Goal: Task Accomplishment & Management: Manage account settings

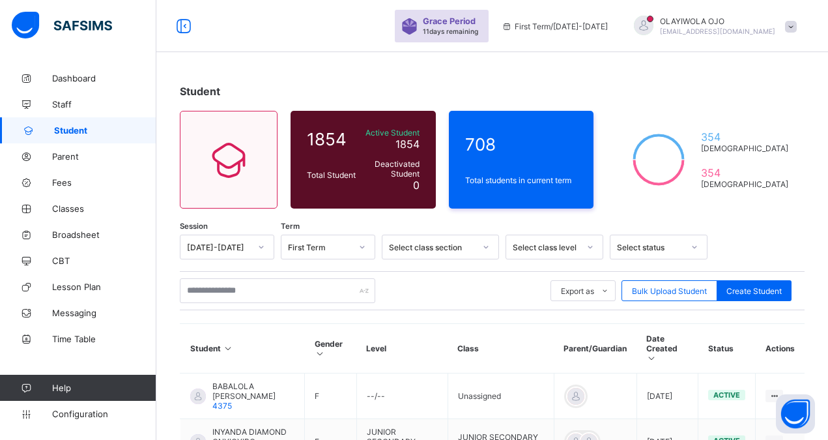
click at [423, 247] on div "Select class section" at bounding box center [432, 247] width 86 height 10
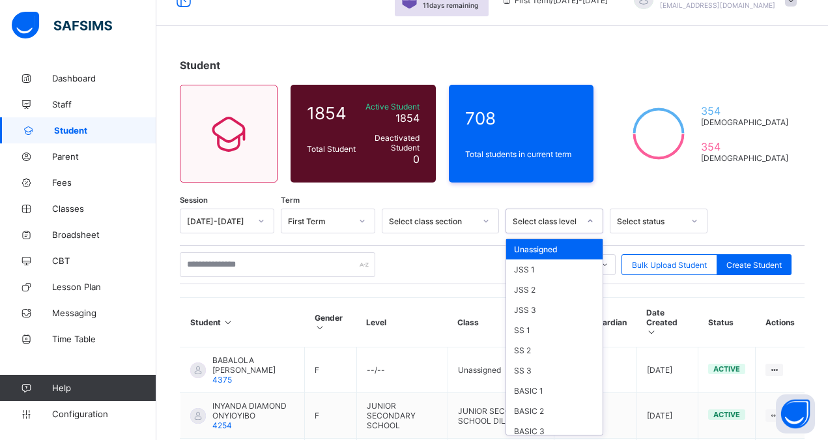
scroll to position [27, 0]
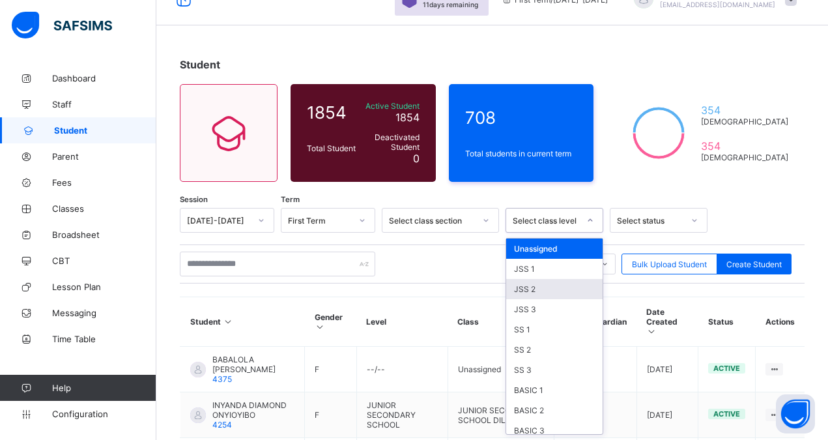
click at [531, 288] on div "JSS 2" at bounding box center [554, 289] width 96 height 20
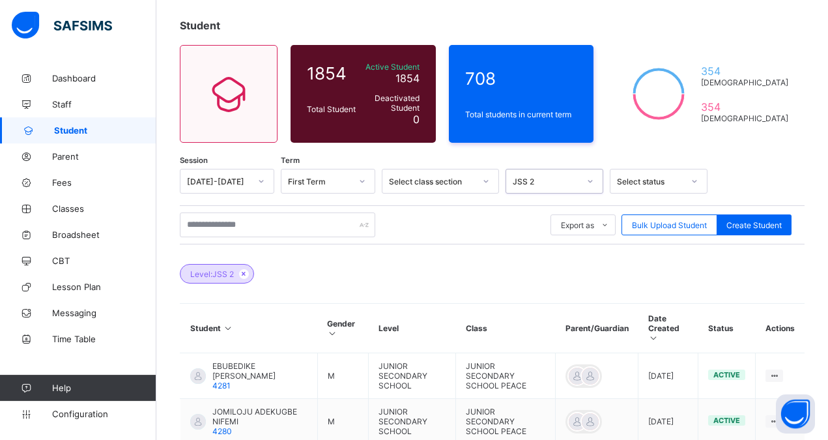
scroll to position [60, 0]
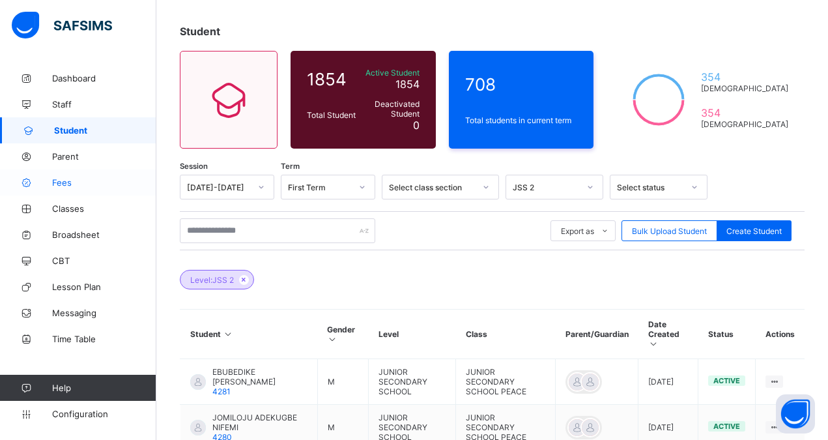
click at [63, 179] on span "Fees" at bounding box center [104, 182] width 104 height 10
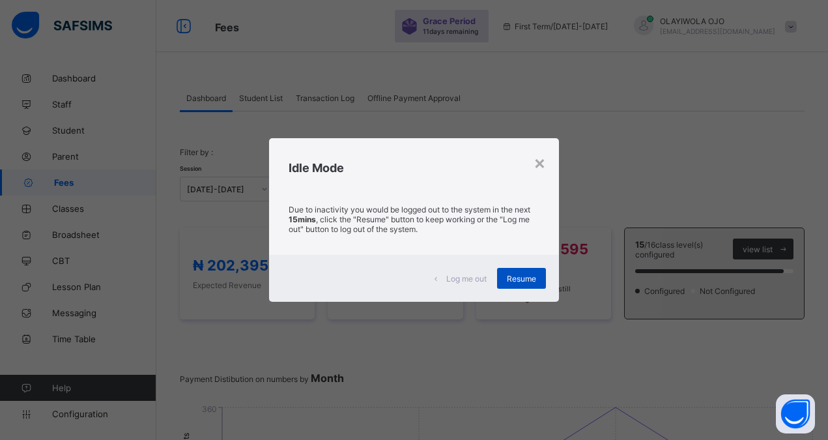
click at [515, 279] on span "Resume" at bounding box center [521, 279] width 29 height 10
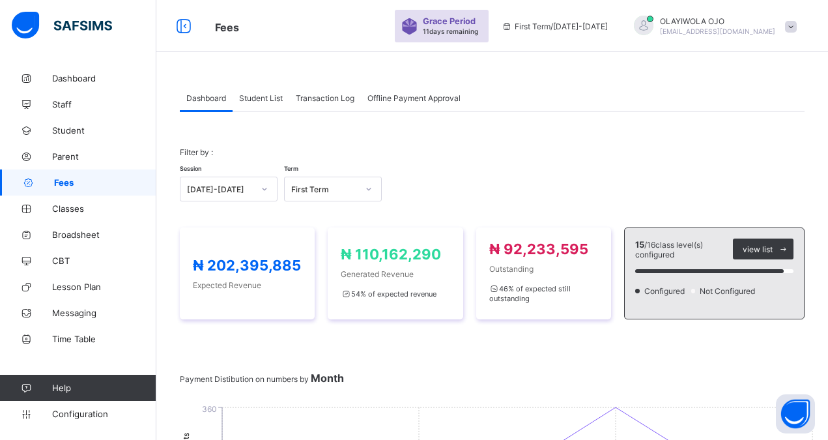
click at [322, 101] on span "Transaction Log" at bounding box center [325, 98] width 59 height 10
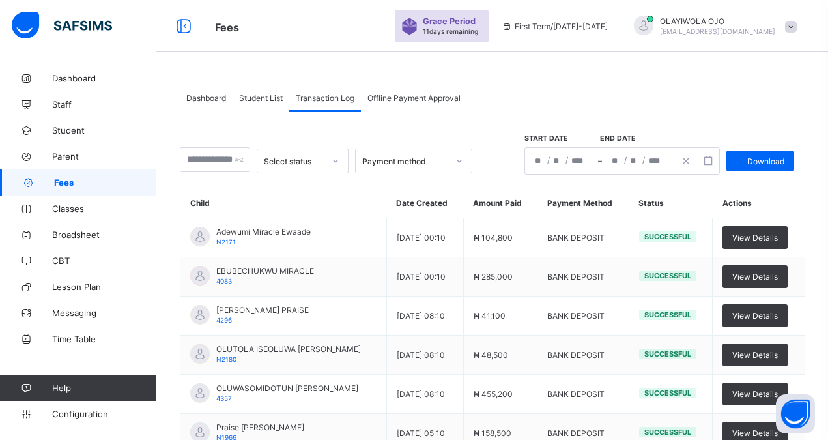
click at [401, 164] on div "Payment method" at bounding box center [405, 161] width 86 height 10
click at [293, 187] on div "Select status Payment method Start date End date / / – / / Download Child Date …" at bounding box center [492, 399] width 625 height 576
click at [199, 95] on span "Dashboard" at bounding box center [206, 98] width 40 height 10
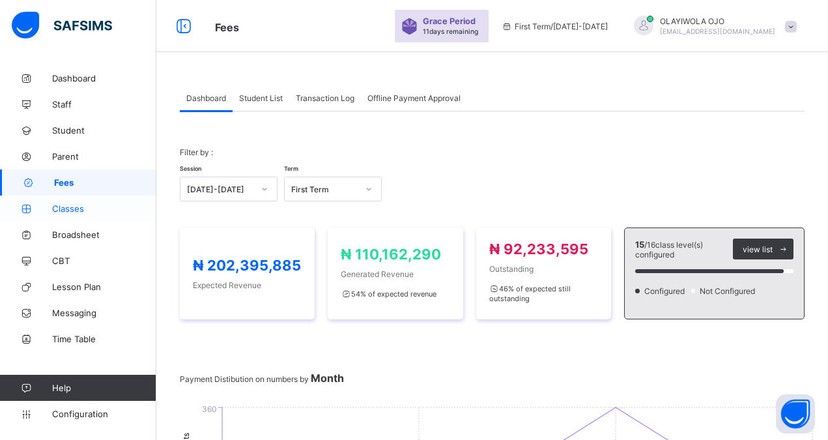
click at [66, 211] on span "Classes" at bounding box center [104, 208] width 104 height 10
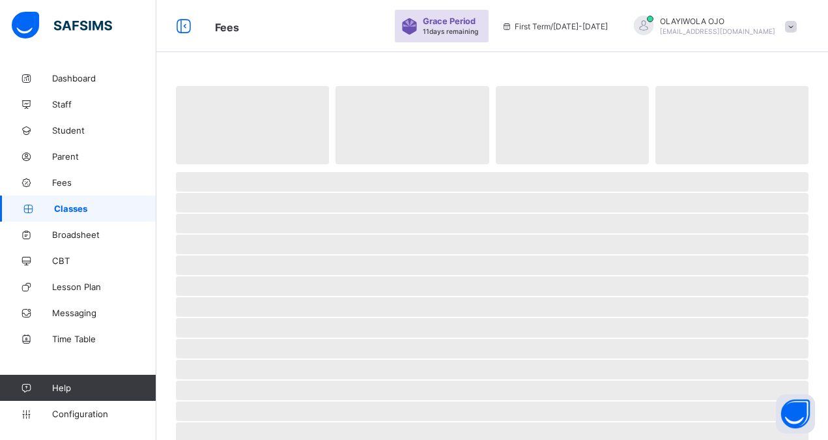
click at [70, 207] on span "Classes" at bounding box center [105, 208] width 102 height 10
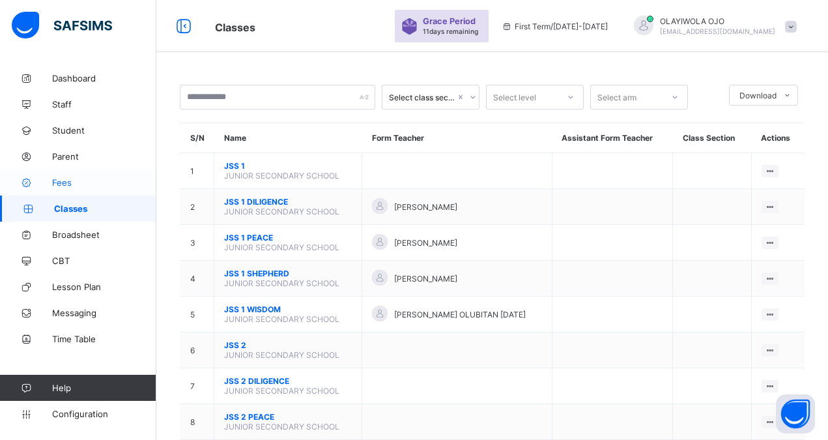
click at [57, 180] on span "Fees" at bounding box center [104, 182] width 104 height 10
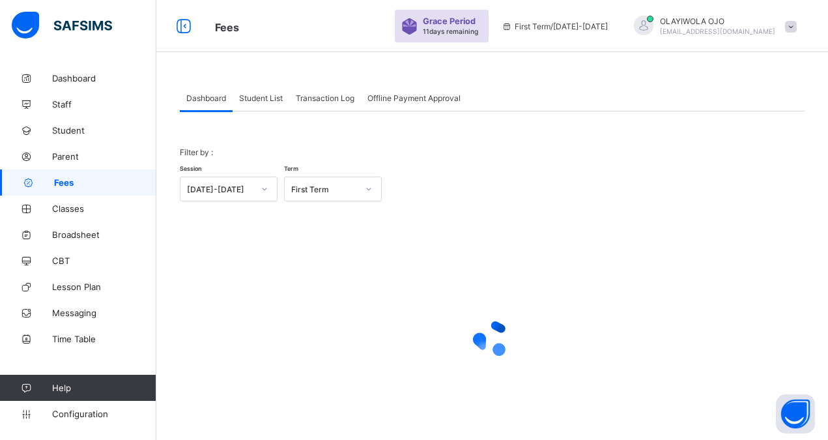
click at [203, 98] on span "Dashboard" at bounding box center [206, 98] width 40 height 10
click at [207, 98] on span "Dashboard" at bounding box center [206, 98] width 40 height 10
click at [257, 96] on span "Student List" at bounding box center [261, 98] width 44 height 10
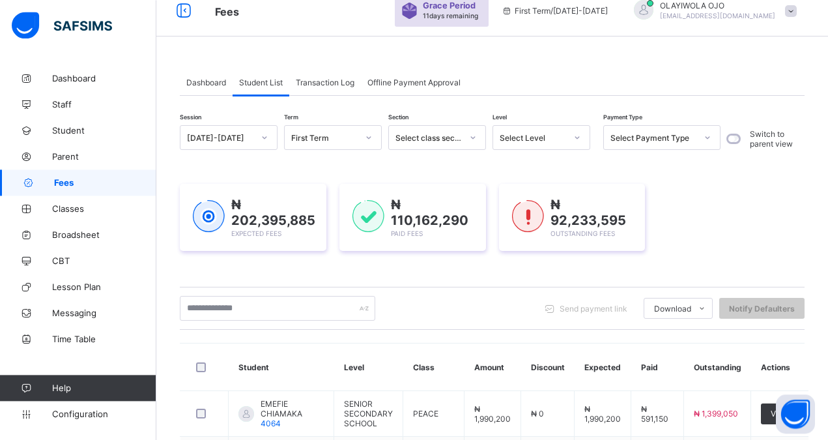
scroll to position [100, 0]
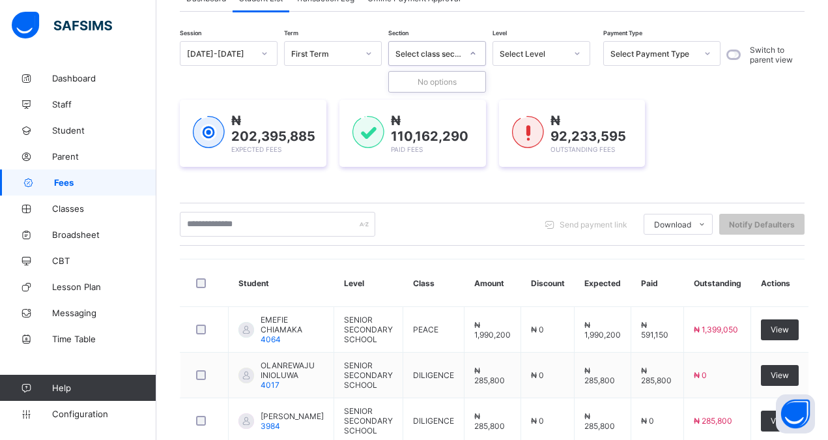
click at [432, 53] on div "Select class section" at bounding box center [428, 54] width 66 height 10
click at [515, 53] on div "Select Level" at bounding box center [533, 54] width 66 height 10
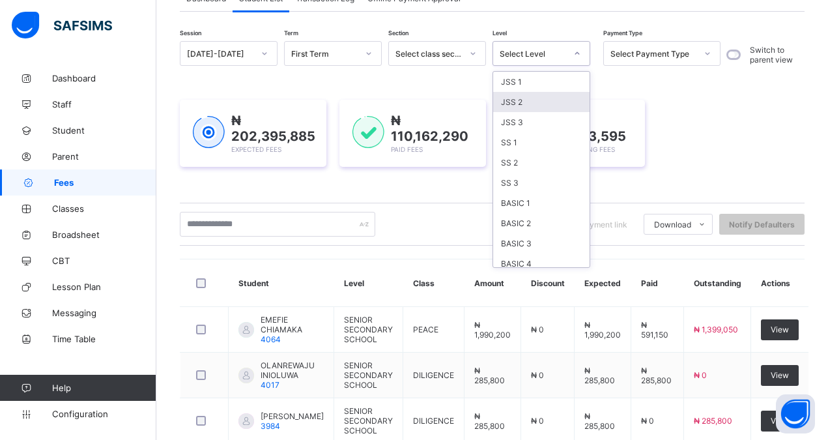
click at [518, 102] on div "JSS 2" at bounding box center [541, 102] width 96 height 20
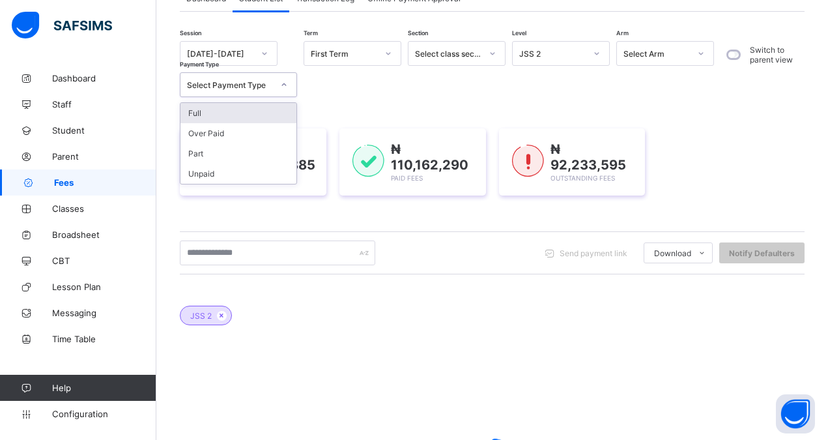
click at [224, 85] on div "Select Payment Type" at bounding box center [230, 85] width 86 height 10
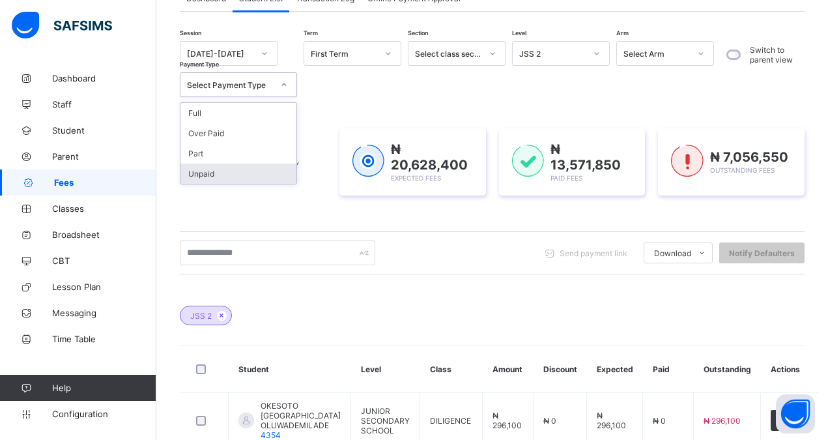
click at [217, 173] on div "Unpaid" at bounding box center [238, 174] width 116 height 20
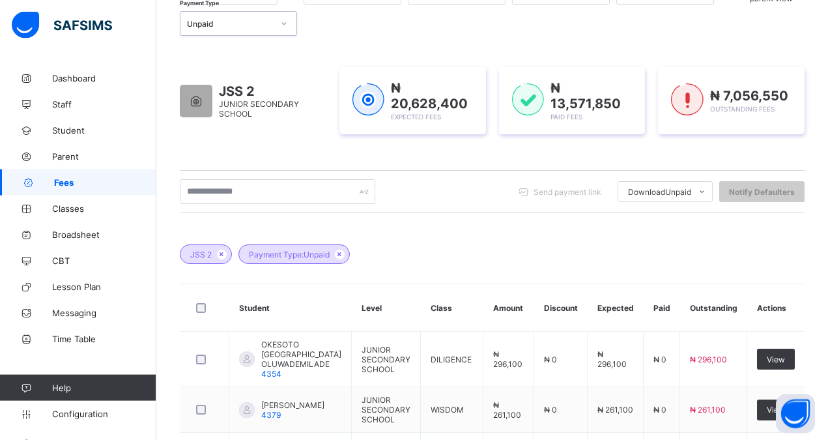
scroll to position [166, 0]
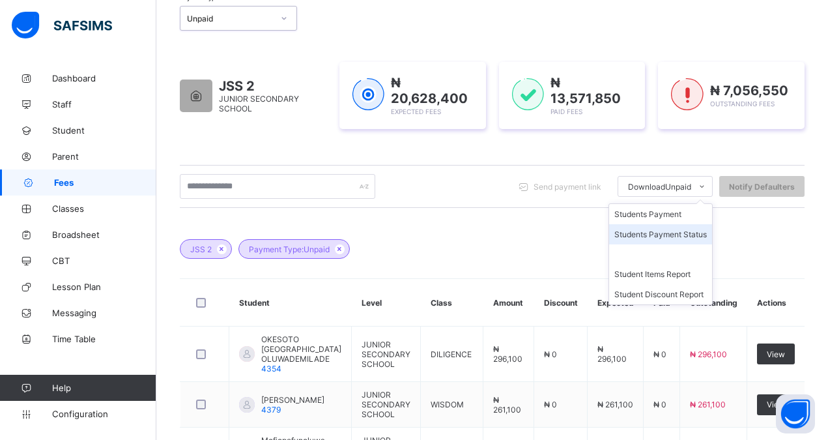
click at [674, 231] on li "Students Payment Status" at bounding box center [660, 234] width 103 height 20
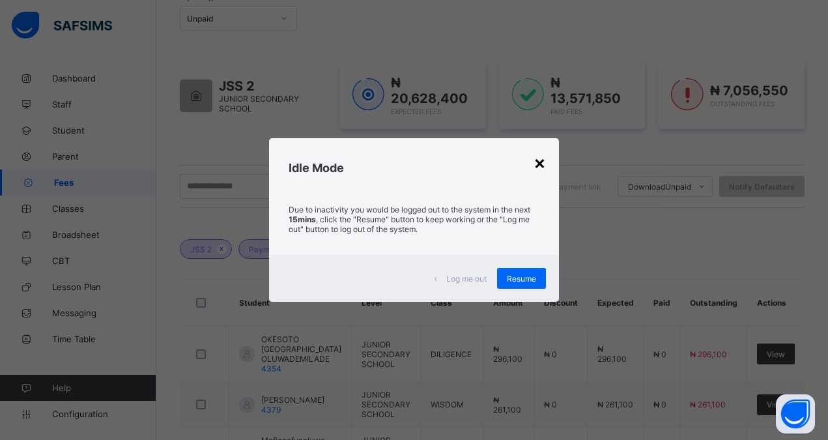
click at [545, 164] on div "×" at bounding box center [540, 162] width 12 height 22
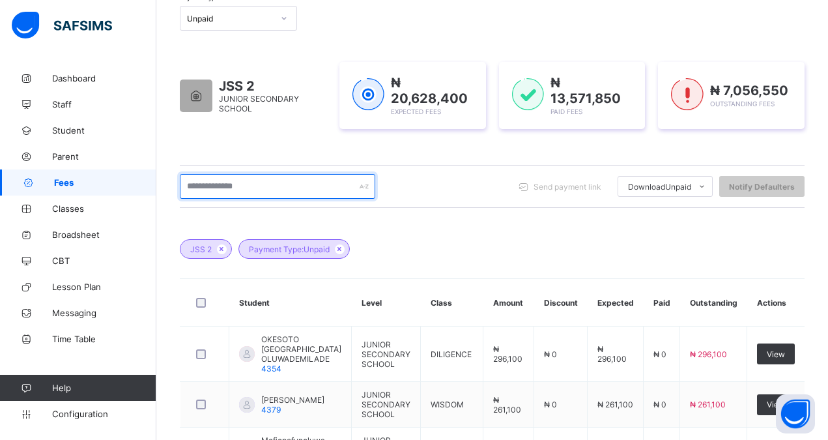
click at [219, 182] on input "text" at bounding box center [277, 186] width 195 height 25
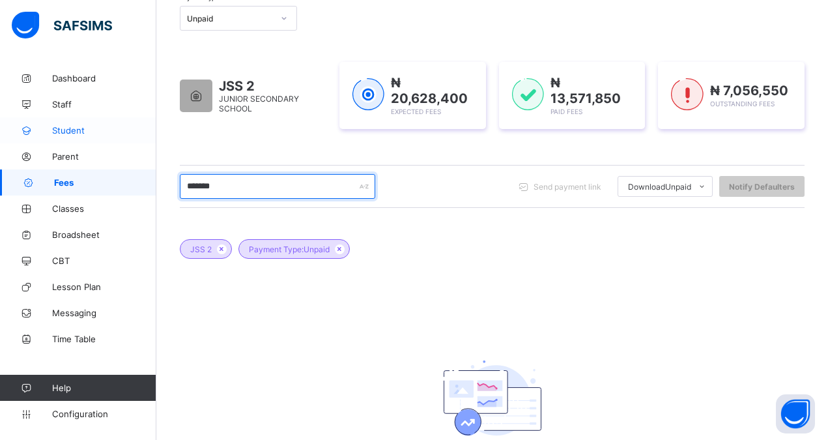
type input "*******"
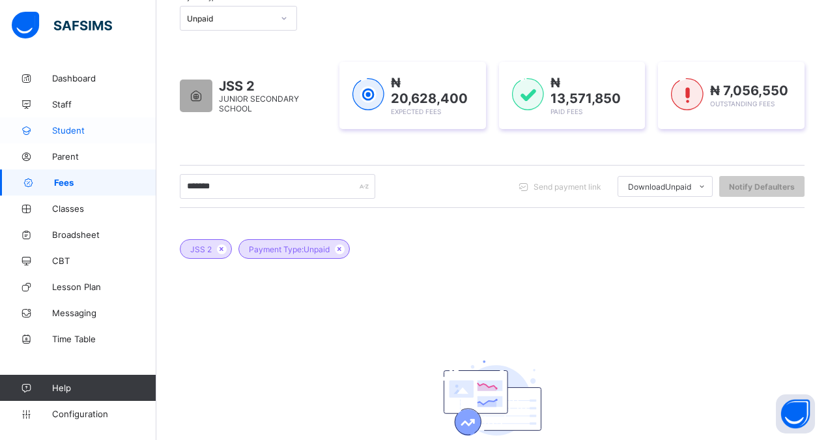
click at [70, 127] on span "Student" at bounding box center [104, 130] width 104 height 10
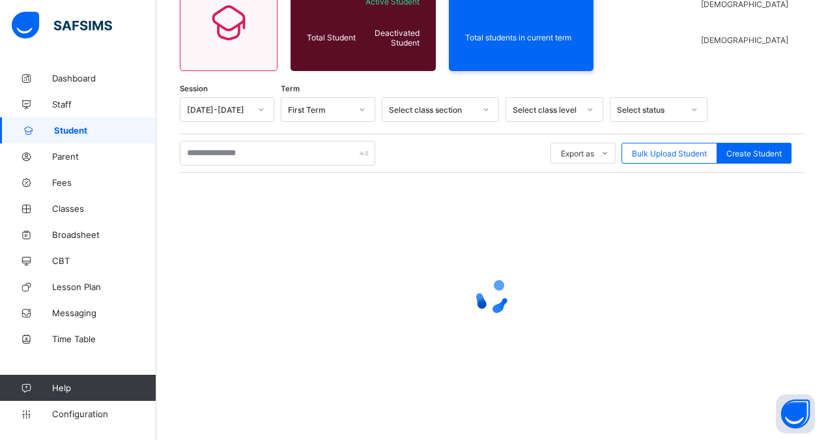
scroll to position [137, 0]
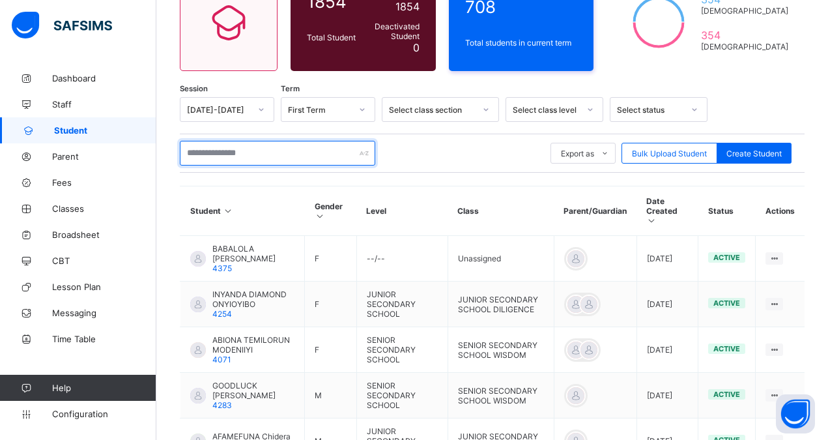
click at [206, 150] on input "text" at bounding box center [277, 153] width 195 height 25
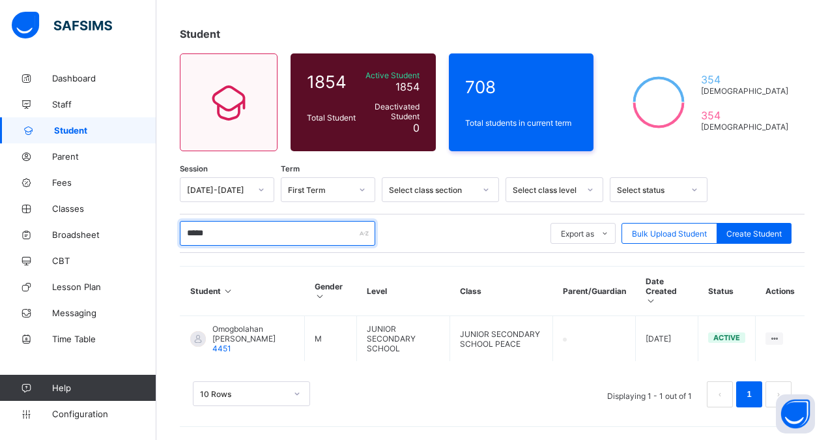
scroll to position [48, 0]
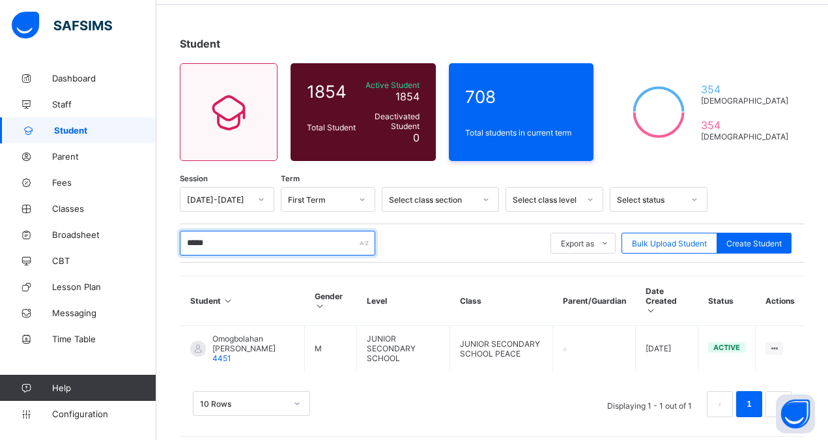
click at [199, 246] on input "*****" at bounding box center [277, 243] width 195 height 25
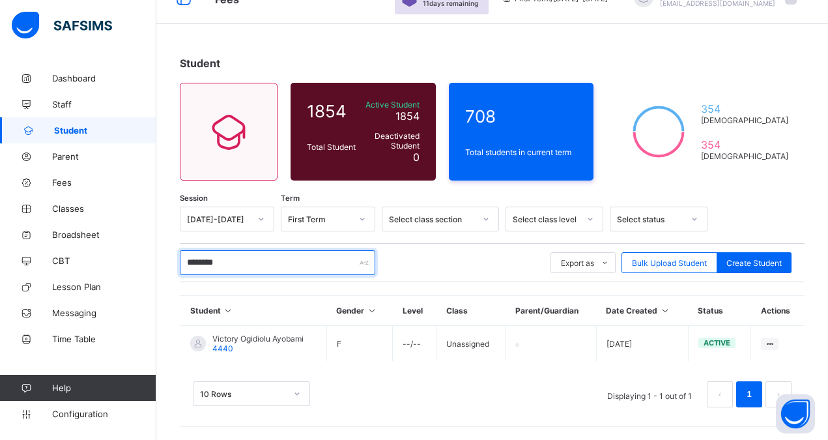
scroll to position [28, 0]
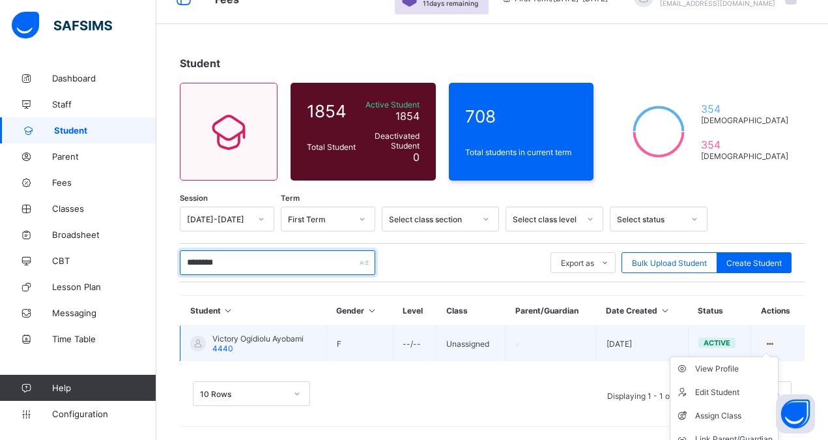
type input "********"
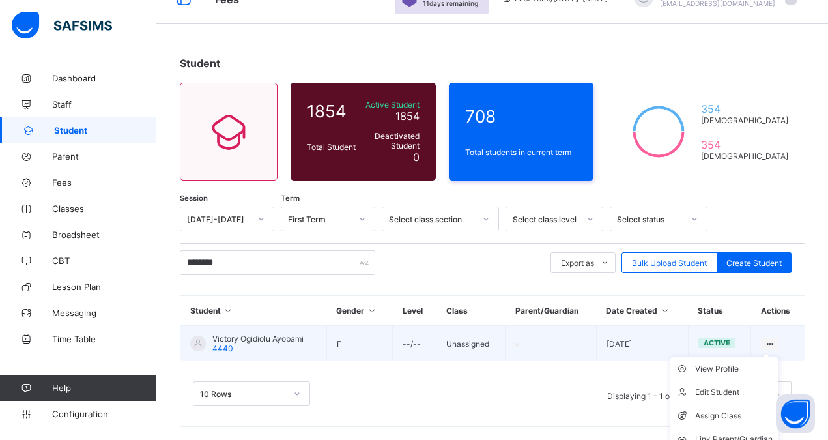
click at [779, 356] on ul "View Profile Edit Student Assign Class Link Parent/Guardian Delete Student" at bounding box center [724, 415] width 109 height 119
click at [726, 413] on div "Assign Class" at bounding box center [734, 415] width 78 height 13
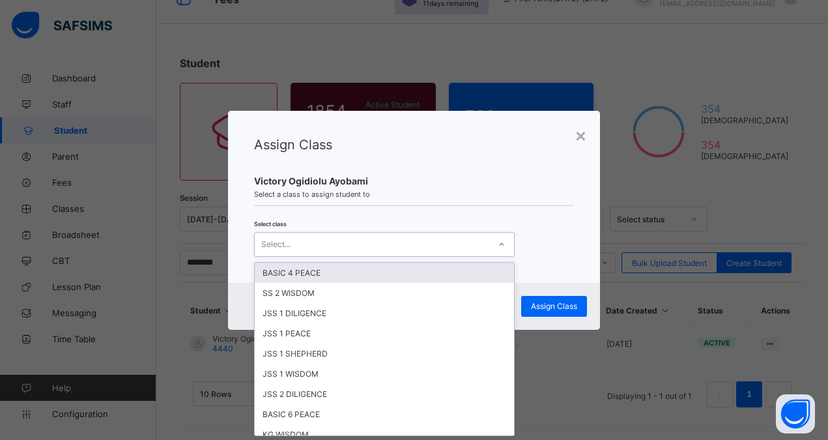
click at [278, 244] on div "Select..." at bounding box center [275, 244] width 29 height 25
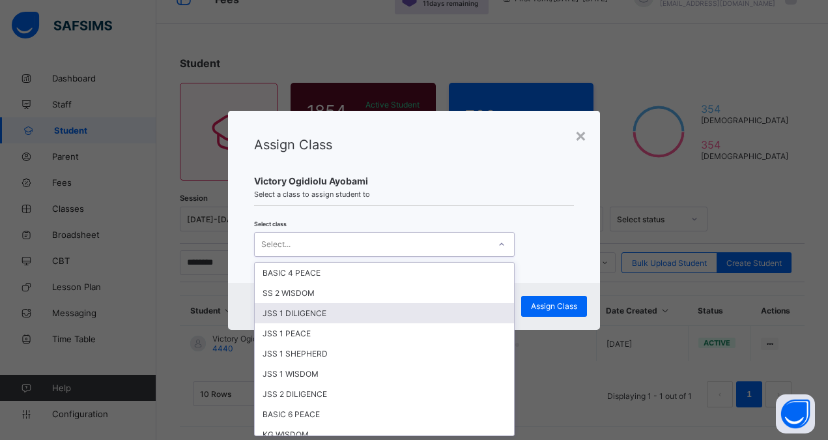
click at [306, 317] on div "JSS 1 DILIGENCE" at bounding box center [384, 313] width 259 height 20
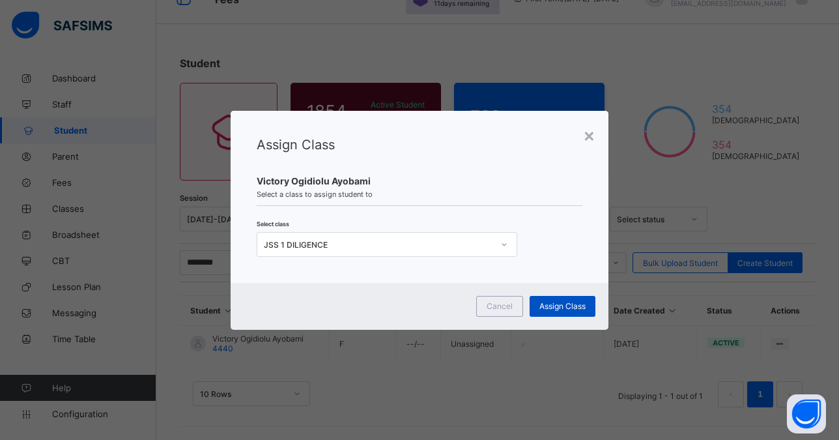
click at [562, 304] on span "Assign Class" at bounding box center [562, 306] width 46 height 10
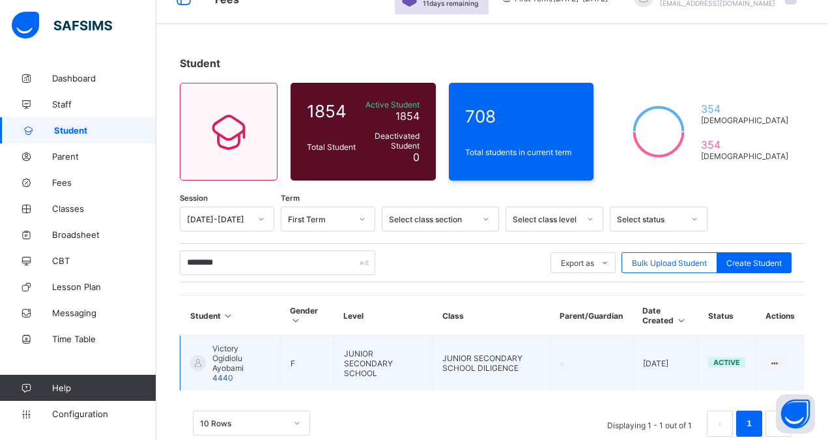
click at [219, 352] on span "Victory Ogidiolu Ayobami" at bounding box center [241, 357] width 58 height 29
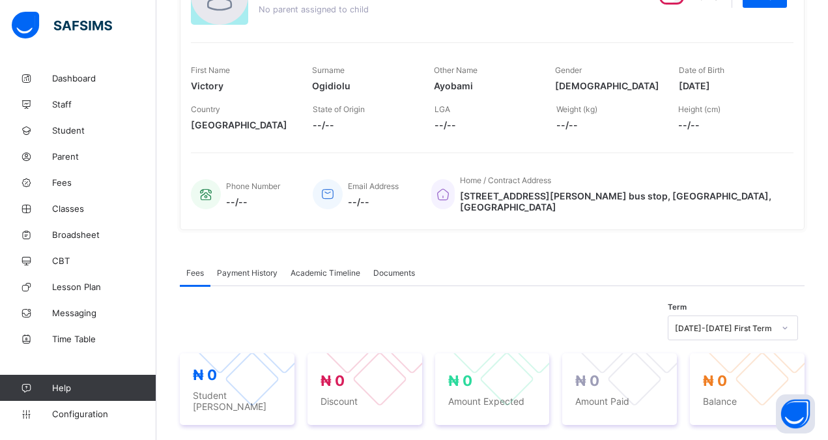
scroll to position [227, 0]
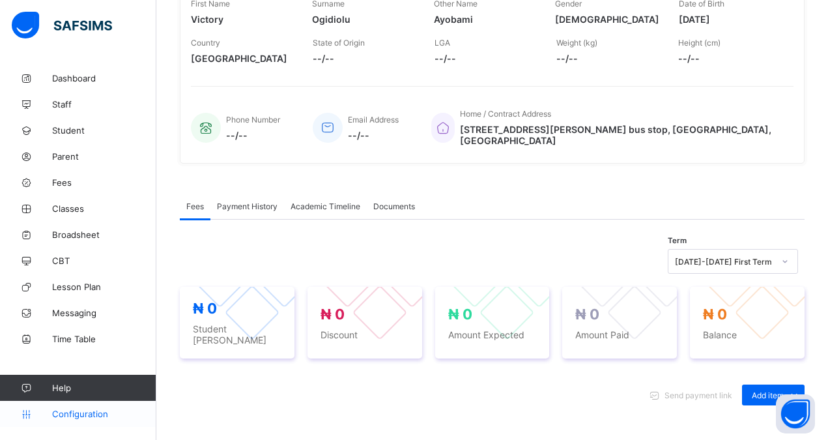
click at [76, 412] on span "Configuration" at bounding box center [104, 413] width 104 height 10
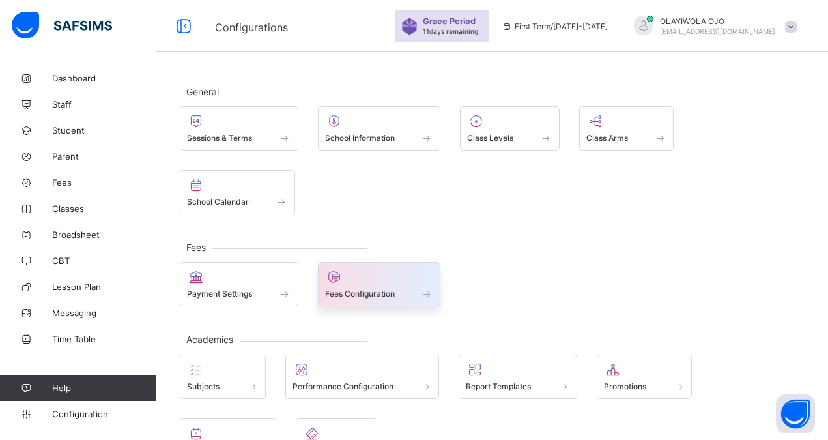
click at [347, 289] on span "Fees Configuration" at bounding box center [360, 294] width 70 height 10
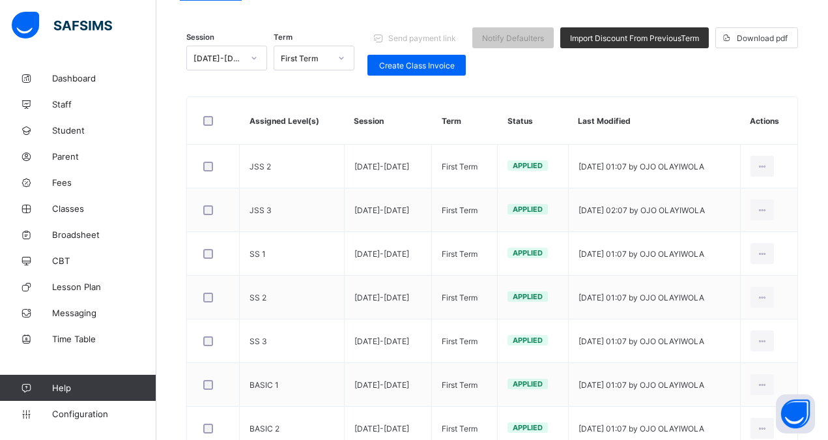
scroll to position [121, 0]
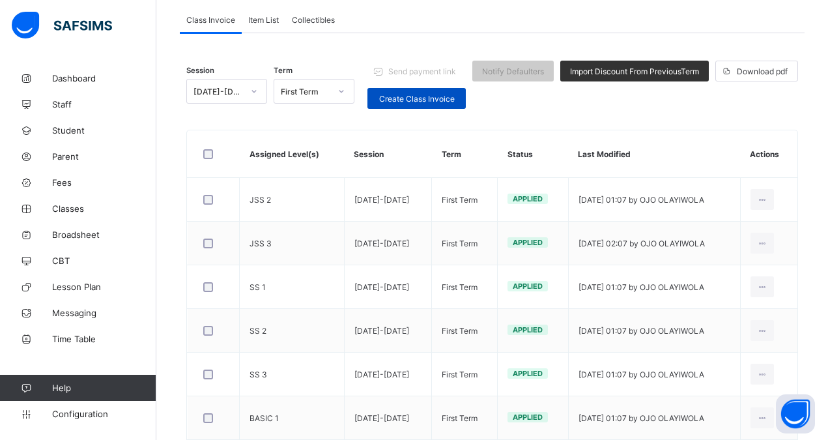
click at [410, 100] on span "Create Class Invoice" at bounding box center [416, 99] width 79 height 10
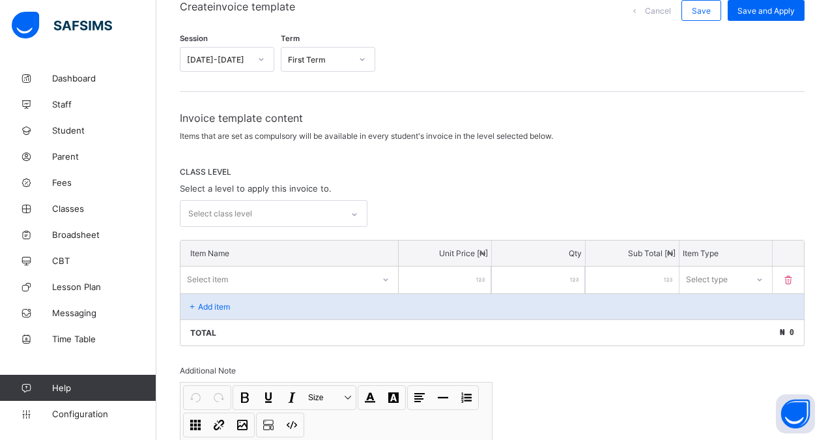
click at [236, 213] on div "Select class level" at bounding box center [220, 213] width 64 height 25
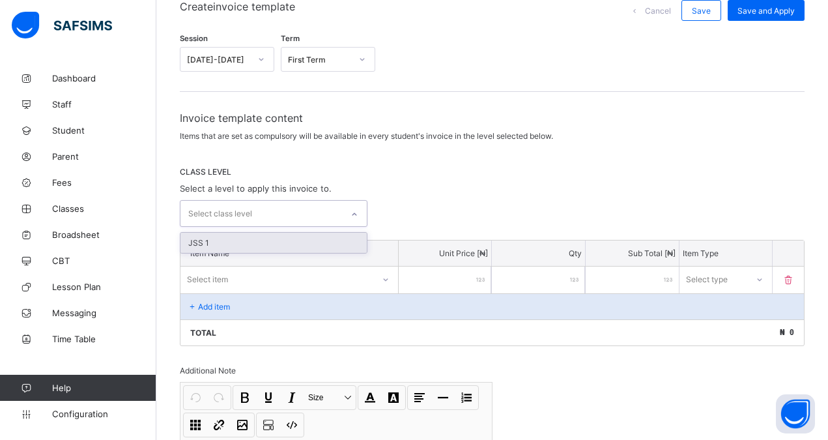
click at [199, 245] on div "JSS 1" at bounding box center [273, 243] width 186 height 20
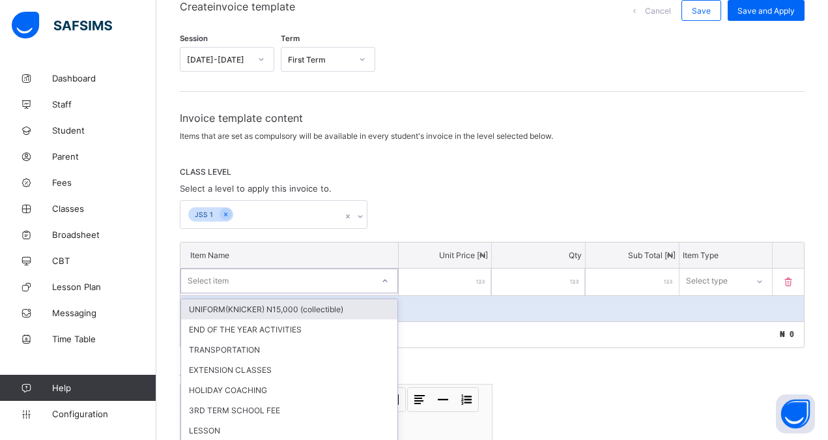
click at [306, 276] on div "option UNIFORM(KNICKER) N15,000 (collectible) focused, 1 of 56. 56 results avai…" at bounding box center [289, 280] width 218 height 25
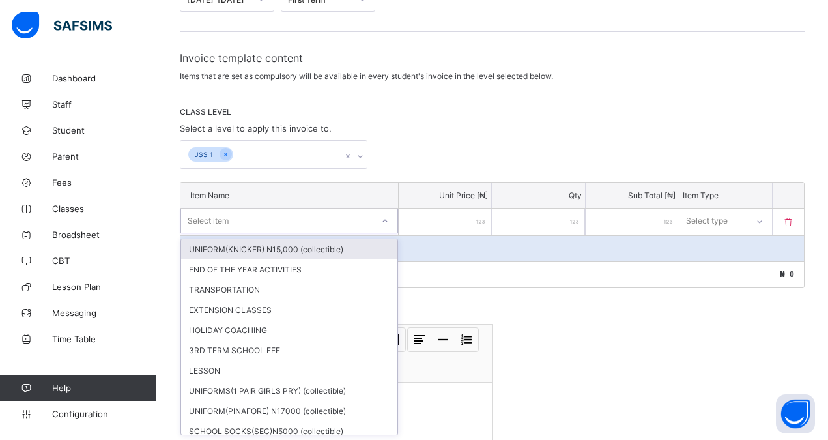
scroll to position [181, 0]
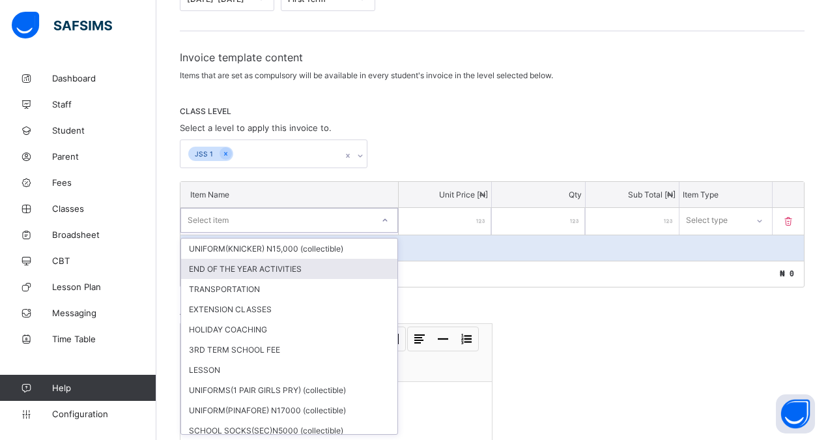
click at [274, 268] on div "END OF THE YEAR ACTIVITIES" at bounding box center [289, 269] width 216 height 20
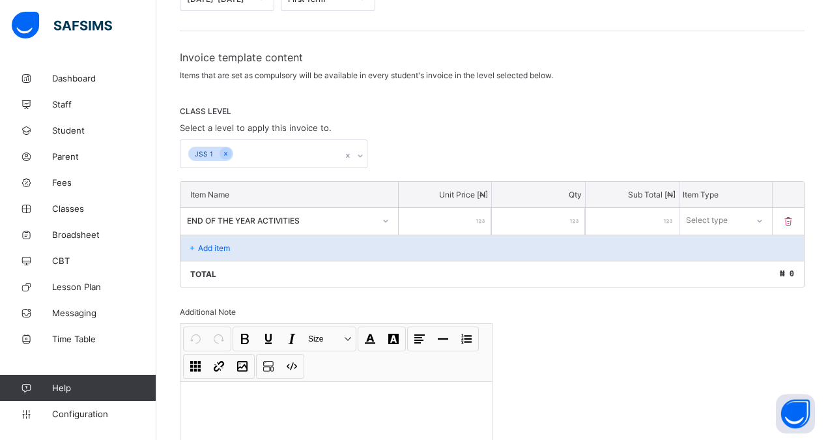
click at [437, 221] on input "number" at bounding box center [445, 221] width 93 height 27
type input "*"
type input "**"
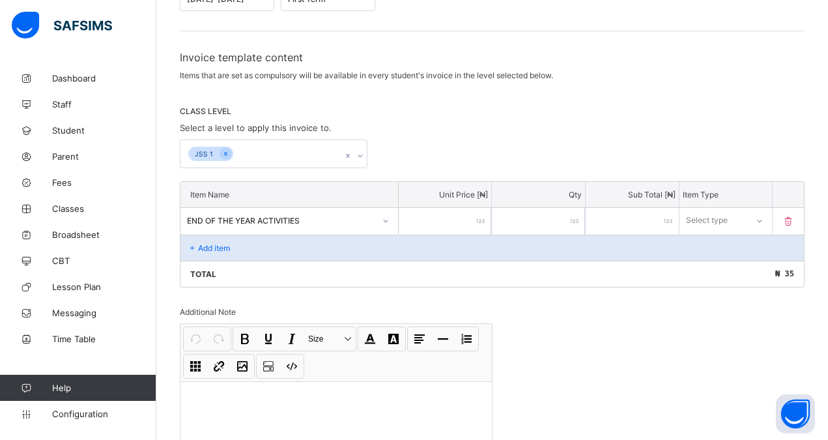
type input "***"
type input "*****"
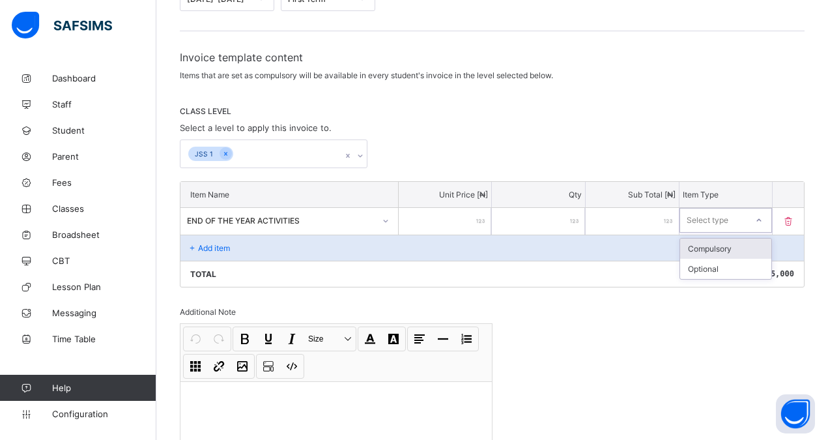
click at [763, 222] on icon at bounding box center [759, 220] width 8 height 13
click at [720, 250] on div "Compulsory" at bounding box center [726, 248] width 92 height 20
click at [209, 246] on p "Add item" at bounding box center [214, 248] width 32 height 10
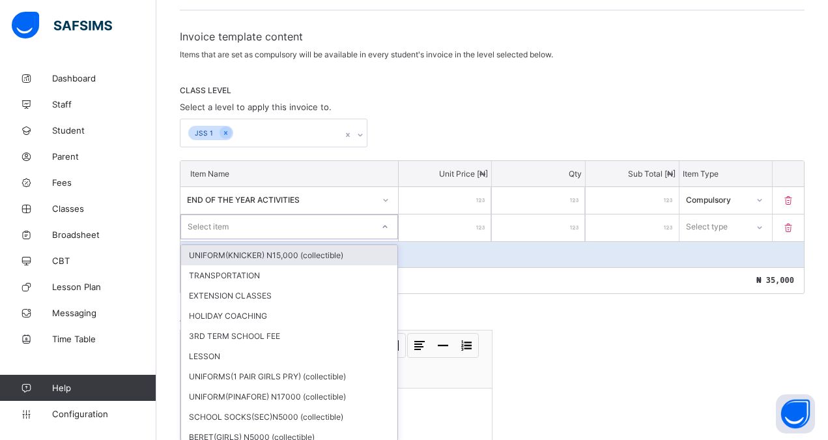
click at [257, 239] on div "option UNIFORM(KNICKER) N15,000 (collectible) focused, 1 of 55. 55 results avai…" at bounding box center [289, 226] width 218 height 25
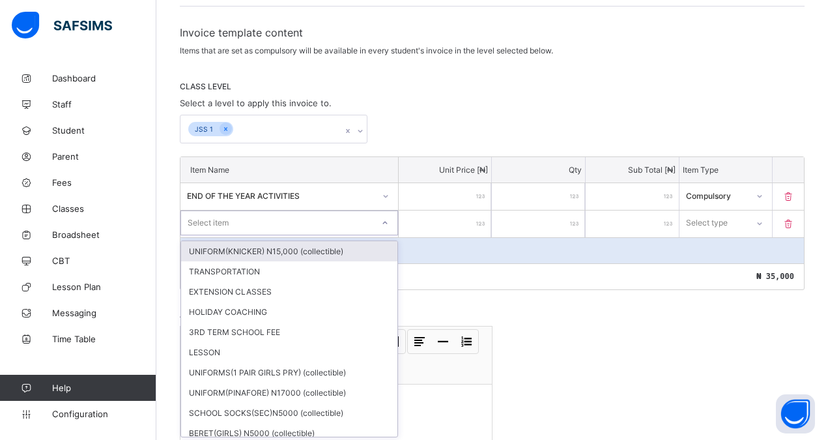
scroll to position [208, 0]
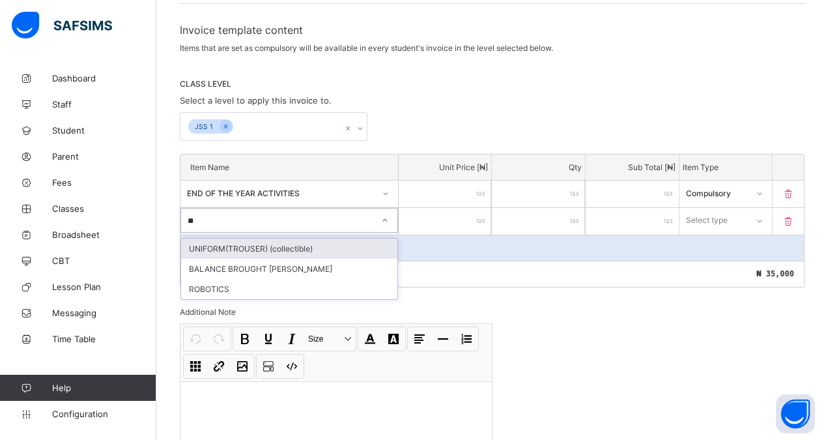
type input "***"
click at [217, 250] on div "ROBOTICS" at bounding box center [289, 248] width 216 height 20
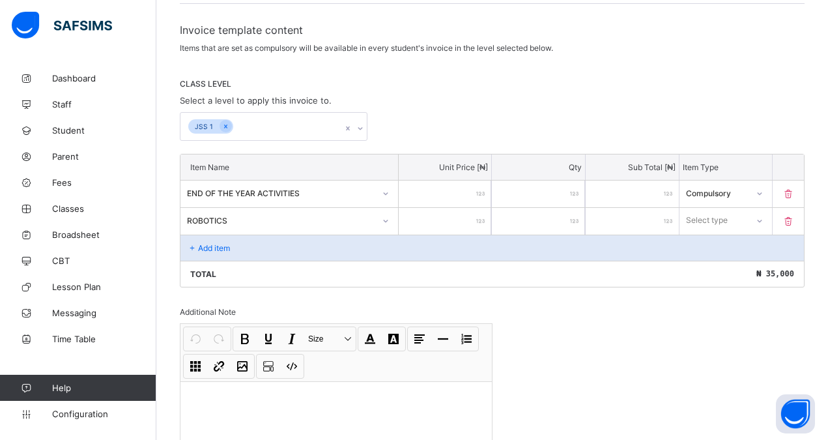
click at [464, 216] on input "number" at bounding box center [445, 221] width 93 height 27
type input "*"
type input "**"
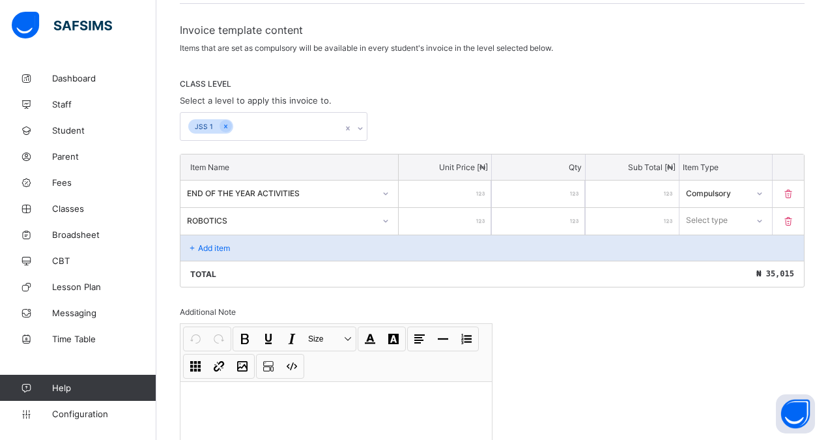
type input "***"
type input "****"
type input "*****"
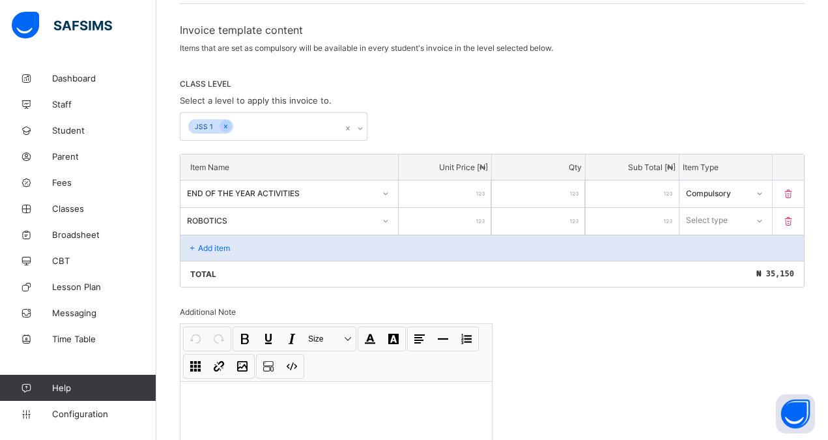
type input "*****"
click at [762, 222] on icon at bounding box center [759, 220] width 5 height 3
click at [732, 248] on div "Compulsory" at bounding box center [726, 248] width 92 height 20
click at [207, 246] on p "Add item" at bounding box center [214, 248] width 32 height 10
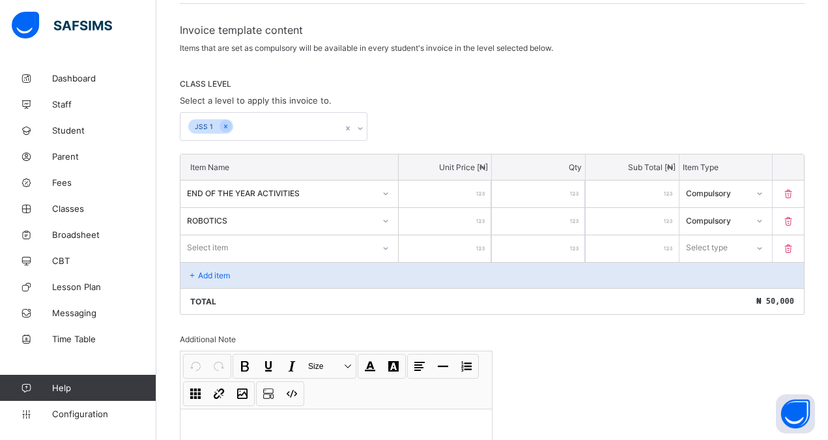
click at [235, 246] on div "Item Name Unit Price [ ₦ ] Qty Sub Total [ ₦ ] Item Type END OF THE YEAR ACTIVI…" at bounding box center [492, 234] width 625 height 161
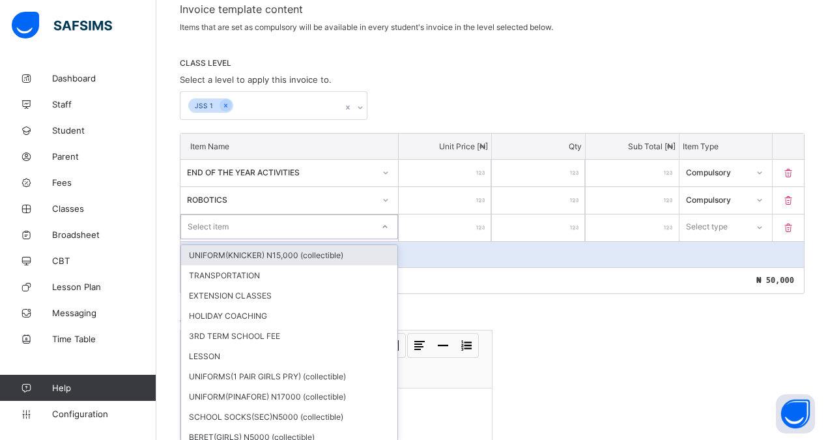
scroll to position [236, 0]
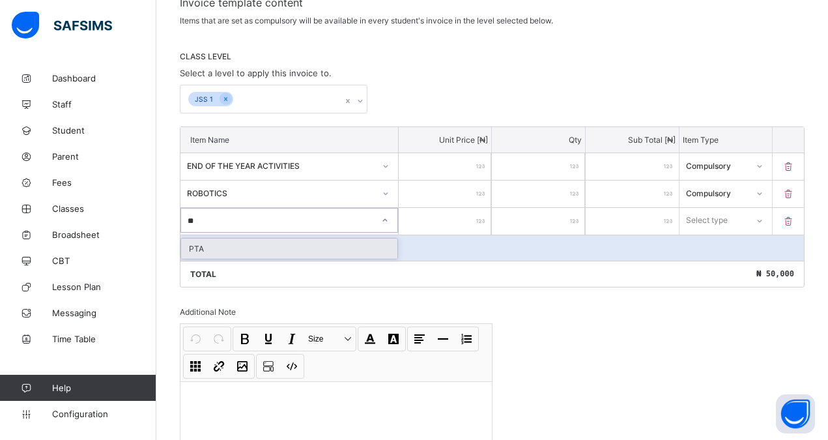
type input "***"
click at [265, 220] on div "Select item" at bounding box center [277, 220] width 192 height 18
click at [232, 218] on div "Select item" at bounding box center [277, 220] width 192 height 18
type input "***"
click at [222, 244] on div "PTA" at bounding box center [289, 248] width 216 height 20
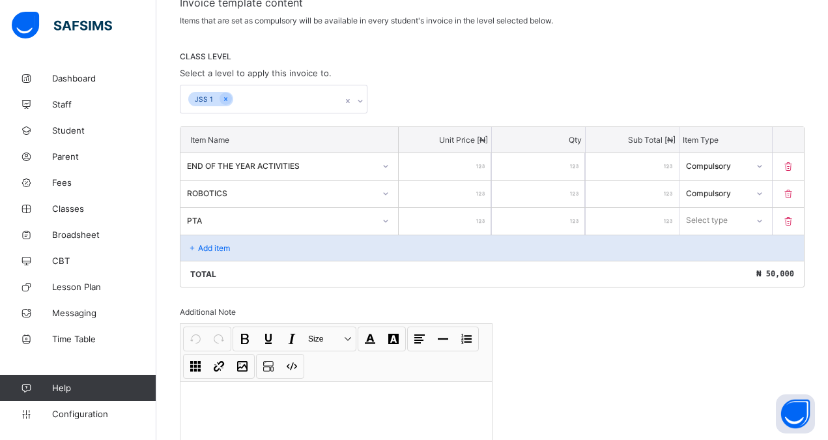
click at [458, 222] on input "number" at bounding box center [445, 221] width 93 height 27
type input "*"
type input "**"
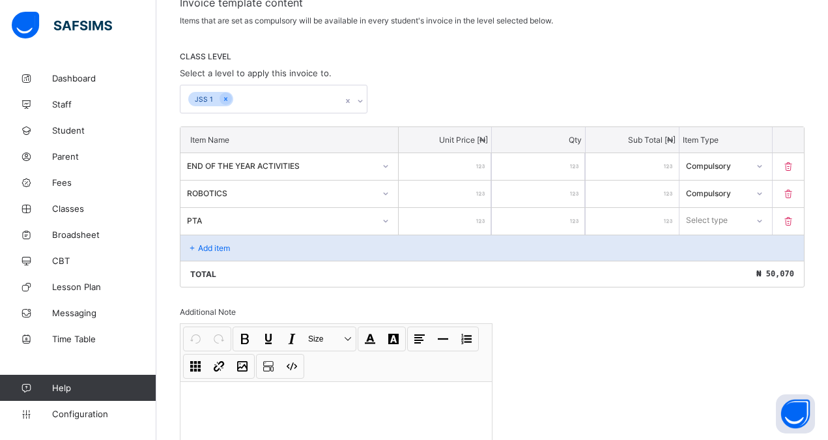
type input "***"
type input "****"
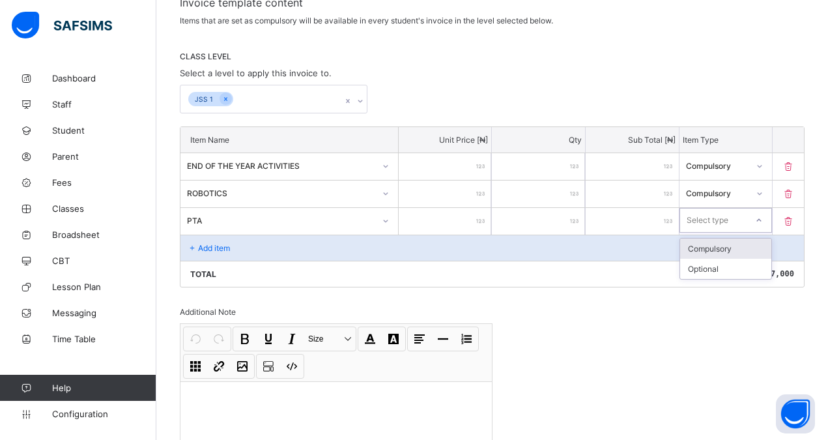
click at [763, 219] on icon at bounding box center [759, 220] width 8 height 13
click at [712, 250] on div "Compulsory" at bounding box center [726, 248] width 92 height 20
click at [216, 241] on div "Add item" at bounding box center [491, 248] width 623 height 26
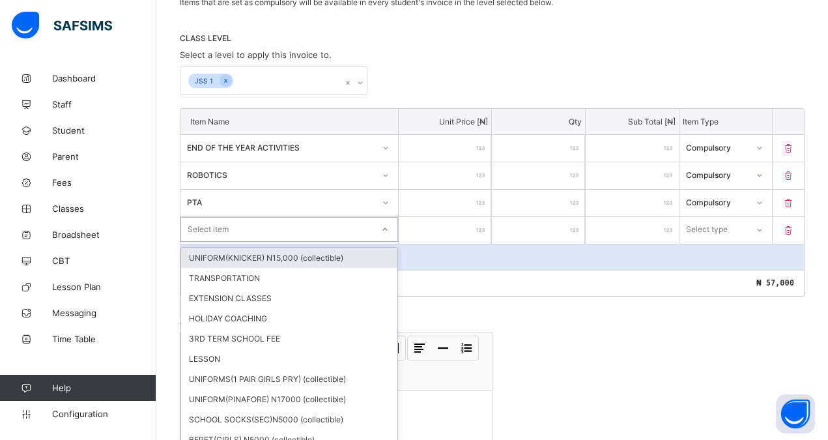
click at [246, 242] on div "option UNIFORM(KNICKER) N15,000 (collectible) focused, 1 of 53. 53 results avai…" at bounding box center [289, 229] width 218 height 25
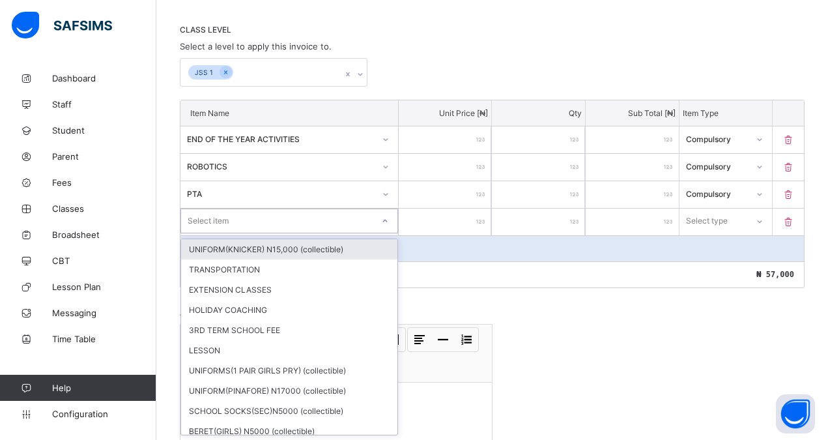
scroll to position [263, 0]
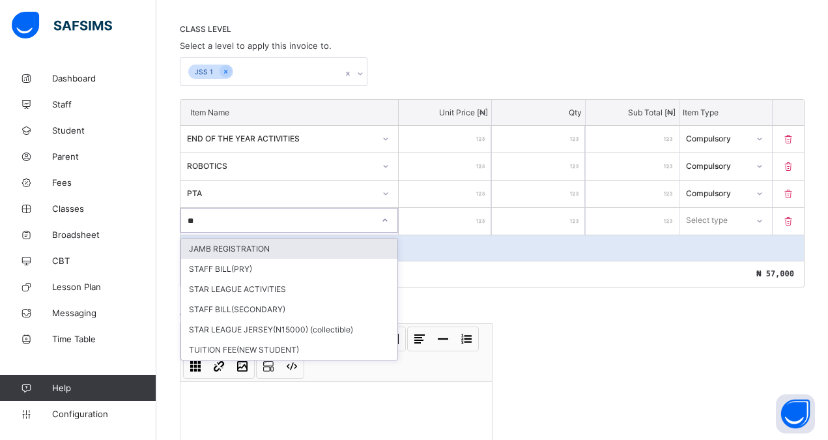
type input "***"
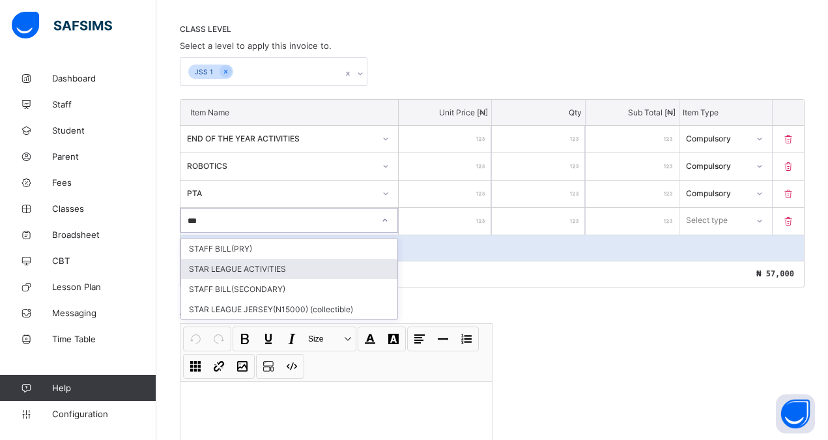
click at [259, 268] on div "STAR LEAGUE ACTIVITIES" at bounding box center [289, 269] width 216 height 20
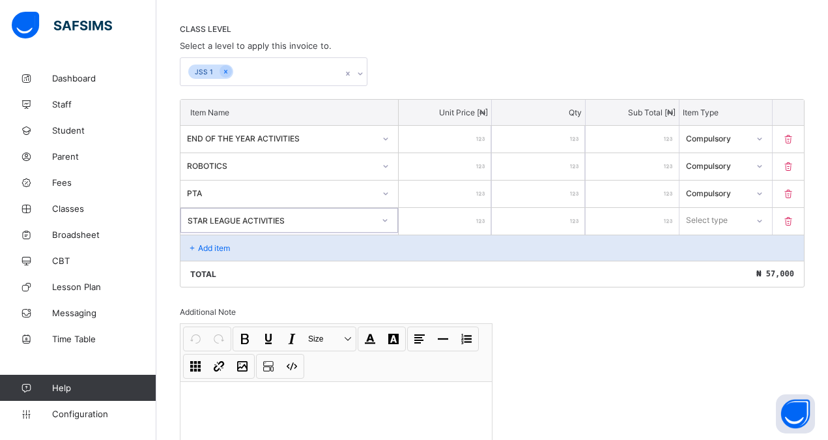
click at [455, 222] on input "number" at bounding box center [445, 221] width 93 height 27
type input "*"
type input "**"
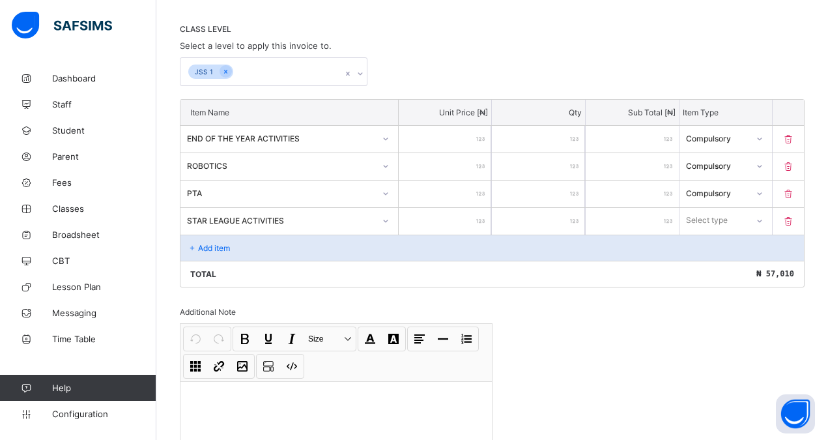
type input "***"
type input "****"
type input "*****"
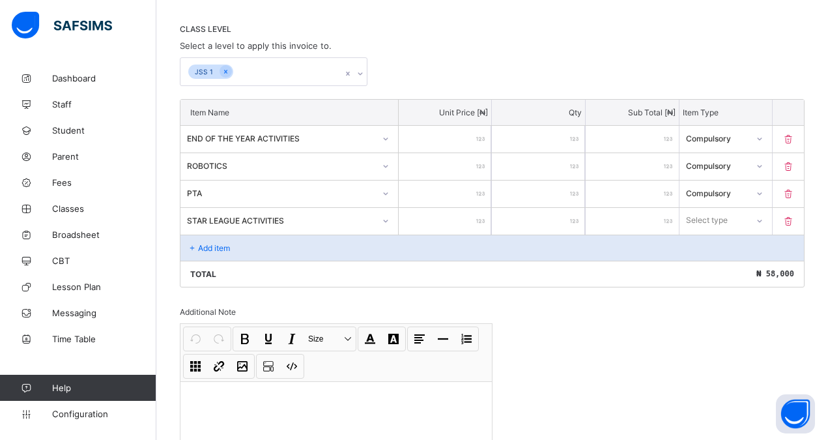
type input "*****"
click at [763, 222] on icon at bounding box center [759, 220] width 8 height 13
click at [724, 247] on div "Compulsory" at bounding box center [726, 248] width 92 height 20
click at [220, 249] on p "Add item" at bounding box center [214, 248] width 32 height 10
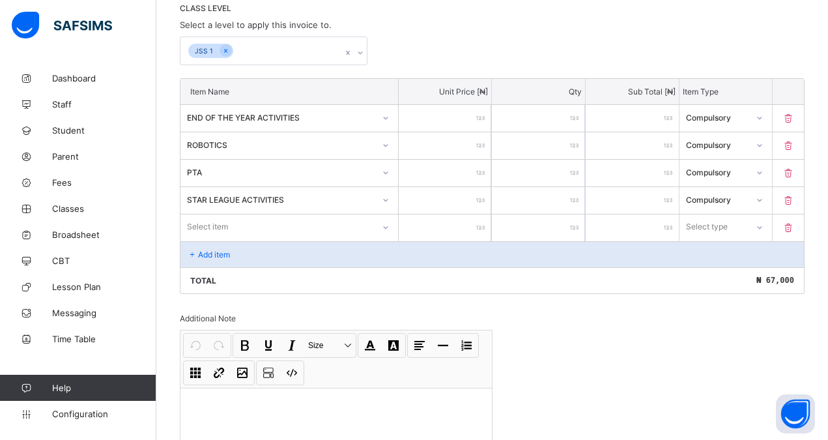
click at [229, 239] on div "Select item" at bounding box center [289, 226] width 218 height 25
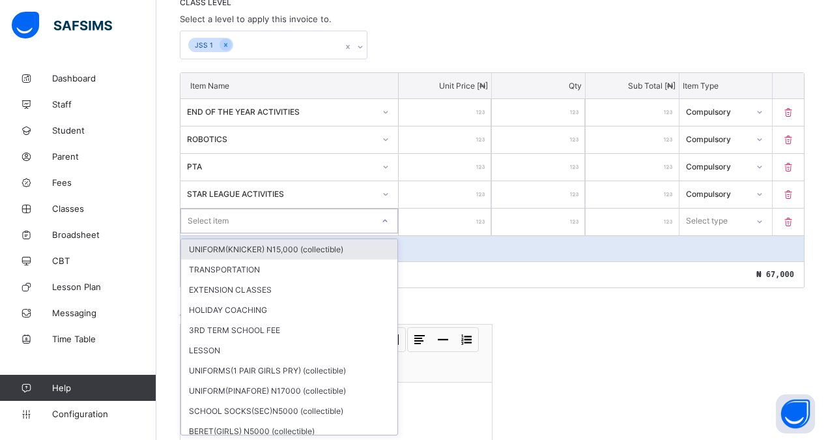
scroll to position [291, 0]
type input "**"
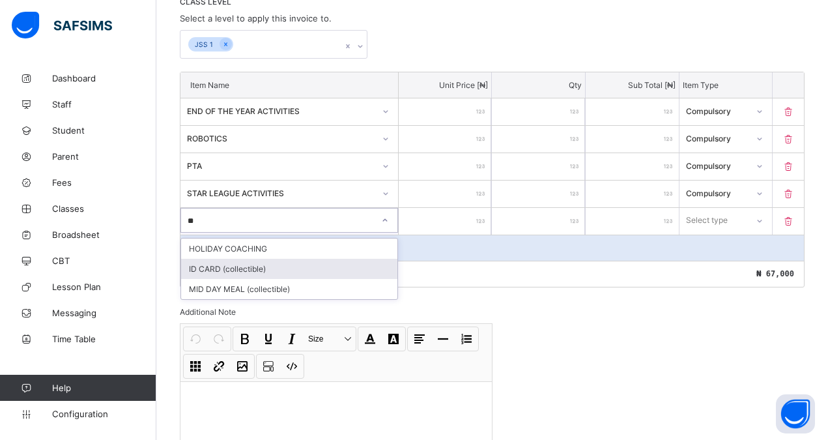
click at [214, 267] on div "ID CARD (collectible)" at bounding box center [289, 269] width 216 height 20
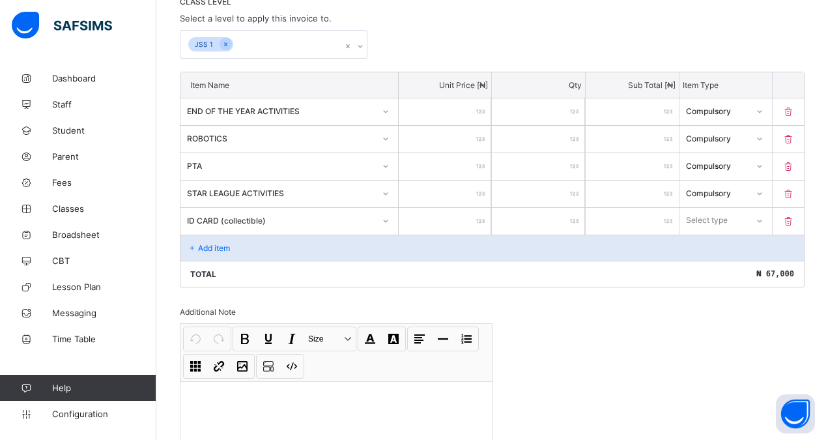
click at [453, 217] on input "number" at bounding box center [445, 221] width 93 height 27
type input "*"
type input "**"
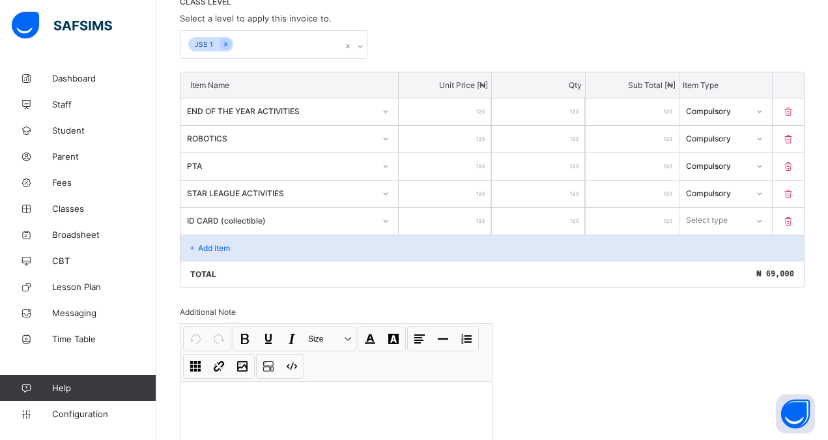
type input "****"
click at [764, 222] on icon at bounding box center [760, 220] width 8 height 13
click at [723, 245] on div "Compulsory" at bounding box center [726, 248] width 92 height 20
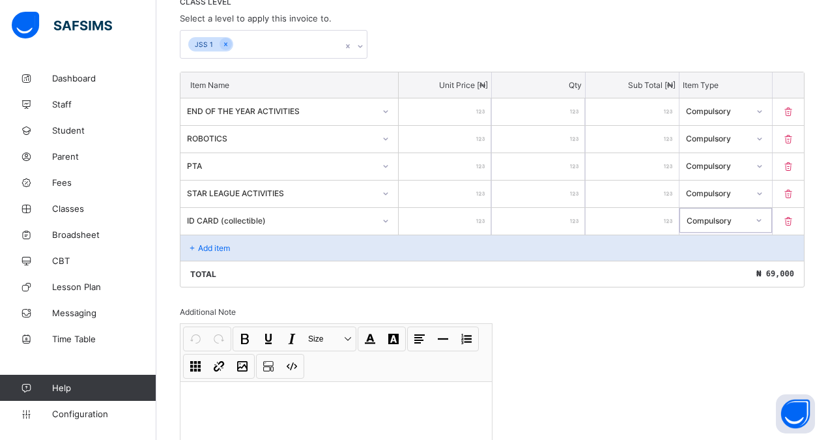
click at [214, 251] on p "Add item" at bounding box center [214, 248] width 32 height 10
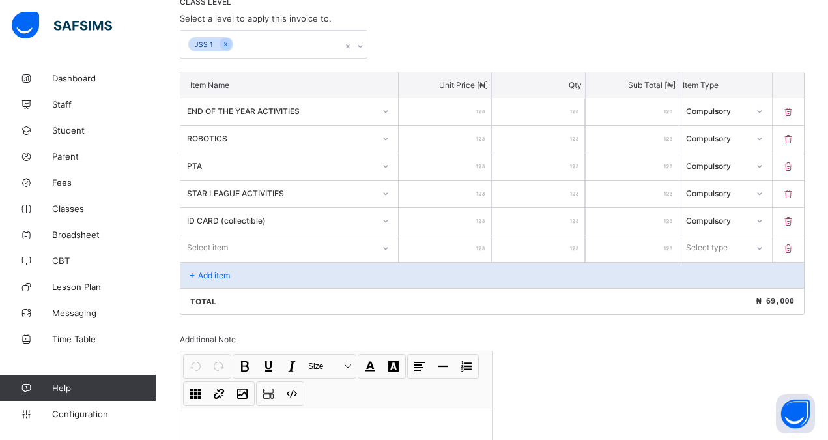
click at [244, 276] on div "Add item" at bounding box center [491, 275] width 623 height 26
click at [220, 241] on div "Select item Item is required" at bounding box center [289, 247] width 218 height 25
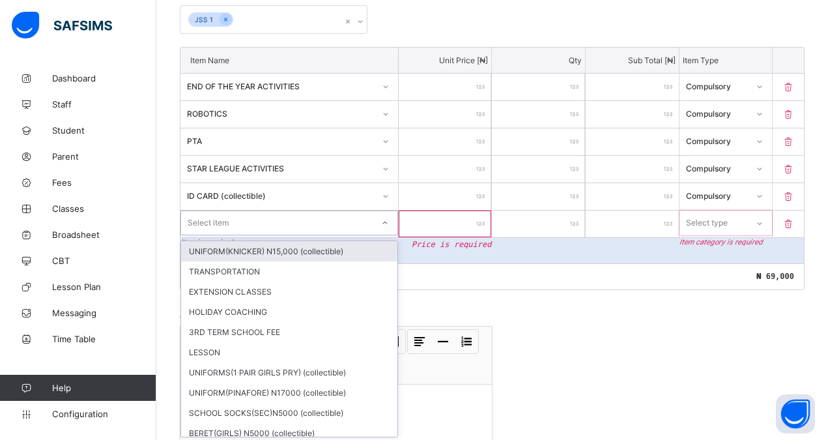
scroll to position [318, 0]
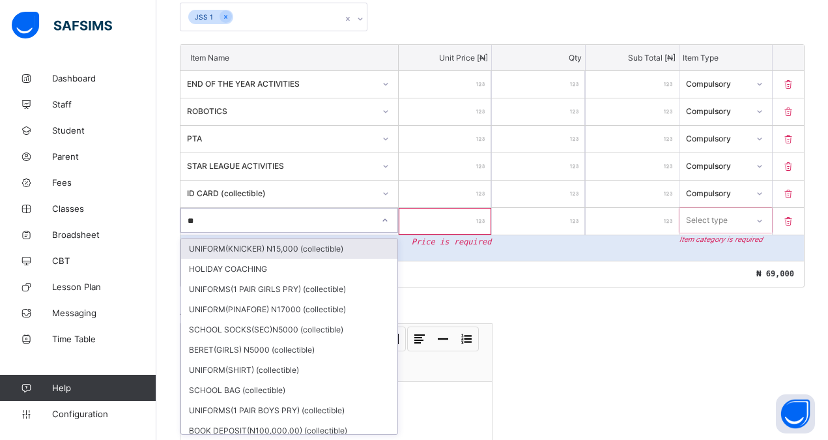
type input "***"
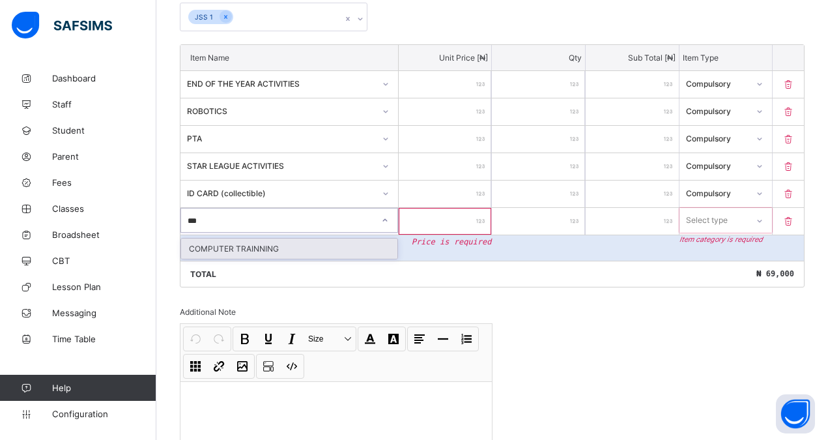
click at [242, 244] on div "COMPUTER TRAINNING" at bounding box center [289, 248] width 216 height 20
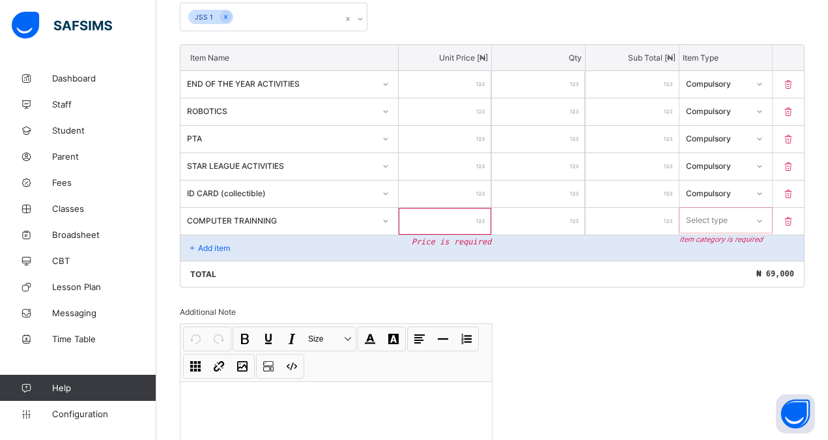
click at [440, 219] on input "number" at bounding box center [445, 221] width 93 height 27
type input "*"
type input "**"
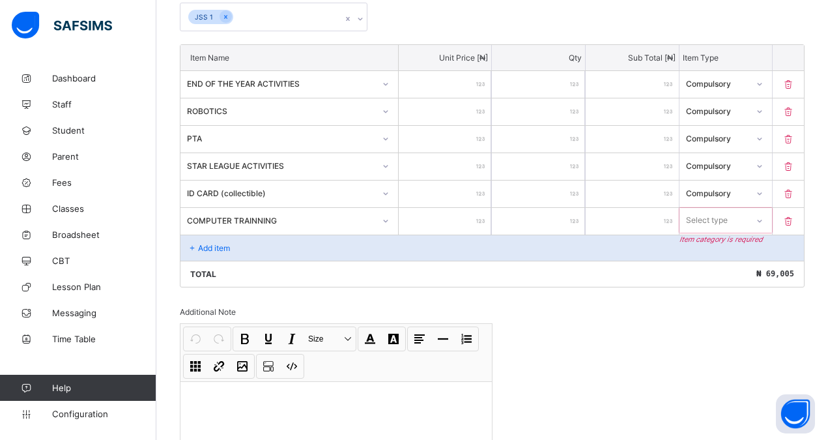
type input "****"
click at [764, 223] on icon at bounding box center [760, 220] width 8 height 13
click at [715, 246] on div "Compulsory" at bounding box center [726, 248] width 92 height 20
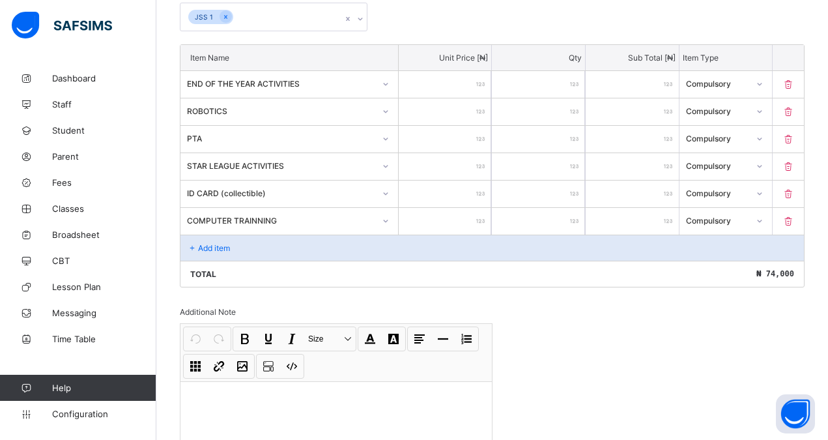
click at [214, 249] on p "Add item" at bounding box center [214, 248] width 32 height 10
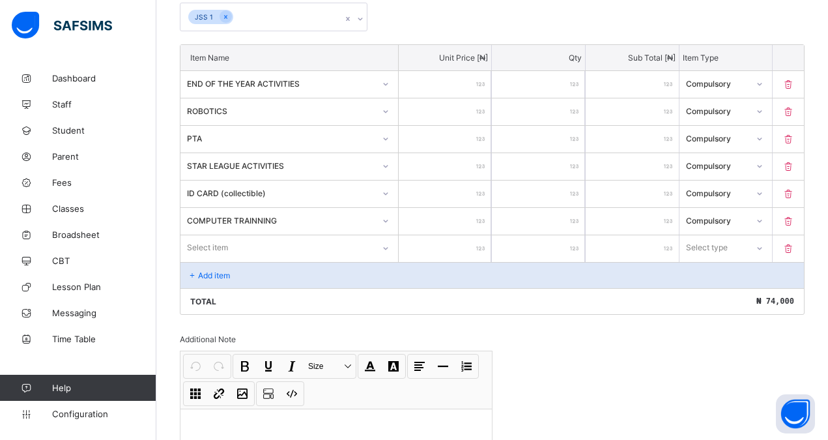
click at [229, 273] on p "Add item" at bounding box center [214, 275] width 32 height 10
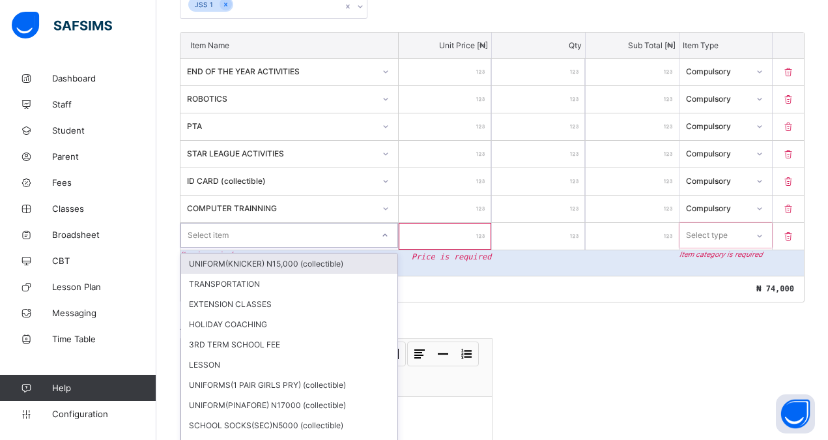
click at [229, 248] on div "option UNIFORM(KNICKER) N15,000 (collectible) focused, 1 of 50. 50 results avai…" at bounding box center [289, 235] width 218 height 25
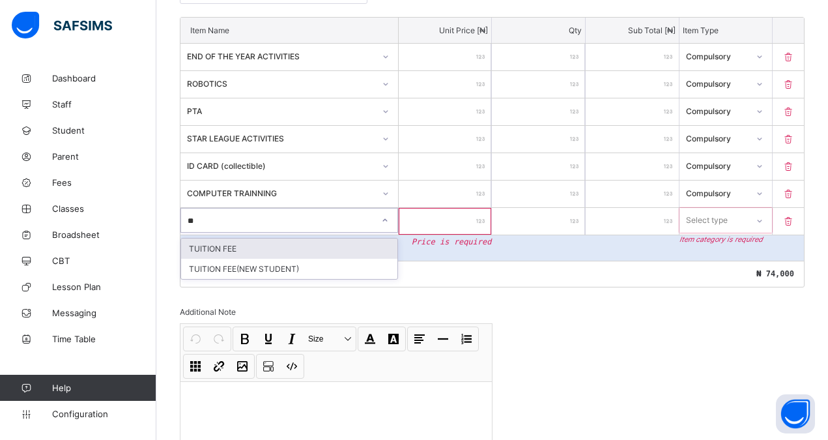
type input "***"
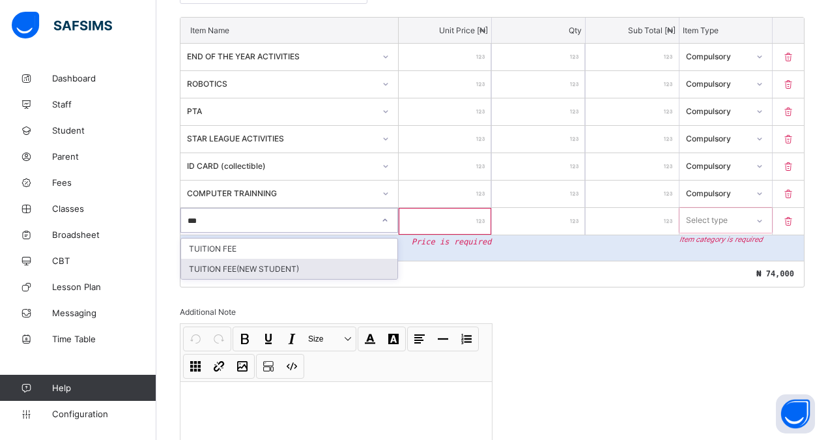
click at [251, 271] on div "TUITION FEE(NEW STUDENT)" at bounding box center [289, 269] width 216 height 20
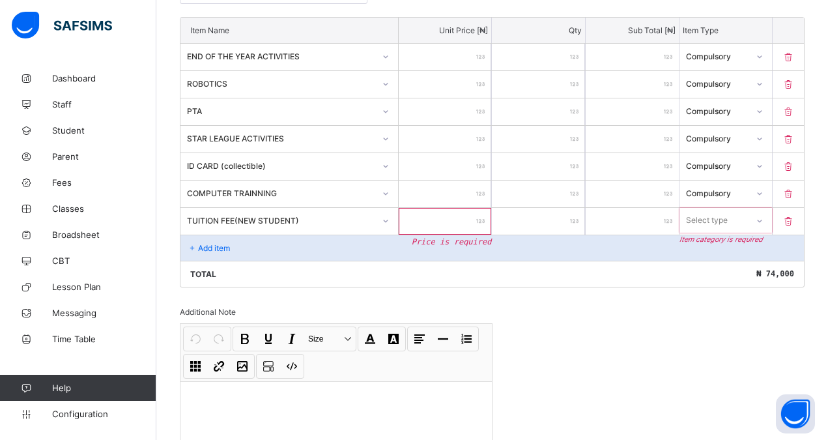
click at [460, 225] on input "number" at bounding box center [445, 221] width 93 height 27
type input "*"
type input "***"
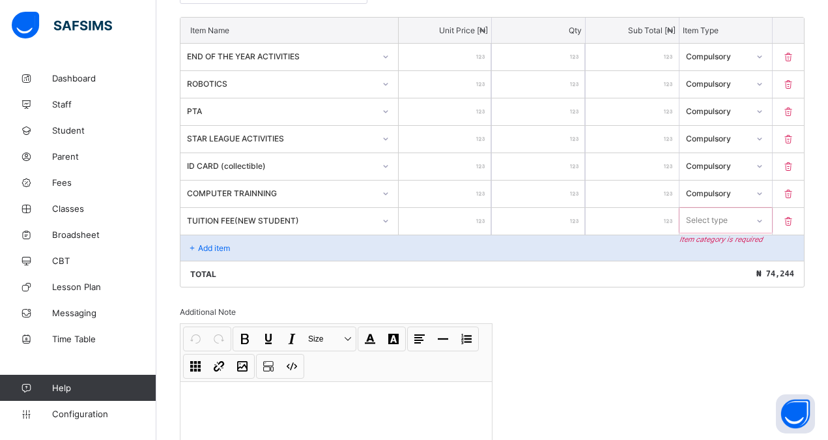
type input "****"
type input "*****"
type input "******"
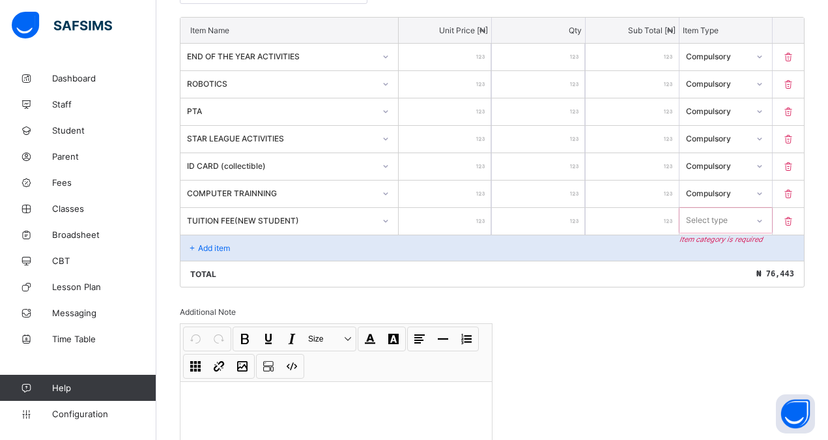
type input "******"
click at [766, 220] on div at bounding box center [760, 220] width 22 height 21
click at [719, 248] on div "Compulsory" at bounding box center [726, 248] width 92 height 20
click at [215, 250] on p "Add item" at bounding box center [214, 248] width 32 height 10
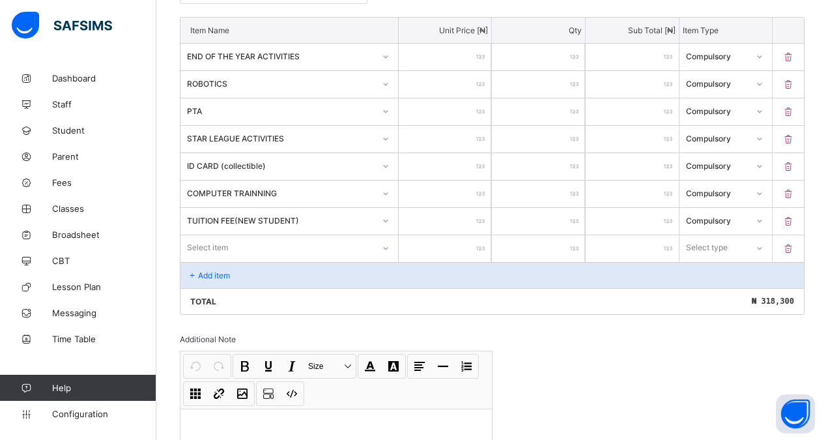
click at [223, 248] on div "Select item" at bounding box center [289, 247] width 218 height 25
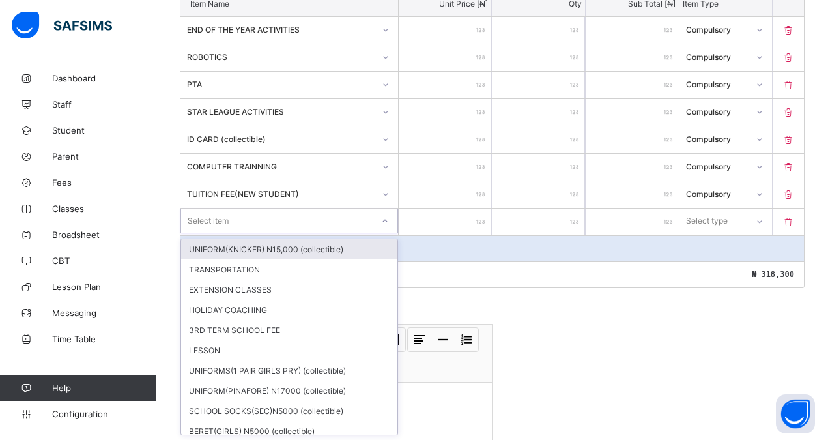
scroll to position [373, 0]
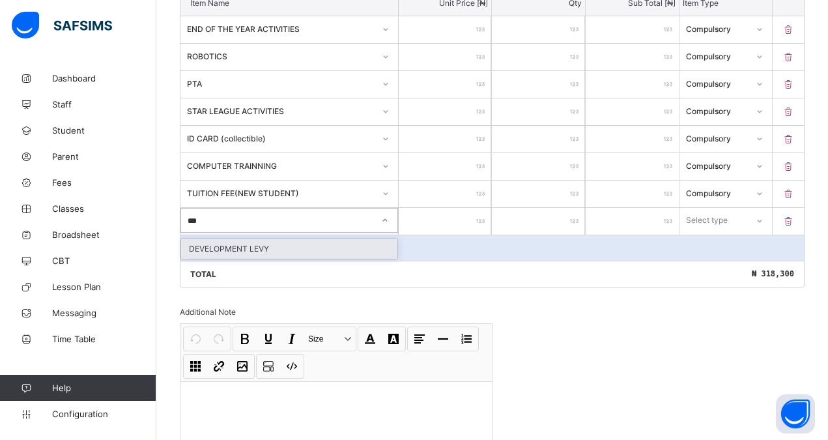
type input "****"
click at [221, 249] on div "DEVELOPMENT LEVY" at bounding box center [289, 248] width 216 height 20
click at [454, 219] on input "number" at bounding box center [445, 221] width 93 height 27
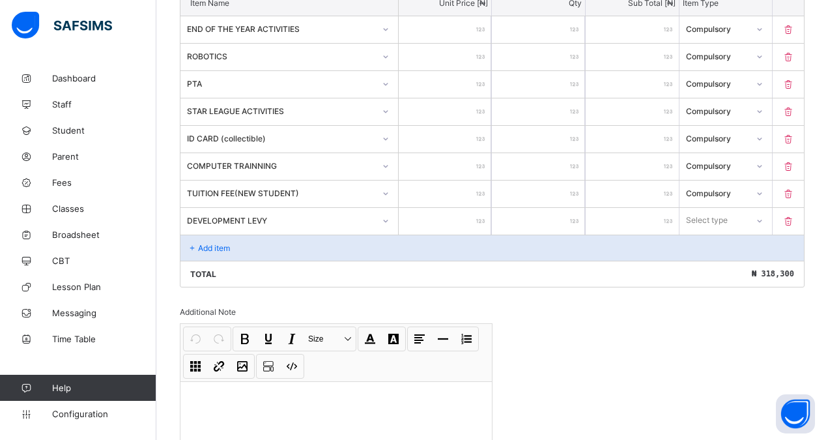
type input "*"
type input "***"
type input "****"
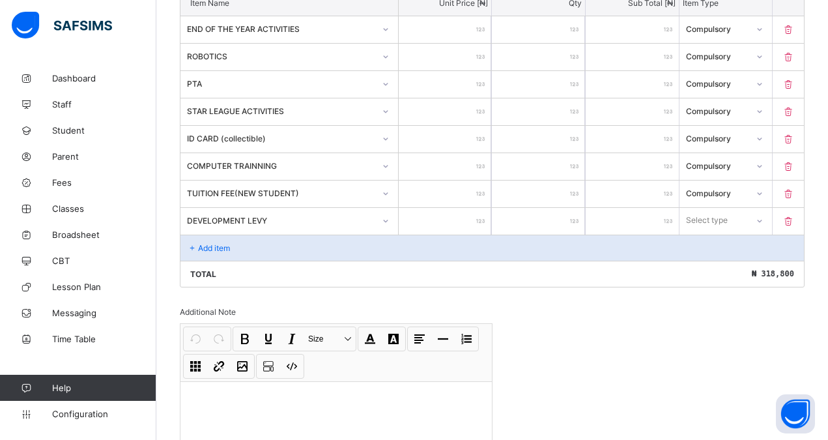
type input "****"
click at [763, 223] on icon at bounding box center [759, 220] width 8 height 13
click at [728, 250] on div "Compulsory" at bounding box center [726, 248] width 92 height 20
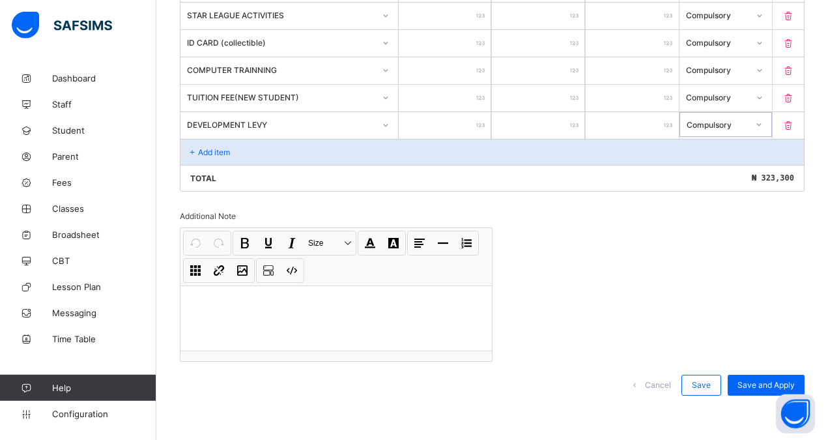
scroll to position [469, 0]
click at [761, 380] on span "Save and Apply" at bounding box center [765, 384] width 57 height 10
click at [760, 386] on div "Save and Apply" at bounding box center [766, 384] width 77 height 21
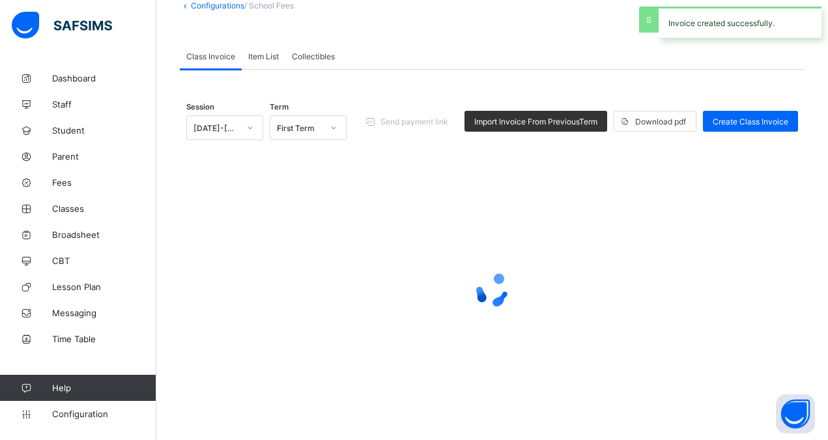
scroll to position [57, 0]
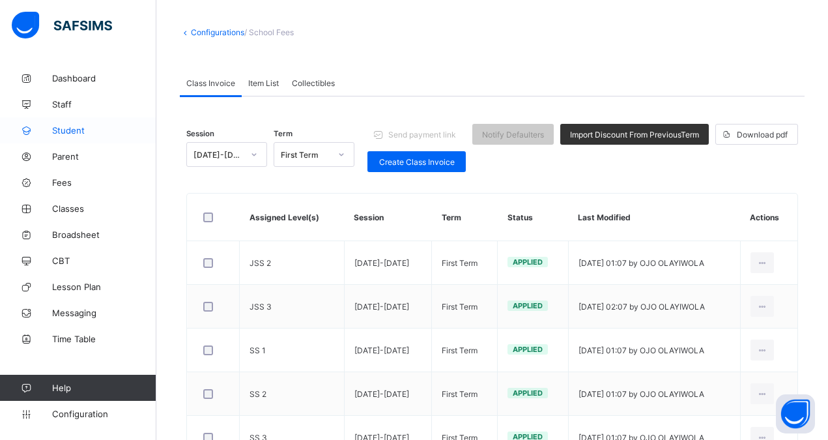
click at [71, 127] on span "Student" at bounding box center [104, 130] width 104 height 10
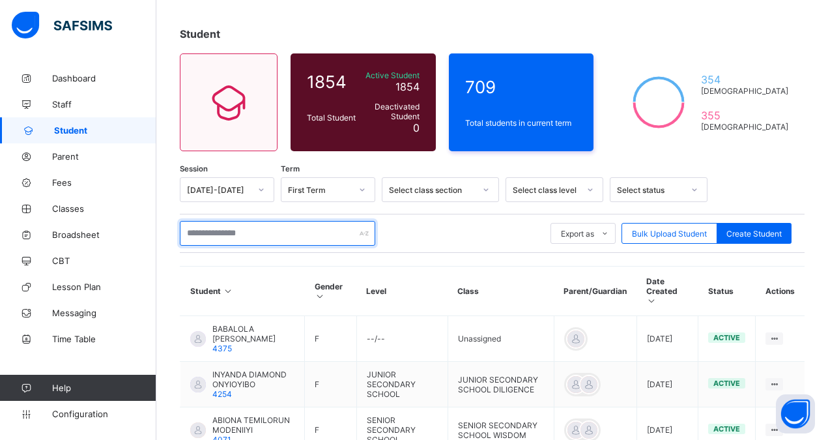
click at [212, 236] on input "text" at bounding box center [277, 233] width 195 height 25
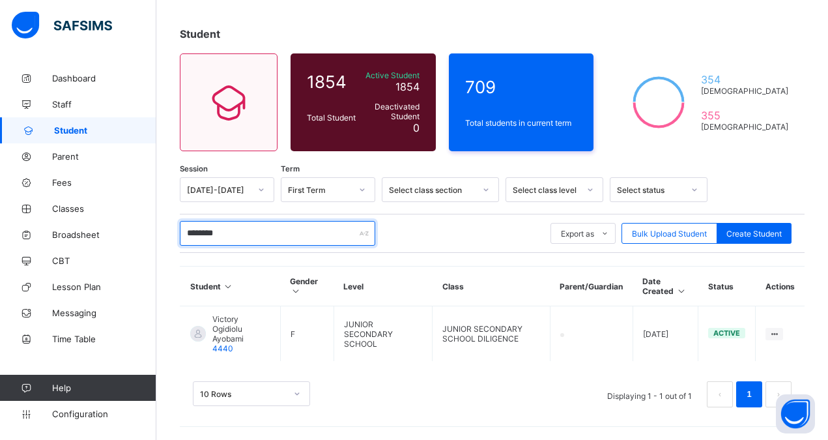
scroll to position [48, 0]
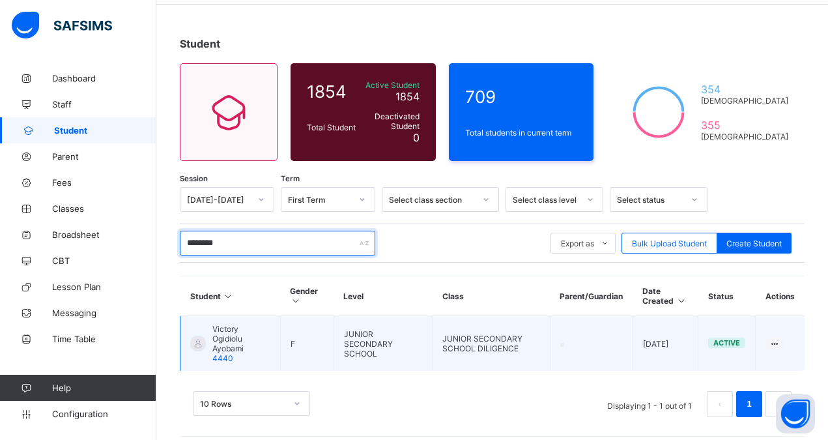
type input "********"
click at [202, 336] on div at bounding box center [198, 344] width 16 height 16
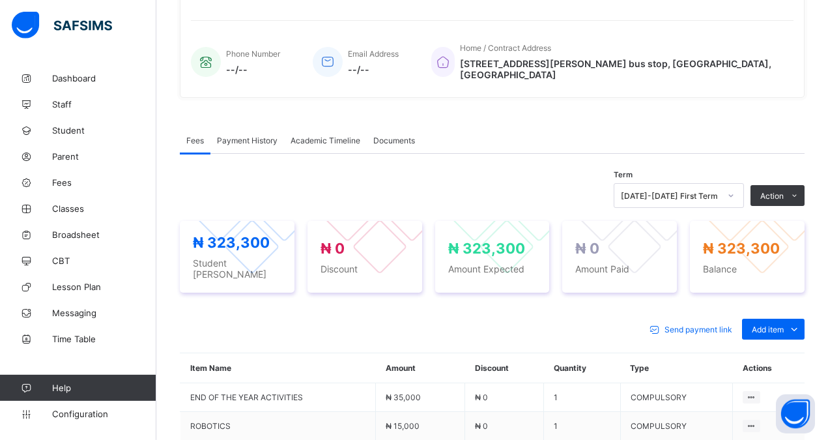
scroll to position [313, 0]
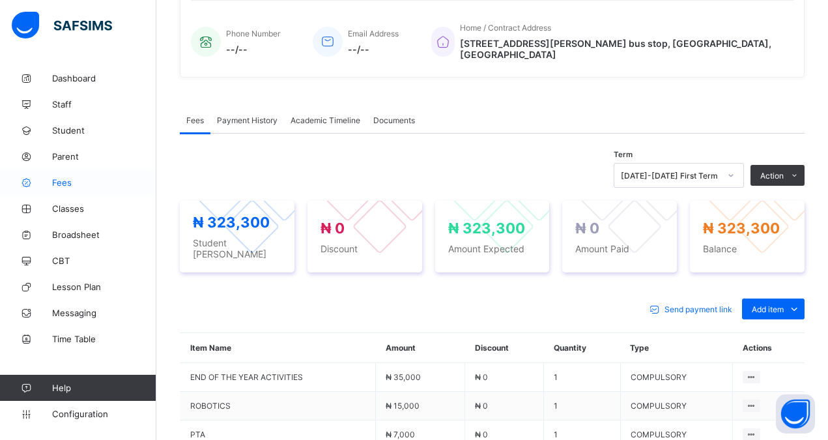
click at [65, 181] on span "Fees" at bounding box center [104, 182] width 104 height 10
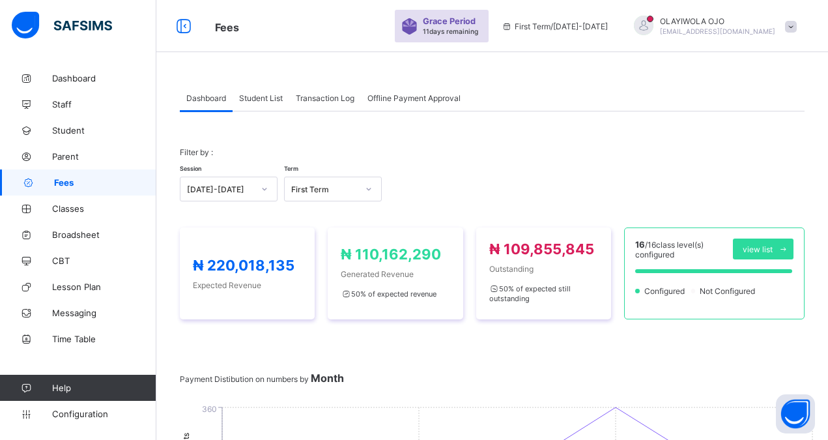
click at [562, 171] on div "Session 2025-2026 Term First Term" at bounding box center [492, 183] width 625 height 38
click at [540, 166] on div "Session 2025-2026 Term First Term" at bounding box center [492, 183] width 625 height 38
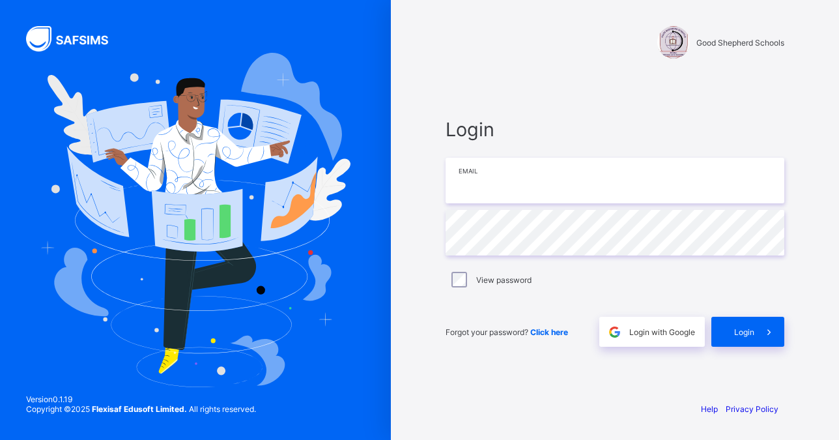
click at [540, 166] on input "email" at bounding box center [615, 181] width 339 height 46
click at [513, 83] on div "Login Email Password View password Forgot your password? Click here Login with …" at bounding box center [615, 232] width 365 height 317
click at [488, 189] on input "email" at bounding box center [615, 181] width 339 height 46
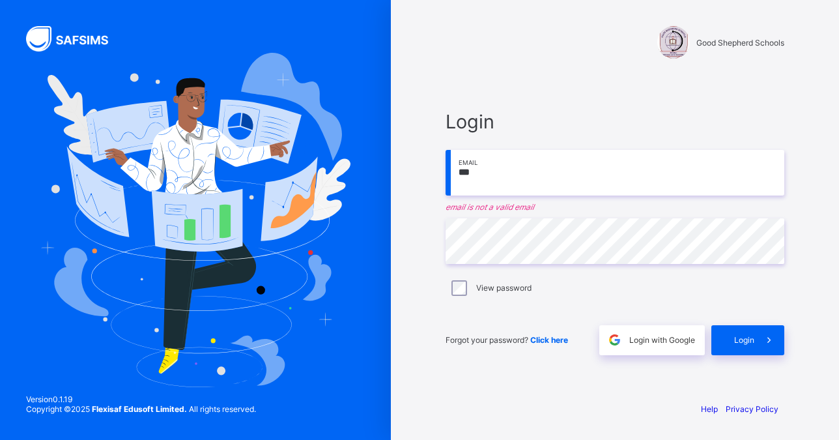
click at [468, 175] on input "***" at bounding box center [615, 173] width 339 height 46
click at [466, 175] on input "*" at bounding box center [615, 173] width 339 height 46
click at [745, 339] on span "Login" at bounding box center [744, 340] width 20 height 10
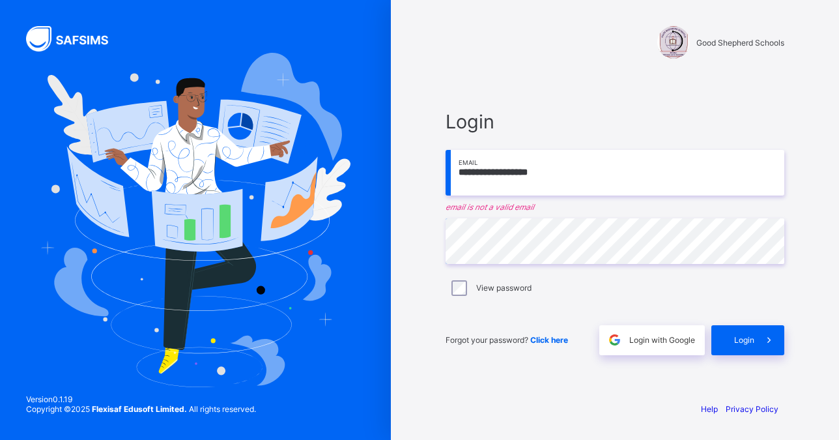
click at [562, 171] on input "**********" at bounding box center [615, 173] width 339 height 46
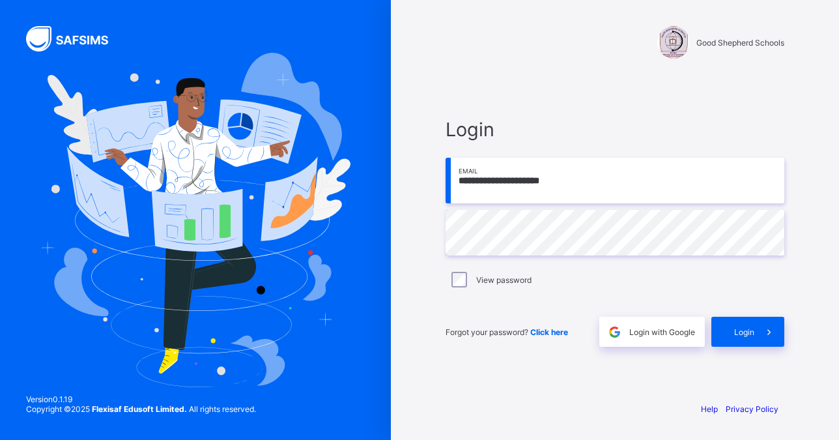
type input "**********"
click at [586, 277] on div "View password" at bounding box center [615, 280] width 332 height 16
click at [743, 332] on span "Login" at bounding box center [744, 332] width 20 height 10
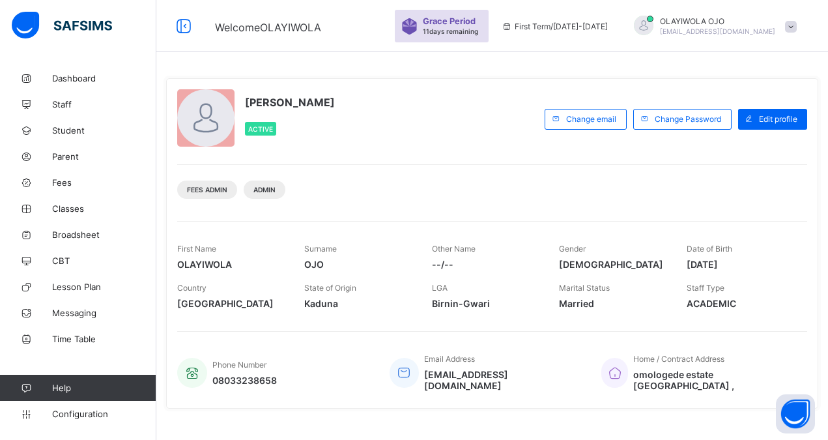
click at [350, 193] on div "Fees Admin Admin" at bounding box center [492, 184] width 630 height 41
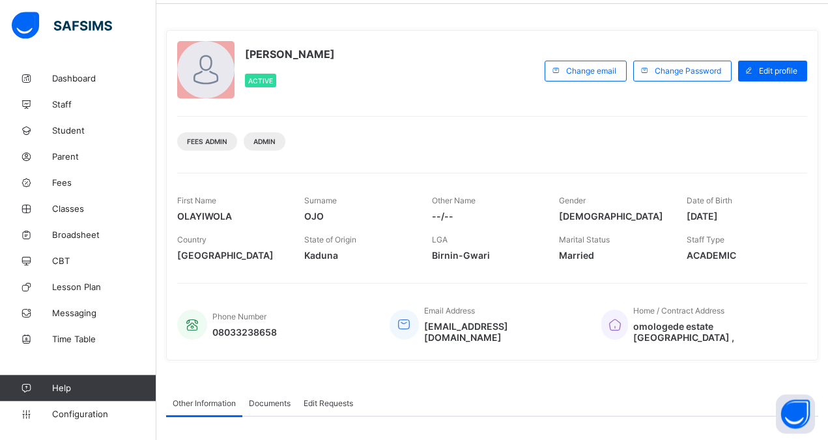
scroll to position [66, 0]
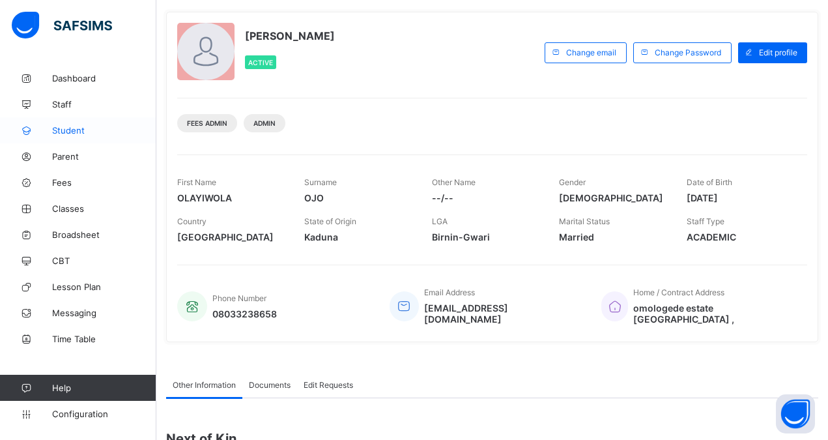
click at [81, 130] on span "Student" at bounding box center [104, 130] width 104 height 10
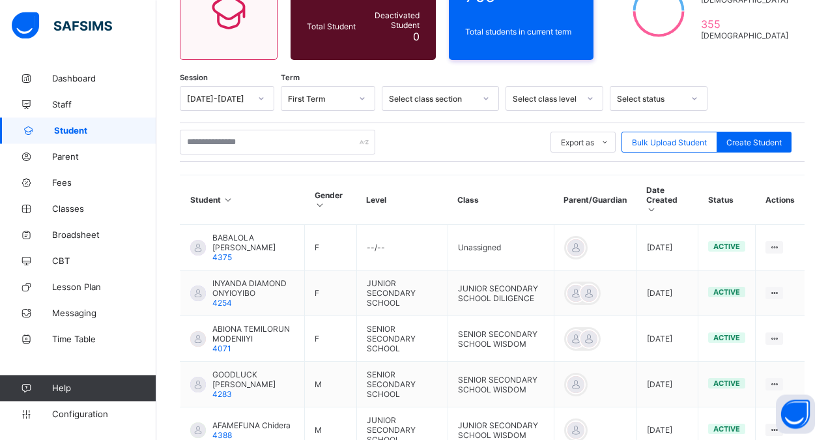
scroll to position [150, 0]
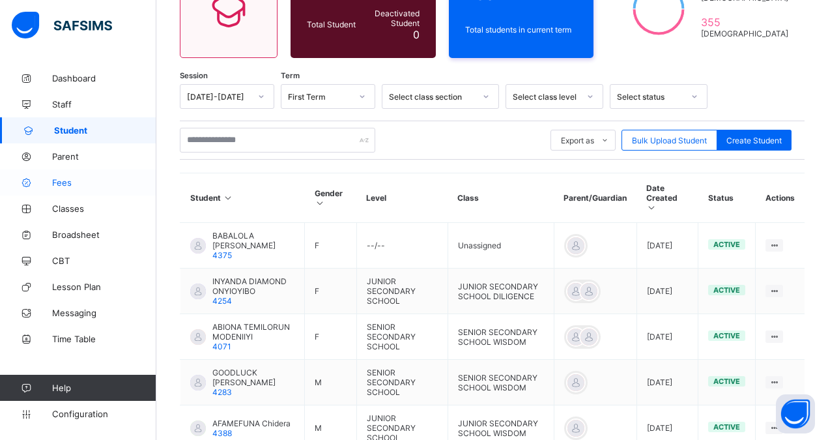
click at [59, 179] on span "Fees" at bounding box center [104, 182] width 104 height 10
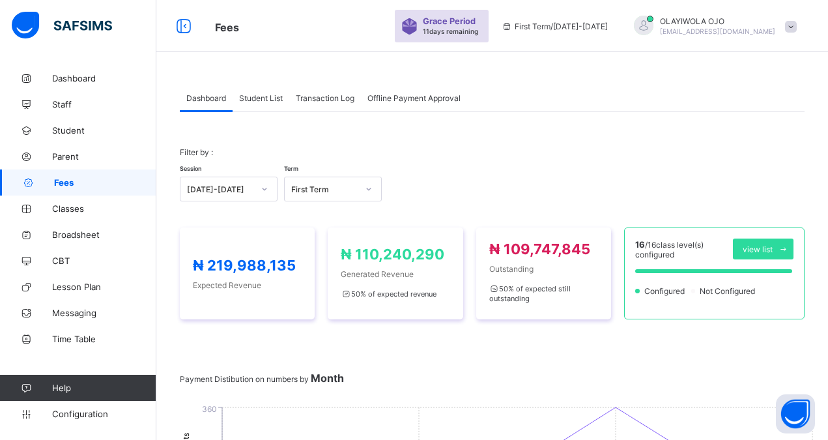
click at [256, 94] on span "Student List" at bounding box center [261, 98] width 44 height 10
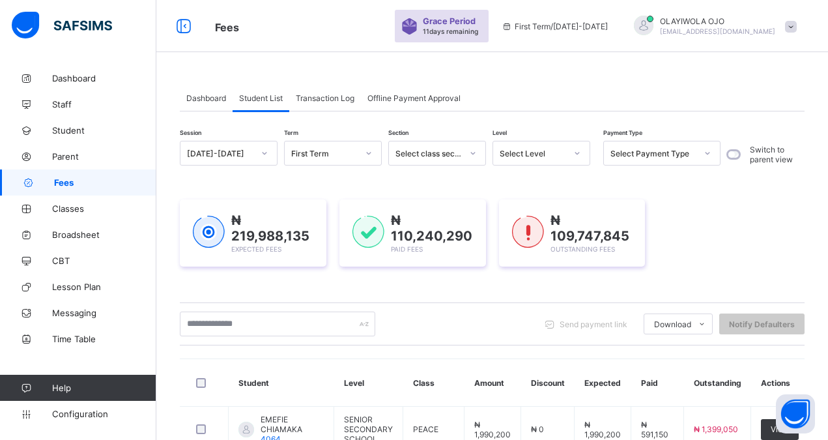
click at [430, 154] on div "Select class section" at bounding box center [428, 154] width 66 height 10
click at [527, 154] on div "Select Level" at bounding box center [533, 154] width 66 height 10
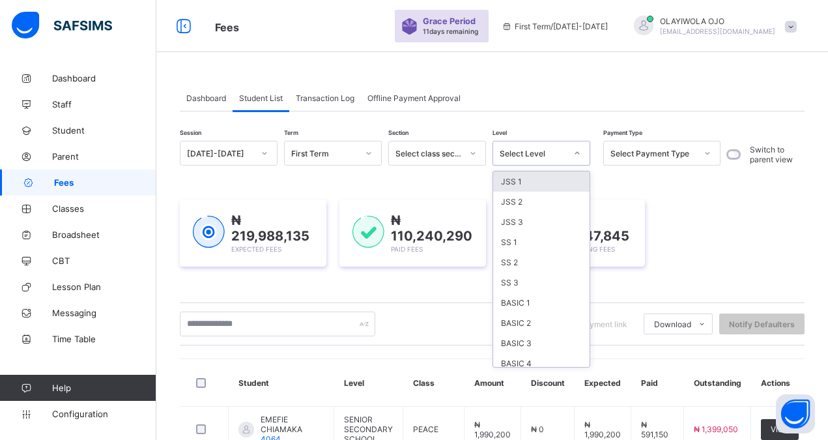
click at [508, 177] on div "JSS 1" at bounding box center [541, 181] width 96 height 20
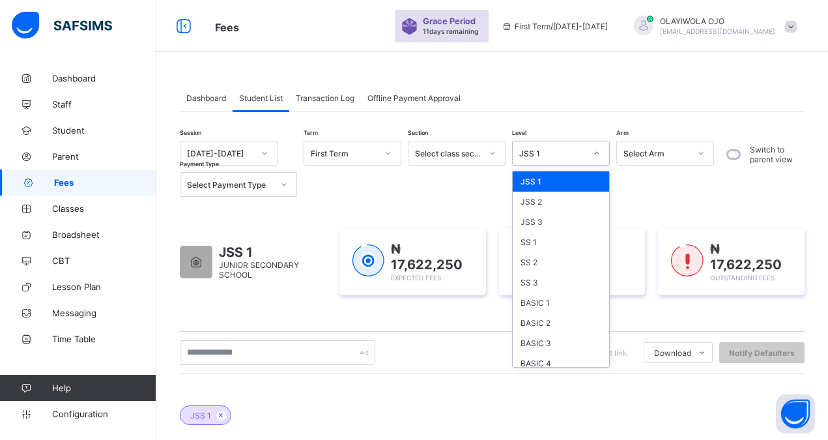
click at [543, 156] on div "JSS 1" at bounding box center [552, 154] width 66 height 10
click at [63, 130] on span "Student" at bounding box center [104, 130] width 104 height 10
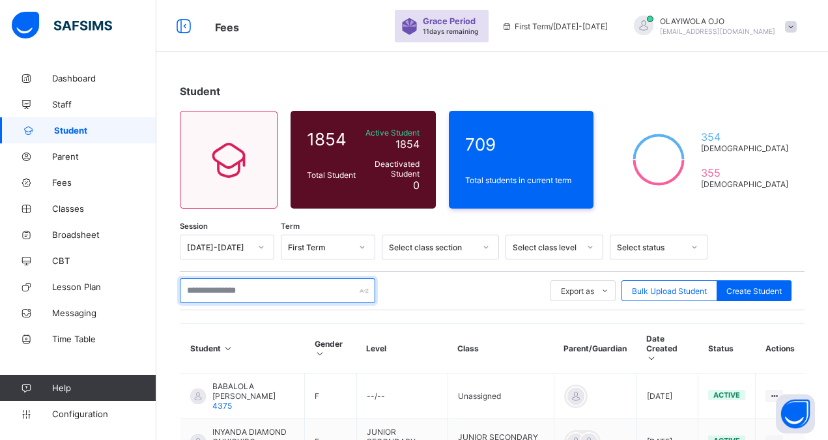
click at [216, 289] on input "text" at bounding box center [277, 290] width 195 height 25
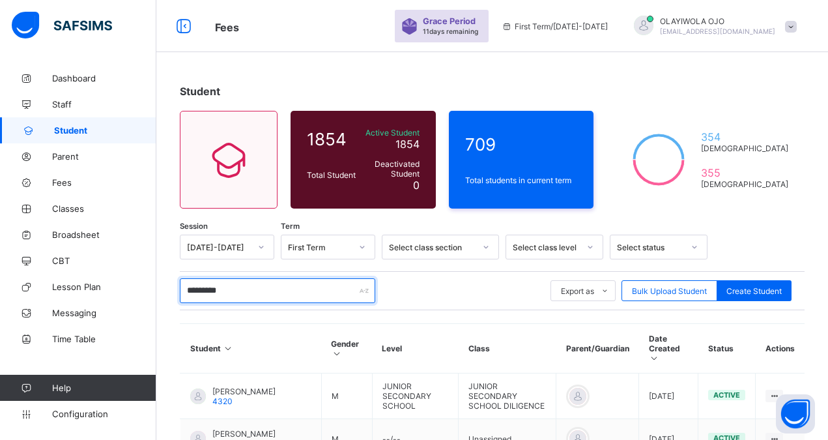
type input "*********"
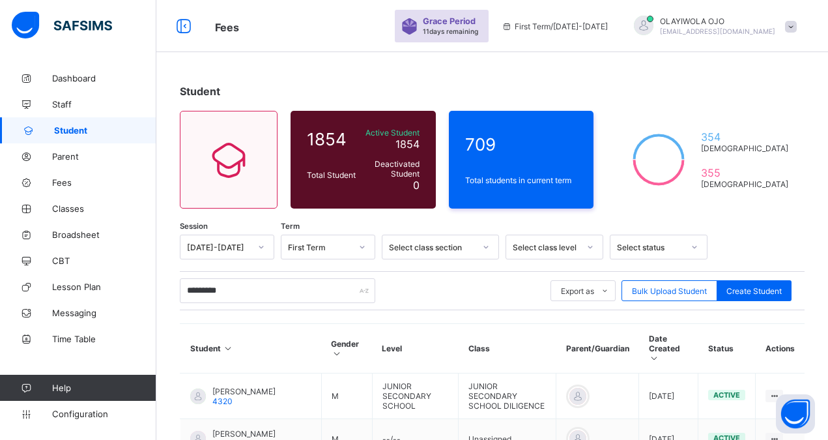
click at [710, 89] on div "Student" at bounding box center [492, 91] width 625 height 13
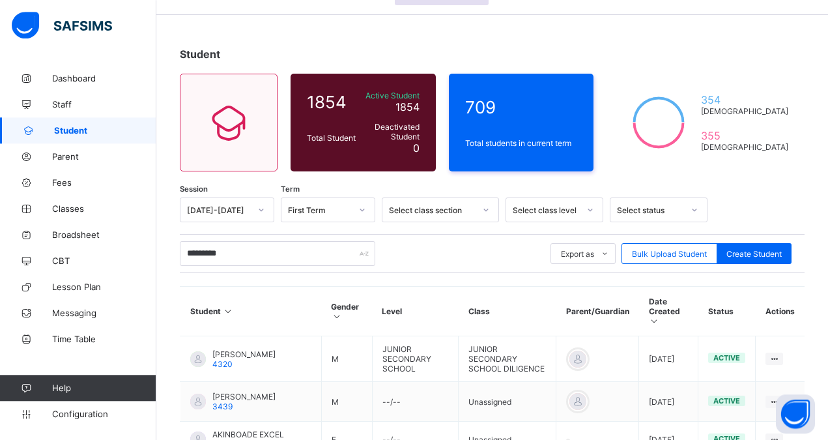
scroll to position [66, 0]
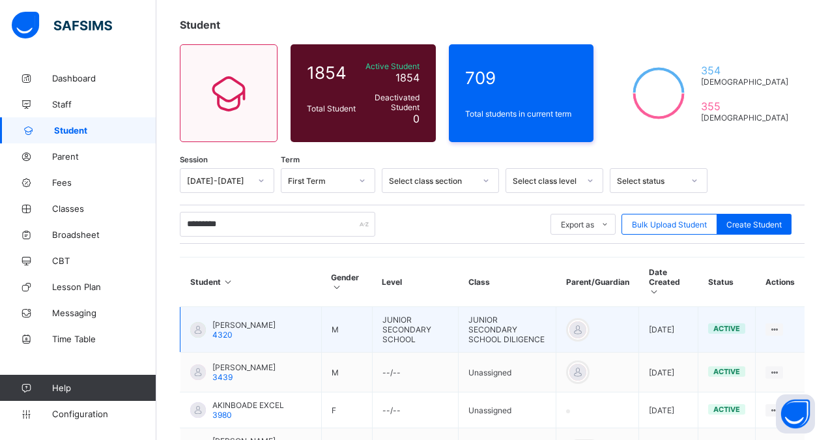
click at [225, 320] on span "[PERSON_NAME]" at bounding box center [243, 325] width 63 height 10
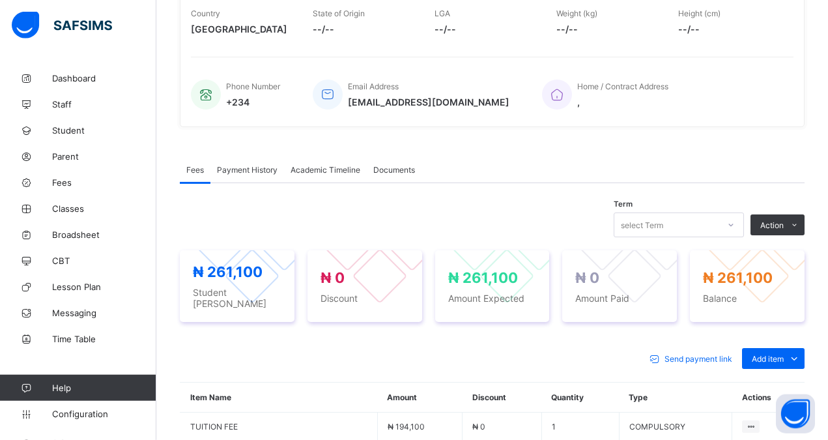
scroll to position [266, 0]
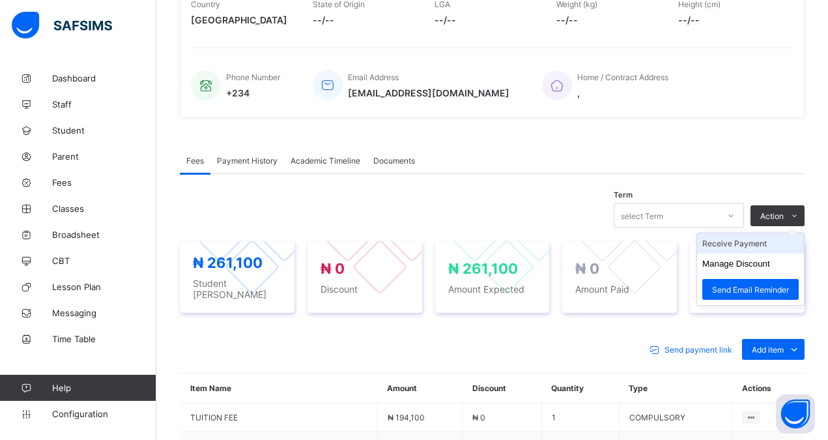
click at [751, 245] on li "Receive Payment" at bounding box center [750, 243] width 107 height 20
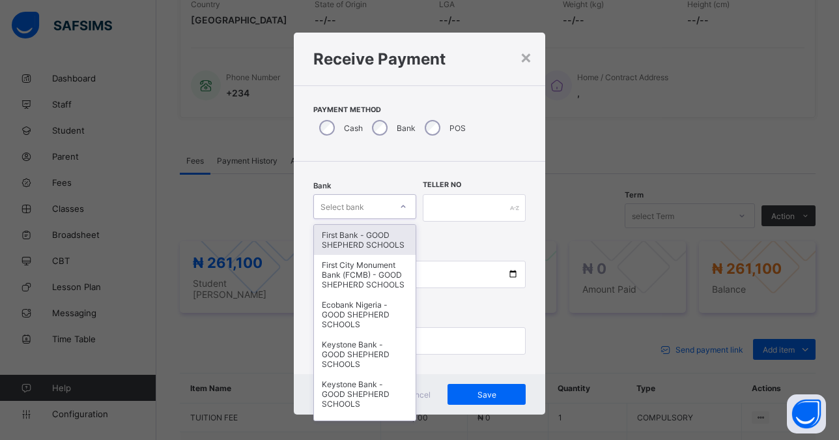
click at [360, 208] on div "Select bank" at bounding box center [352, 206] width 77 height 18
click at [356, 236] on div "First Bank - GOOD SHEPHERD SCHOOLS" at bounding box center [365, 240] width 102 height 30
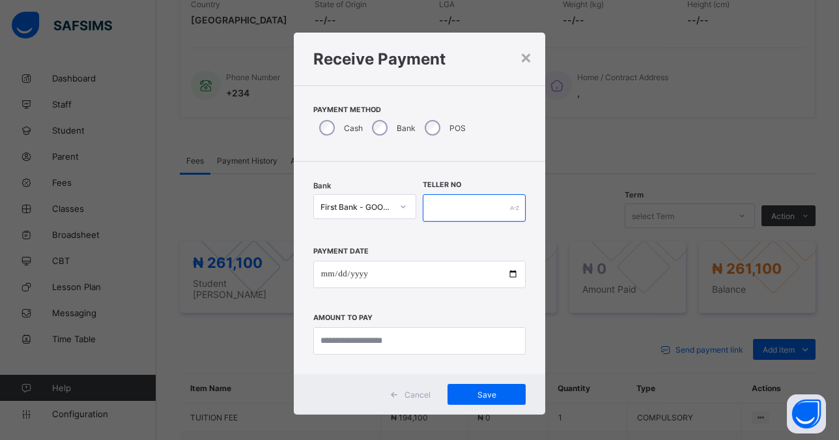
click at [454, 204] on input "text" at bounding box center [474, 207] width 103 height 27
type input "*****"
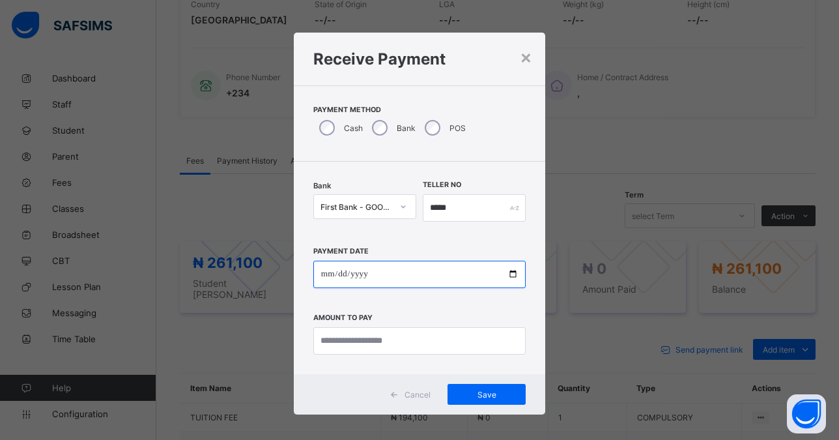
click at [506, 274] on input "date" at bounding box center [419, 274] width 212 height 27
type input "**********"
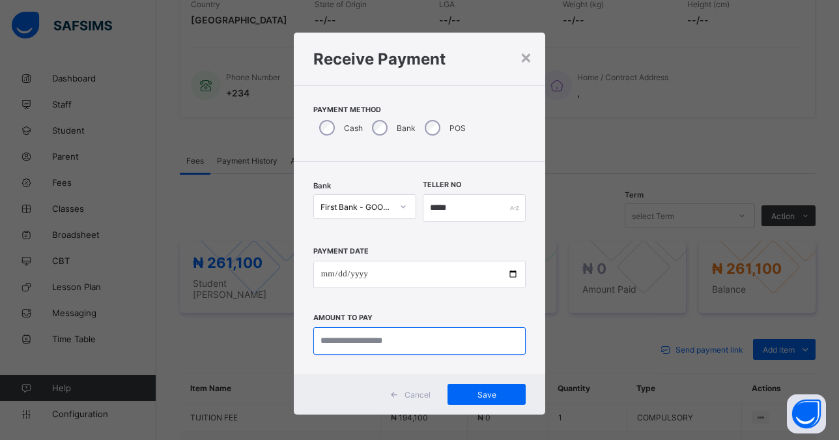
click at [365, 340] on input "currency" at bounding box center [419, 340] width 212 height 27
type input "*********"
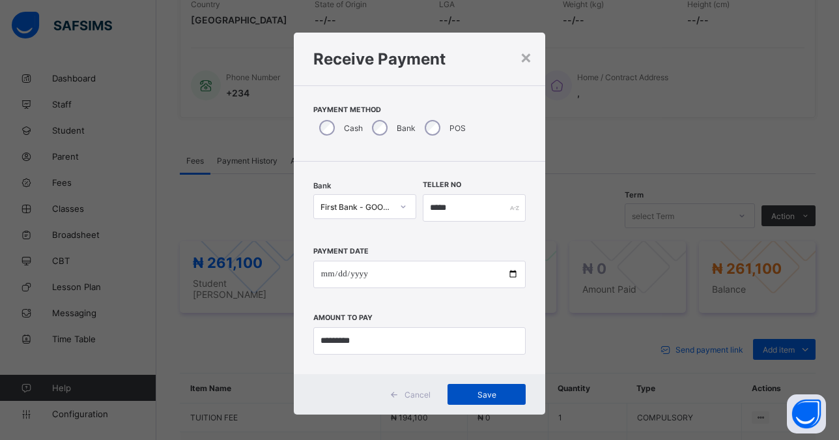
click at [480, 394] on span "Save" at bounding box center [486, 395] width 59 height 10
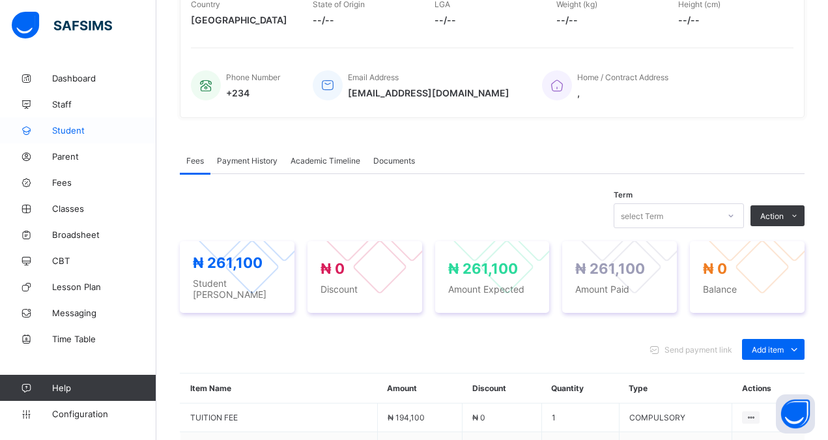
click at [75, 126] on span "Student" at bounding box center [104, 130] width 104 height 10
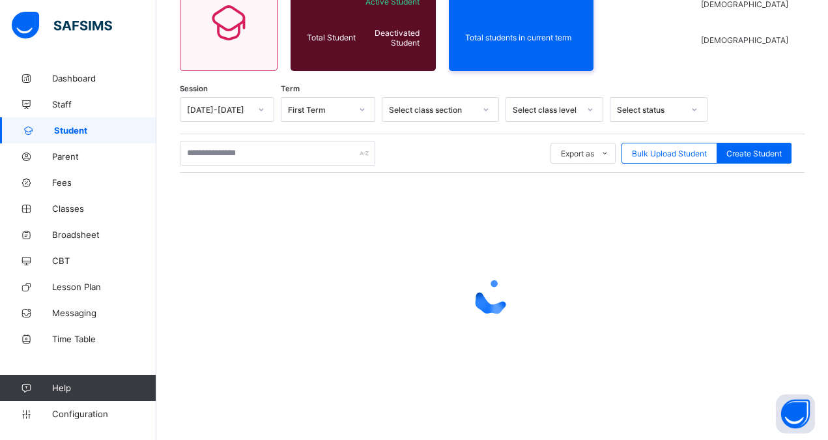
scroll to position [137, 0]
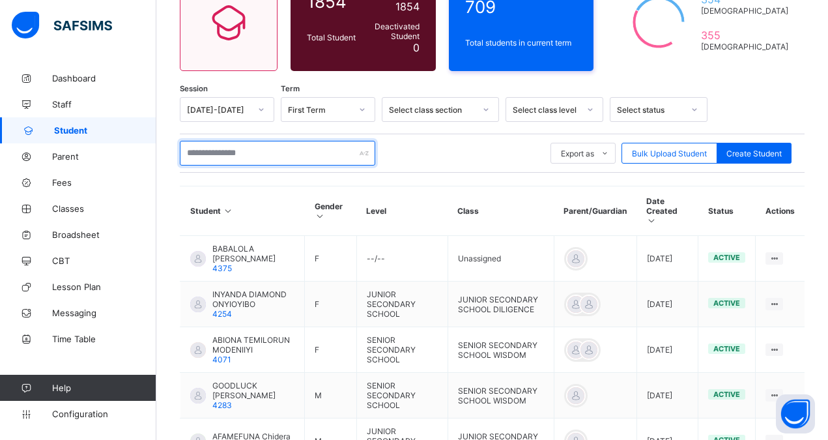
click at [212, 158] on input "text" at bounding box center [277, 153] width 195 height 25
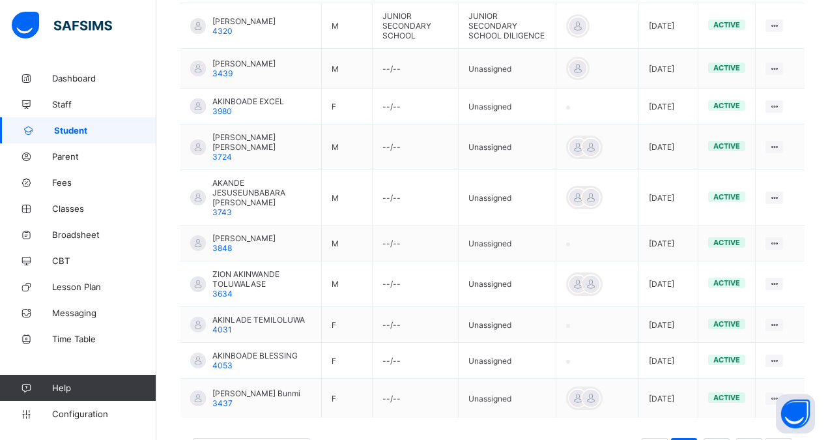
scroll to position [403, 0]
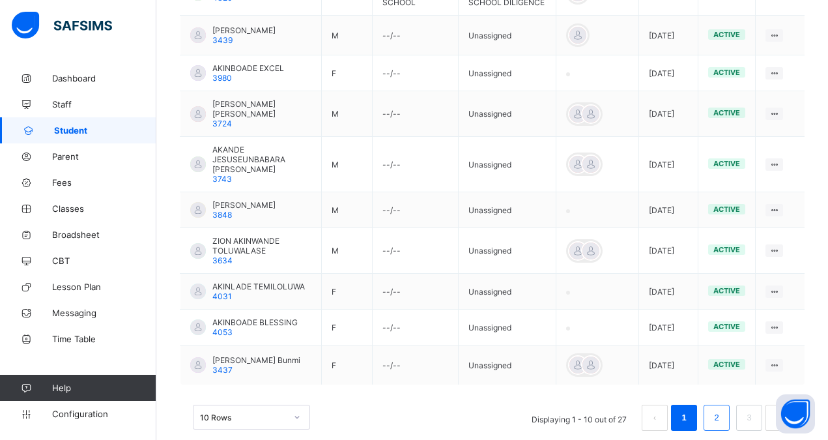
click at [723, 409] on link "2" at bounding box center [716, 417] width 12 height 17
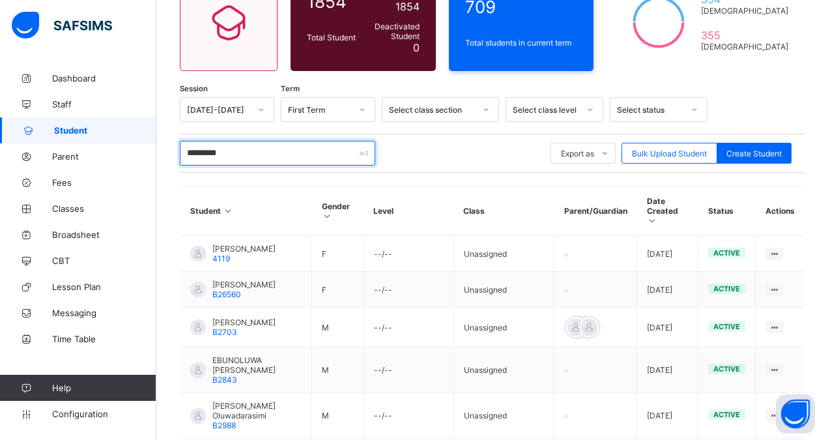
click at [209, 154] on input "*********" at bounding box center [277, 153] width 195 height 25
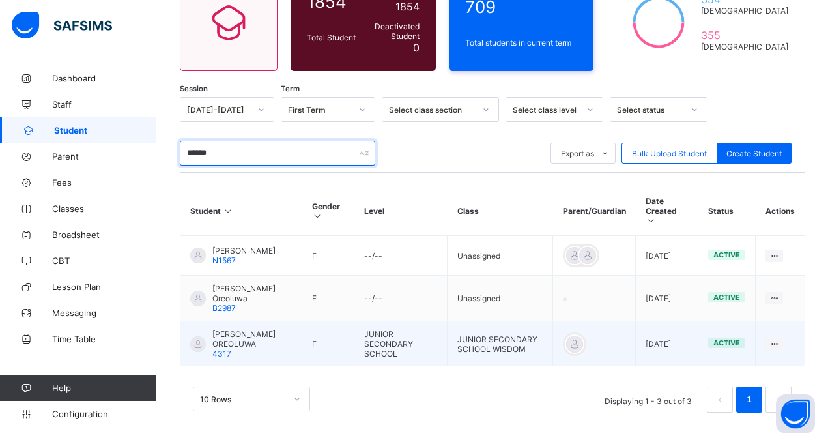
type input "******"
click at [230, 339] on span "[PERSON_NAME] OREOLUWA" at bounding box center [251, 339] width 79 height 20
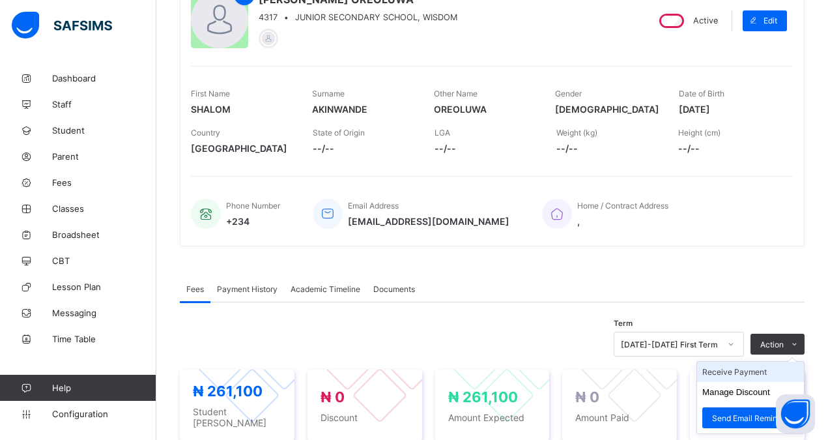
click at [728, 370] on li "Receive Payment" at bounding box center [750, 372] width 107 height 20
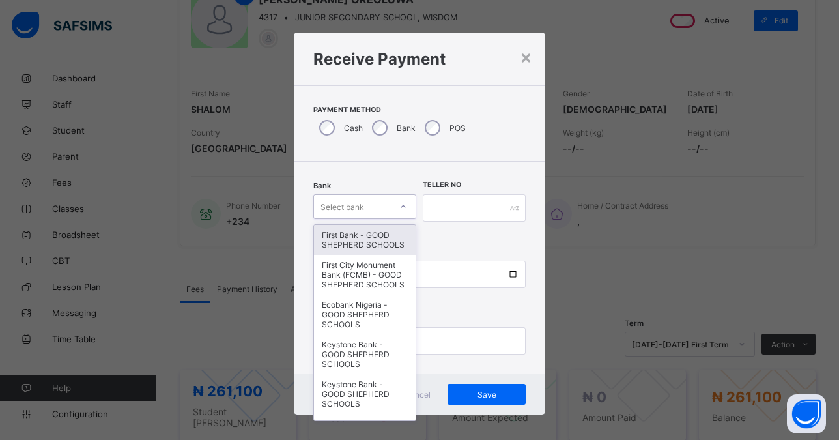
click at [359, 203] on div "Select bank" at bounding box center [343, 206] width 44 height 25
click at [352, 233] on div "First Bank - GOOD SHEPHERD SCHOOLS" at bounding box center [365, 240] width 102 height 30
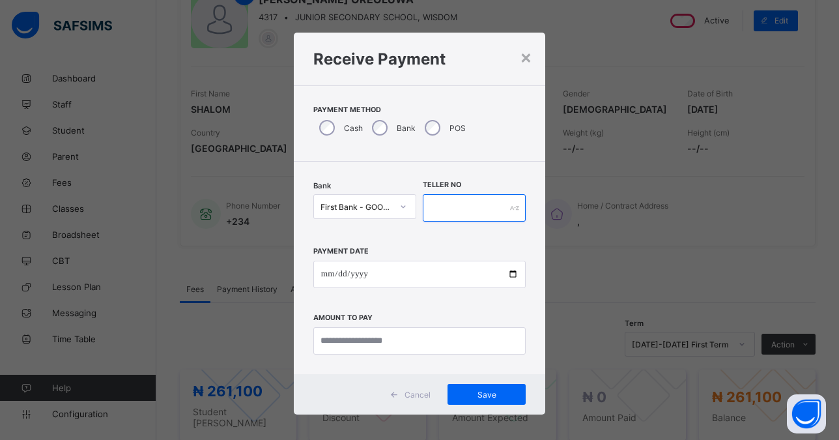
click at [471, 209] on input "text" at bounding box center [474, 207] width 103 height 27
type input "******"
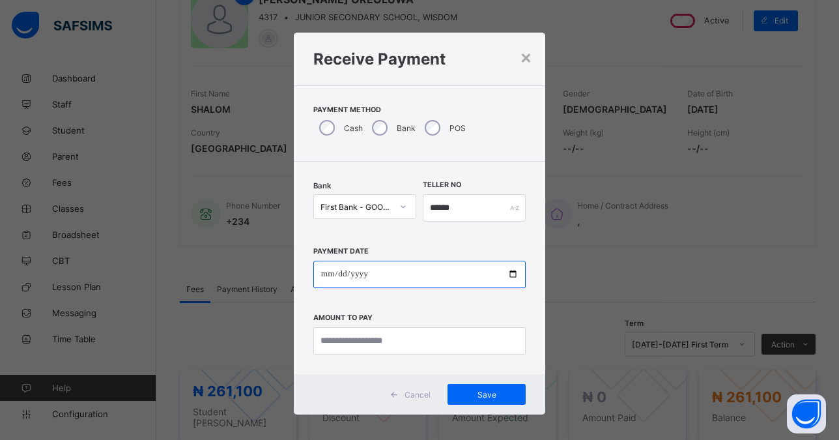
click at [504, 272] on input "date" at bounding box center [419, 274] width 212 height 27
type input "**********"
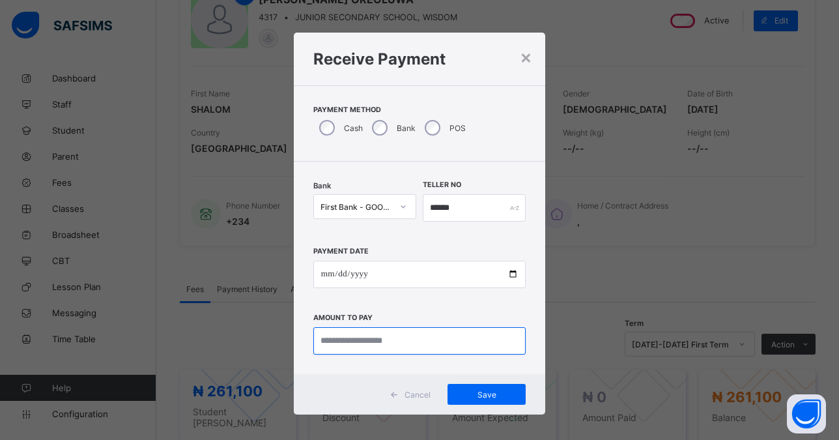
click at [378, 346] on input "currency" at bounding box center [419, 340] width 212 height 27
type input "*********"
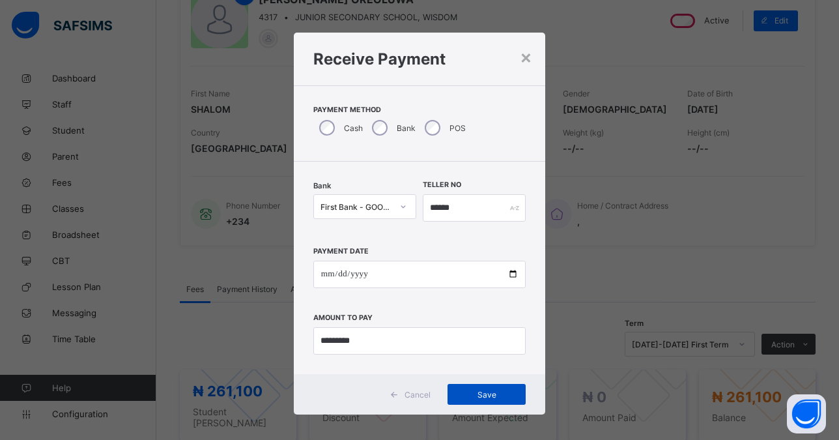
click at [478, 394] on span "Save" at bounding box center [486, 395] width 59 height 10
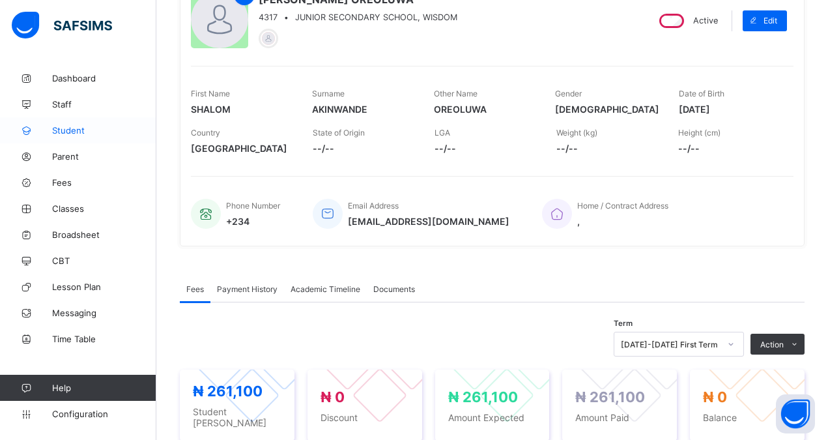
click at [66, 126] on span "Student" at bounding box center [104, 130] width 104 height 10
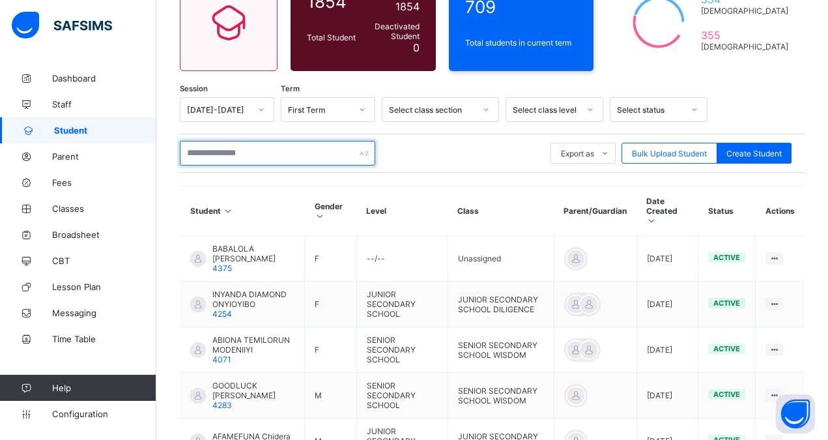
click at [225, 155] on input "text" at bounding box center [277, 153] width 195 height 25
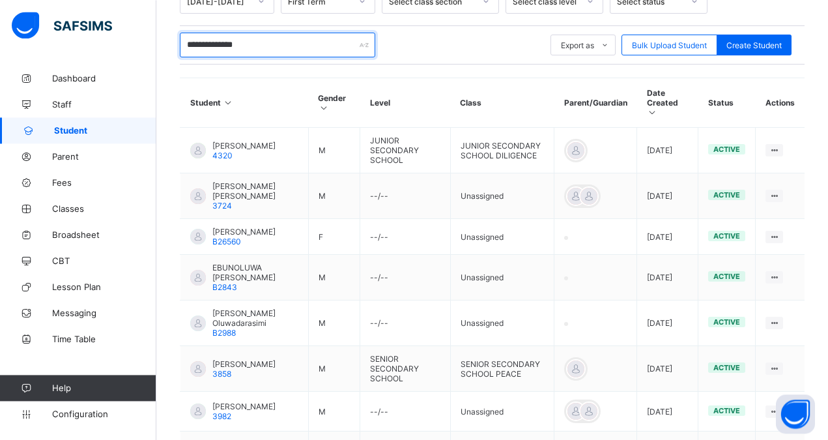
scroll to position [270, 0]
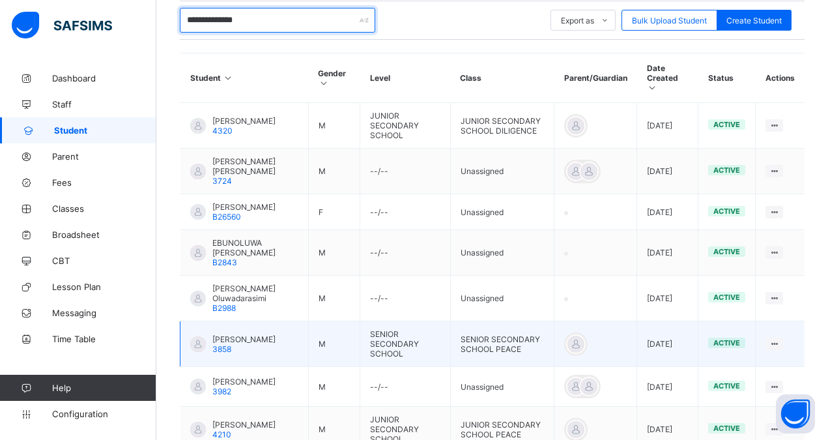
type input "**********"
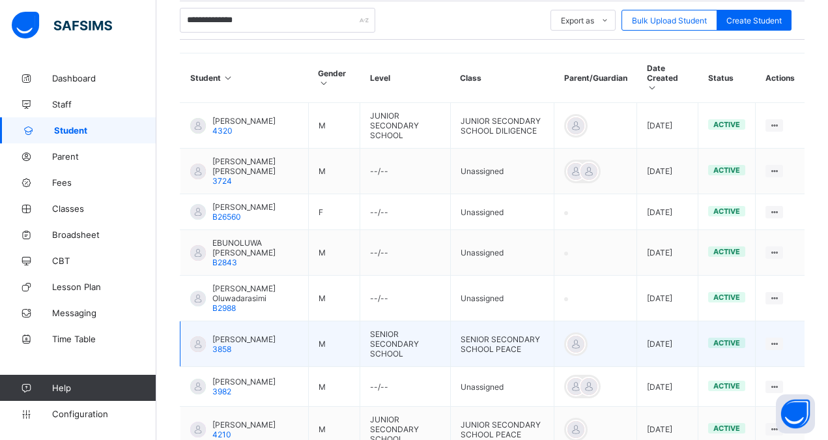
click at [276, 336] on div "[PERSON_NAME] 3858" at bounding box center [243, 344] width 63 height 20
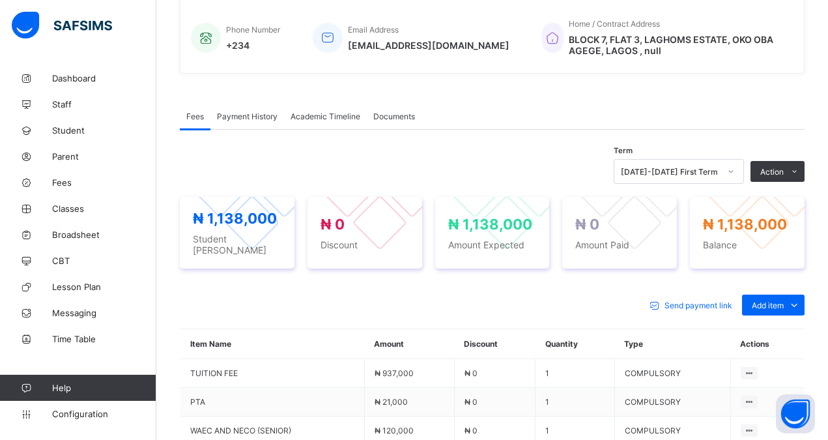
scroll to position [313, 0]
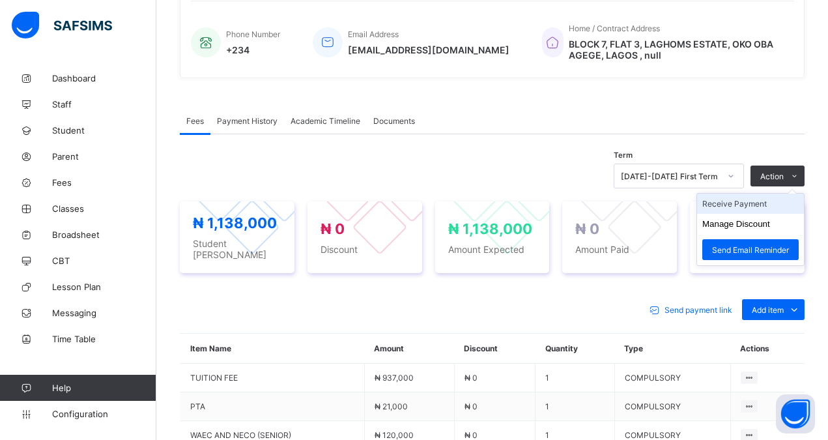
click at [743, 203] on li "Receive Payment" at bounding box center [750, 203] width 107 height 20
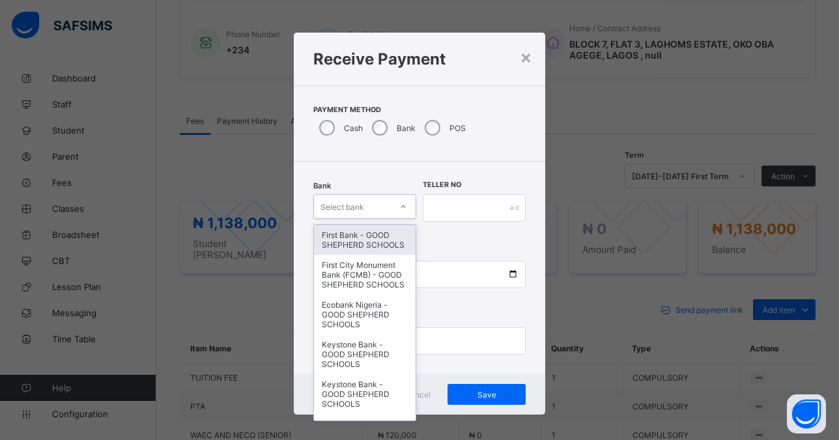
click at [342, 207] on div "Select bank" at bounding box center [343, 206] width 44 height 25
click at [350, 252] on div "First Bank - GOOD SHEPHERD SCHOOLS" at bounding box center [365, 240] width 102 height 30
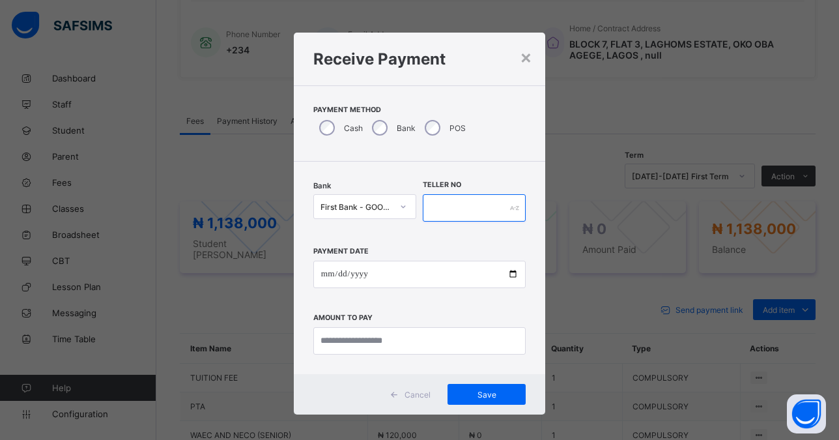
click at [437, 211] on input "text" at bounding box center [474, 207] width 103 height 27
type input "******"
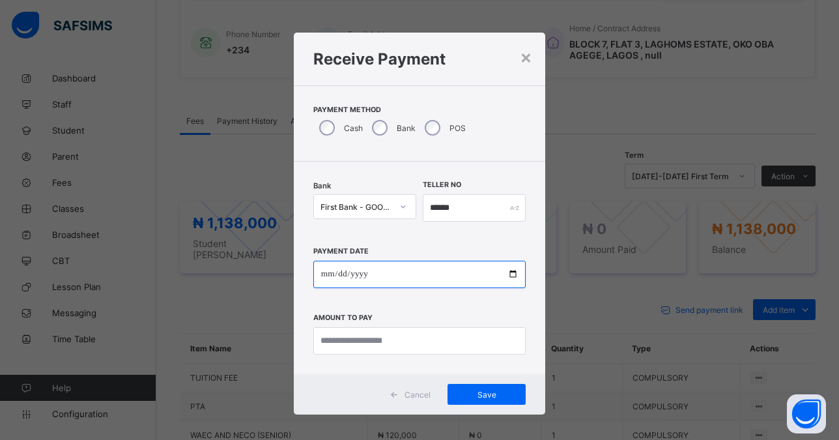
click at [502, 271] on input "date" at bounding box center [419, 274] width 212 height 27
type input "**********"
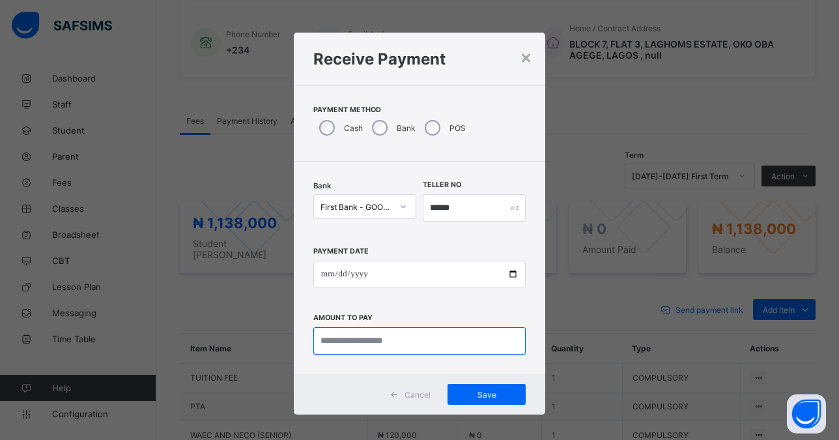
click at [359, 343] on input "currency" at bounding box center [419, 340] width 212 height 27
type input "*********"
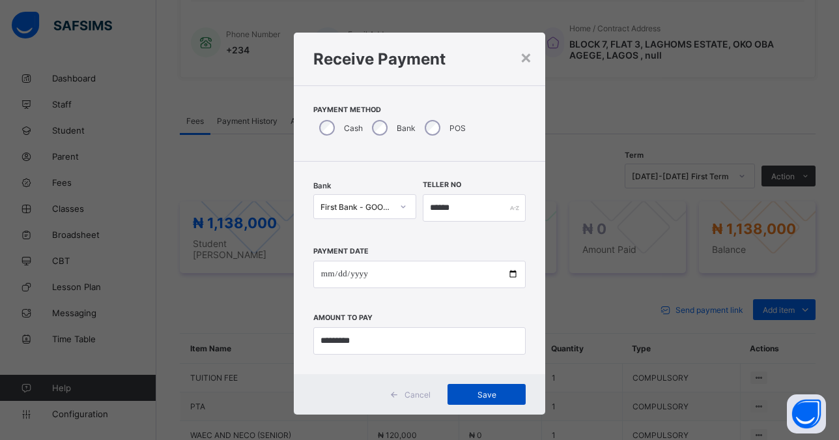
click at [477, 394] on span "Save" at bounding box center [486, 395] width 59 height 10
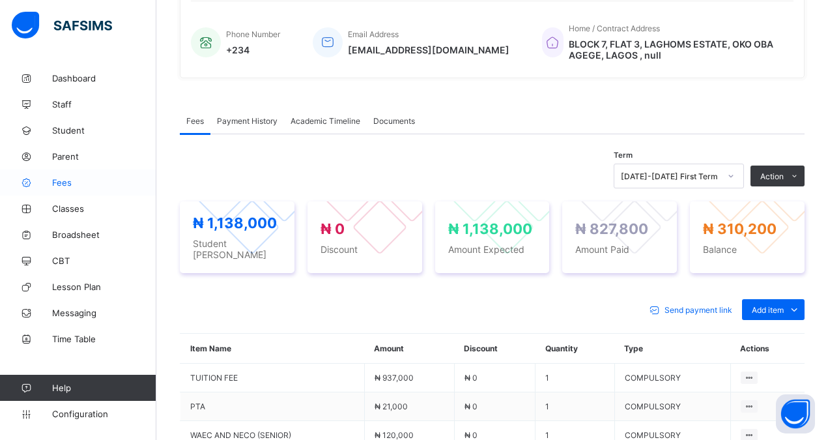
click at [56, 181] on span "Fees" at bounding box center [104, 182] width 104 height 10
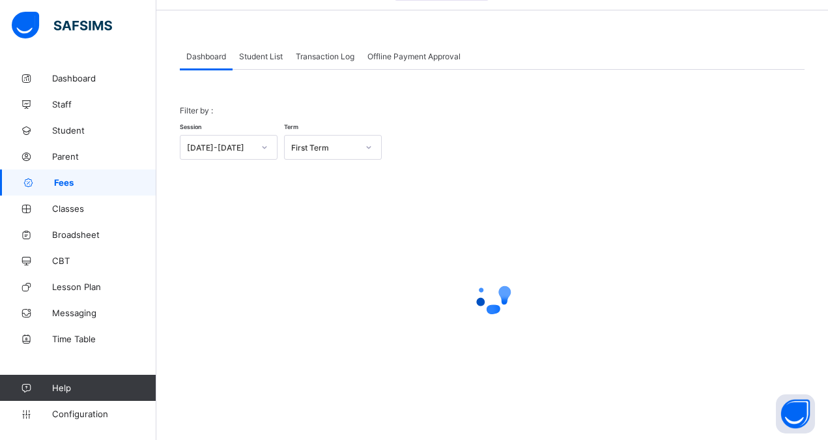
scroll to position [42, 0]
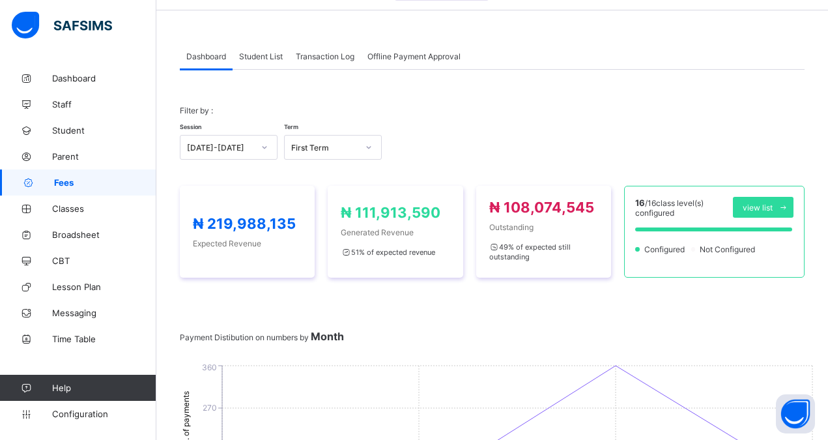
click at [268, 55] on span "Student List" at bounding box center [261, 56] width 44 height 10
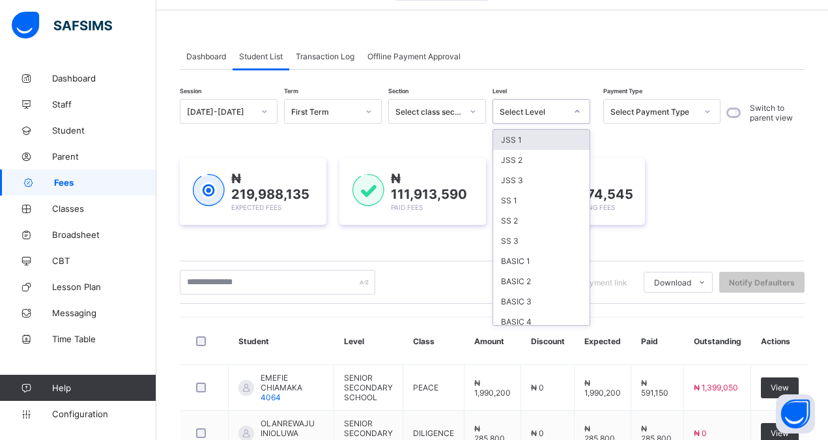
click at [526, 115] on div "Select Level" at bounding box center [533, 112] width 66 height 10
click at [517, 162] on div "JSS 2" at bounding box center [541, 160] width 96 height 20
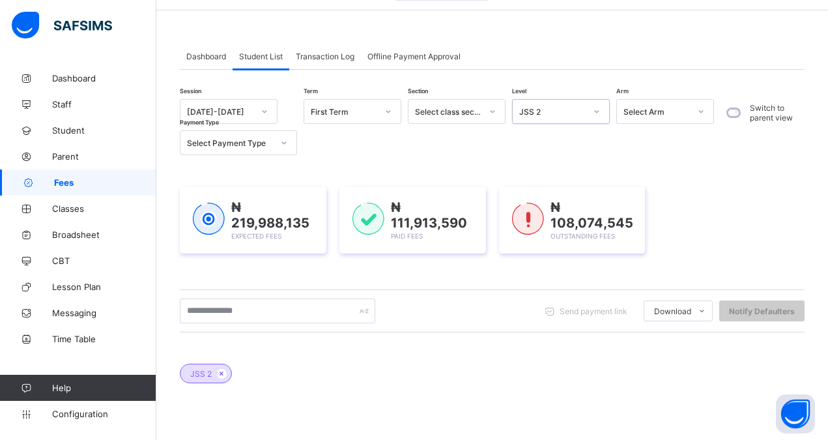
click at [220, 144] on div "Select Payment Type" at bounding box center [230, 143] width 86 height 10
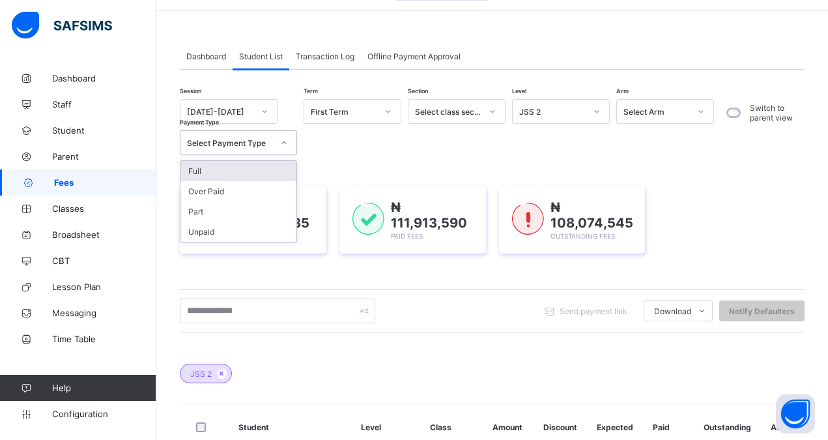
click at [224, 142] on div "Select Payment Type" at bounding box center [230, 143] width 86 height 10
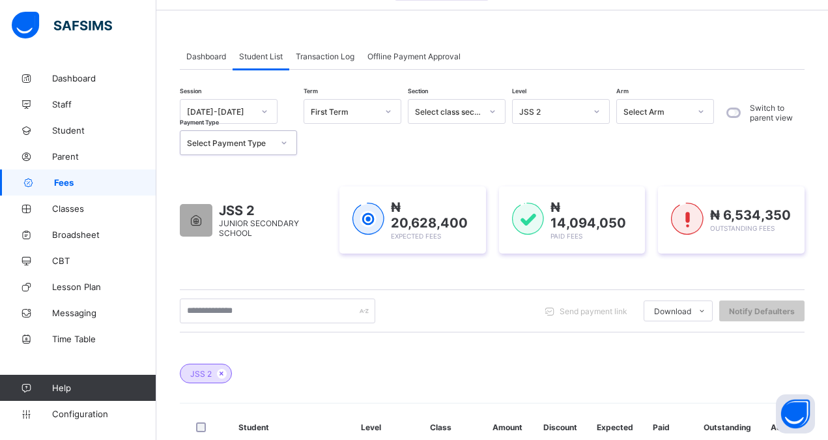
click at [228, 141] on div "Select Payment Type" at bounding box center [230, 143] width 86 height 10
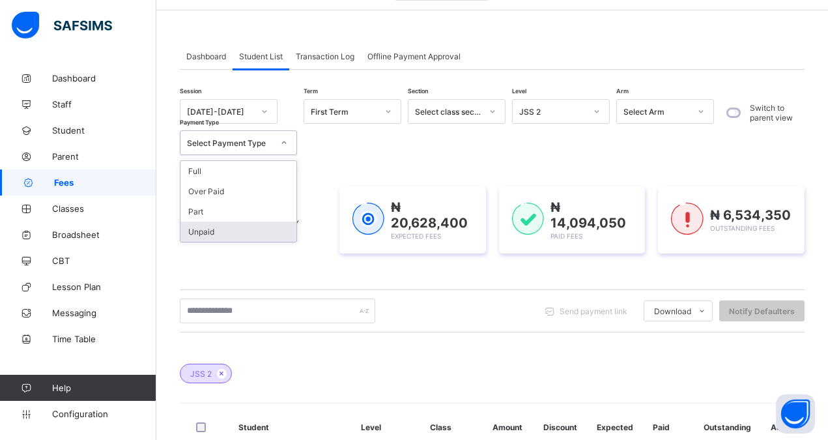
click at [214, 230] on div "Unpaid" at bounding box center [238, 232] width 116 height 20
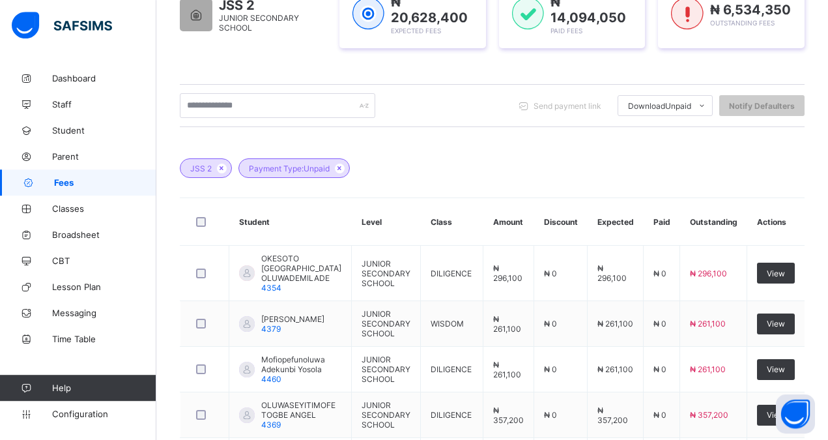
scroll to position [241, 0]
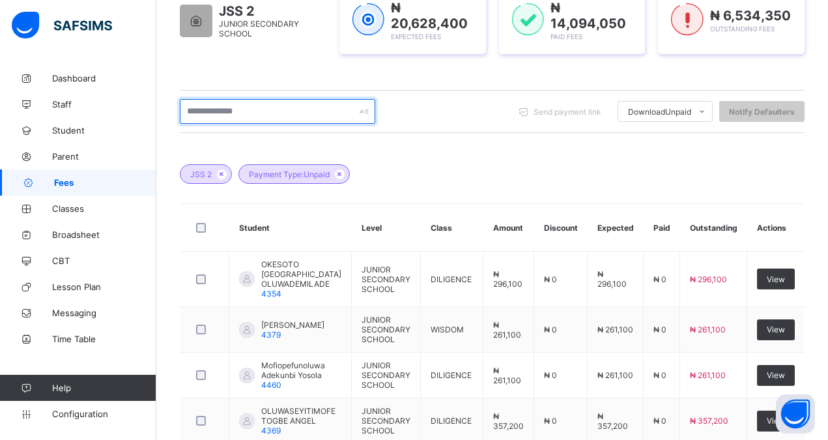
click at [233, 115] on input "text" at bounding box center [277, 111] width 195 height 25
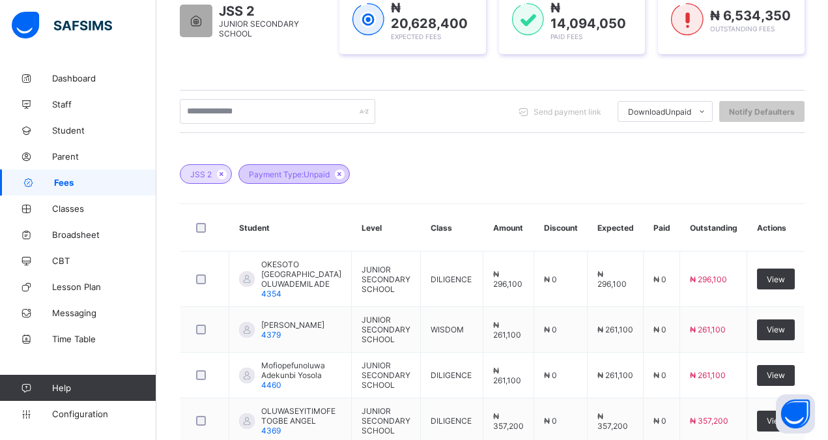
click at [303, 176] on span "Payment Type: Unpaid" at bounding box center [289, 174] width 81 height 10
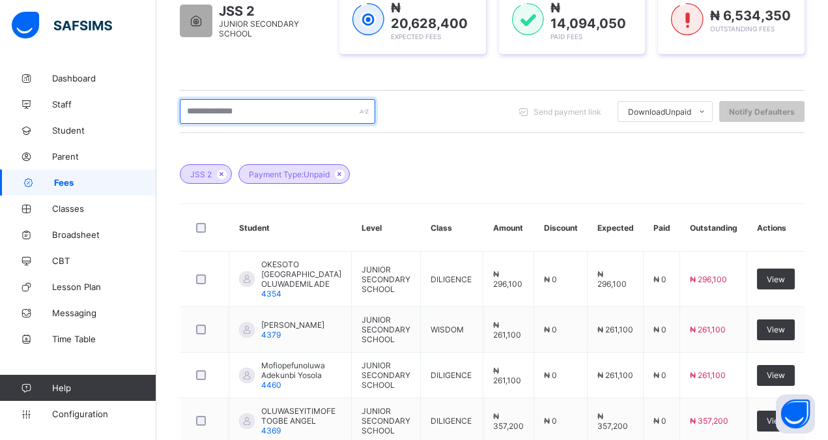
click at [259, 111] on input "text" at bounding box center [277, 111] width 195 height 25
click at [259, 109] on input "text" at bounding box center [277, 111] width 195 height 25
click at [222, 173] on icon at bounding box center [221, 174] width 11 height 8
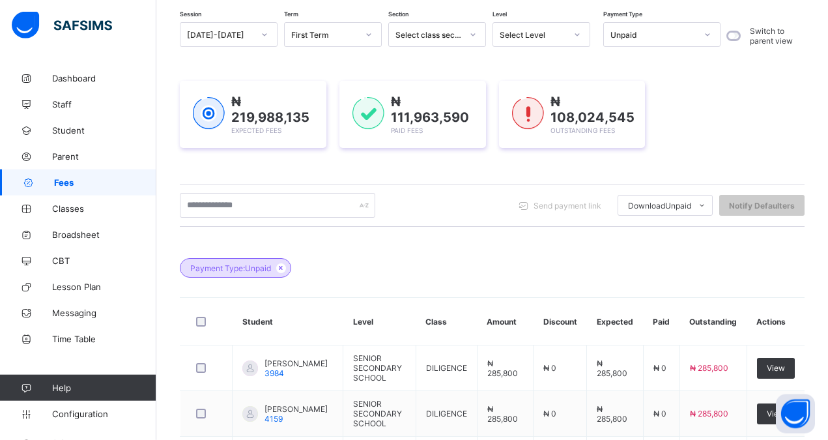
scroll to position [79, 0]
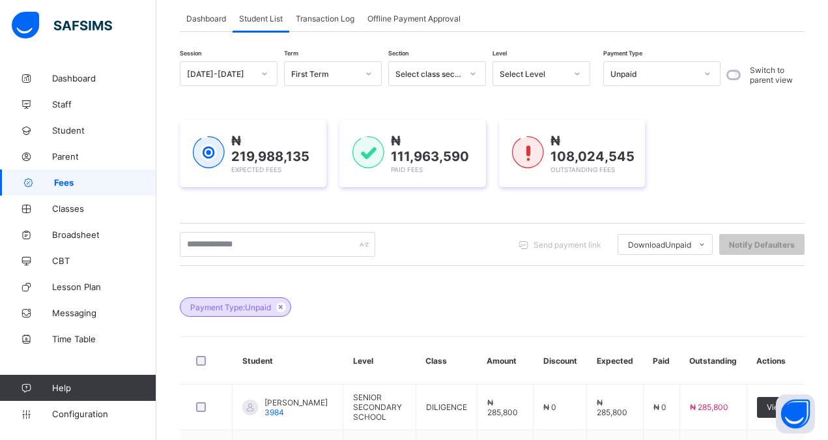
click at [431, 76] on div "Select class section" at bounding box center [428, 74] width 66 height 10
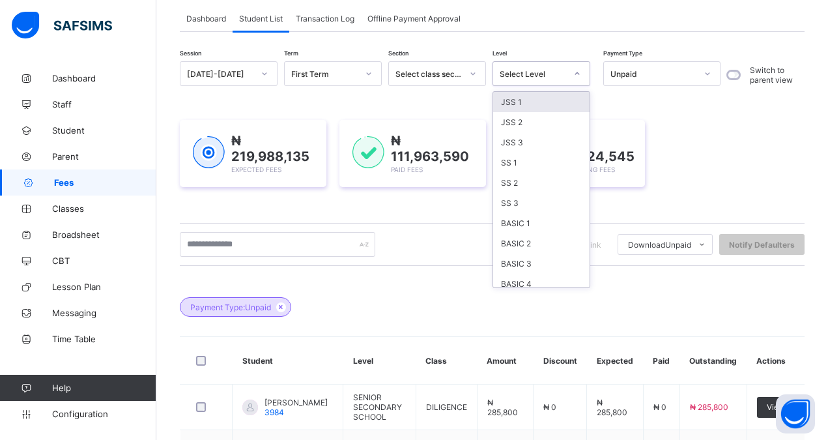
click at [522, 72] on div "Select Level" at bounding box center [533, 74] width 66 height 10
click at [519, 120] on div "JSS 2" at bounding box center [541, 122] width 96 height 20
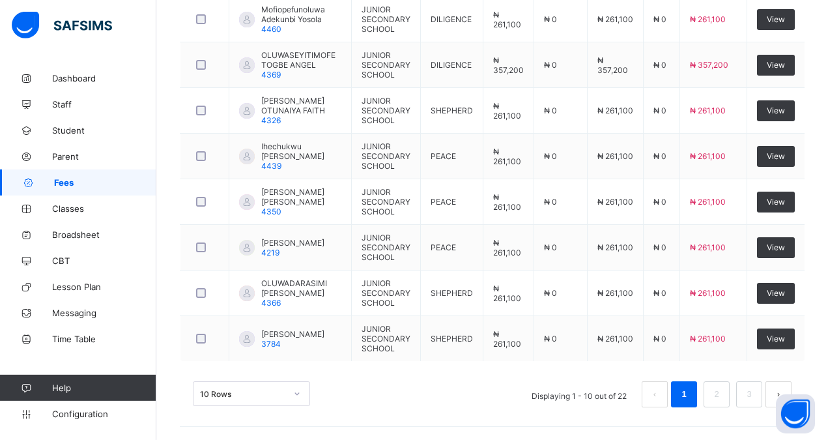
scroll to position [607, 0]
click at [723, 389] on link "2" at bounding box center [716, 394] width 12 height 17
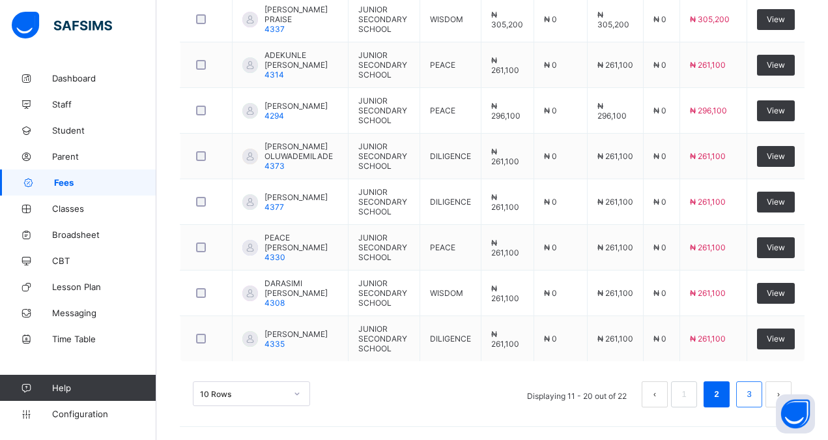
click at [755, 391] on link "3" at bounding box center [749, 394] width 12 height 17
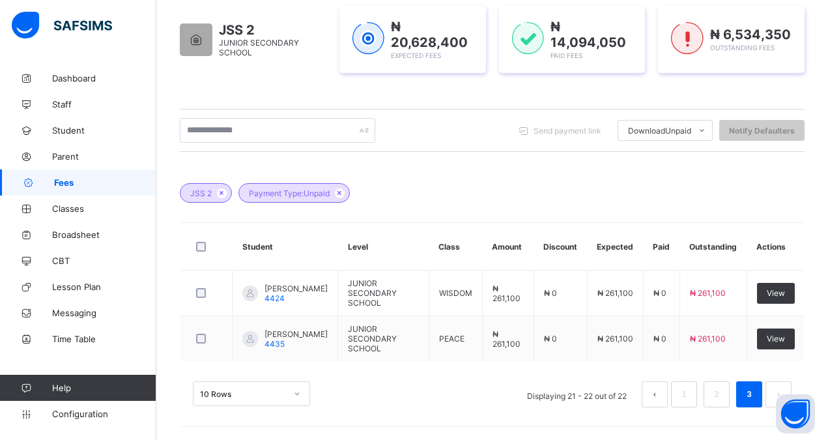
scroll to position [232, 0]
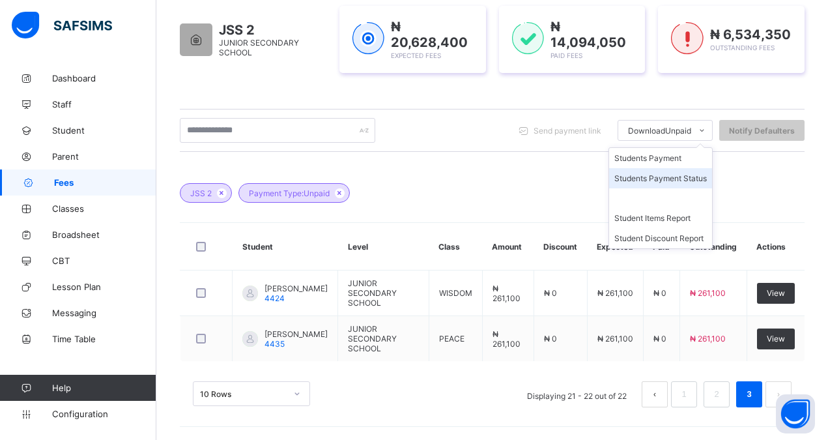
click at [670, 168] on li "Students Payment Status" at bounding box center [660, 178] width 103 height 20
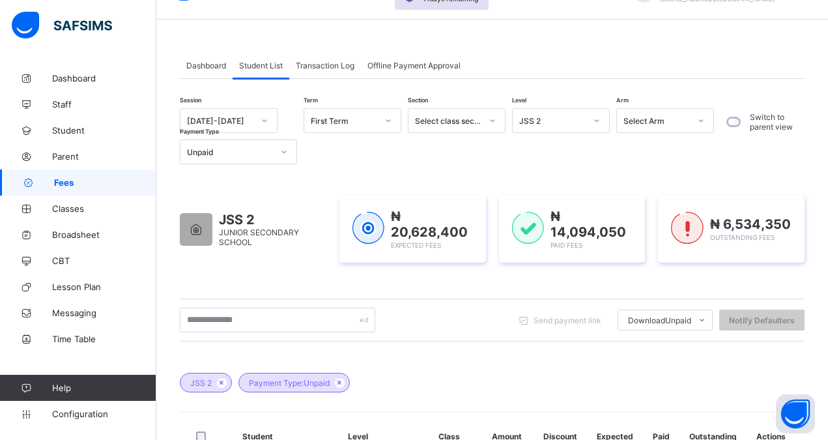
scroll to position [0, 0]
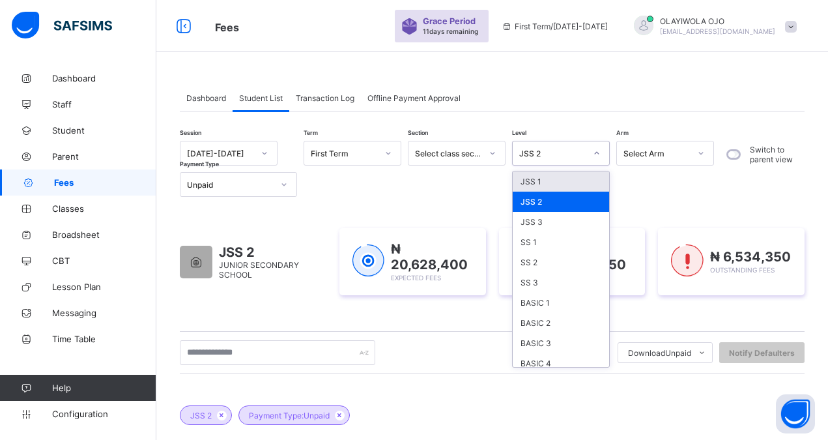
click at [554, 154] on div "JSS 2" at bounding box center [552, 154] width 66 height 10
click at [533, 218] on div "JSS 3" at bounding box center [561, 222] width 96 height 20
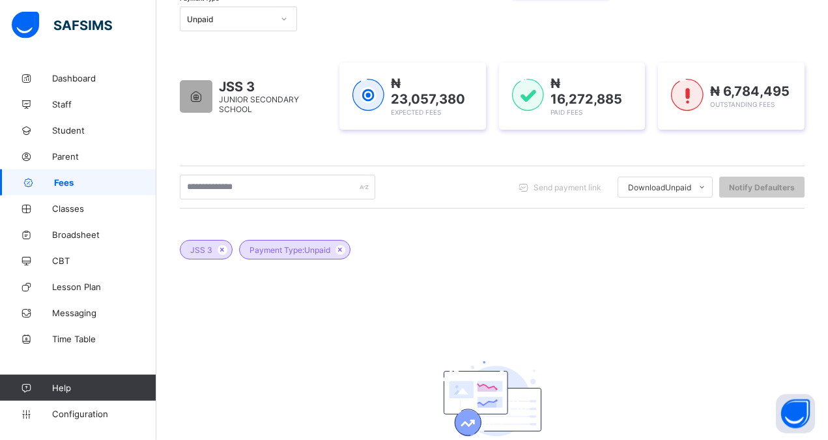
scroll to position [166, 0]
click at [412, 20] on div "Session [DATE]-[DATE] Term First Term Section Select class section Level option…" at bounding box center [450, 3] width 541 height 56
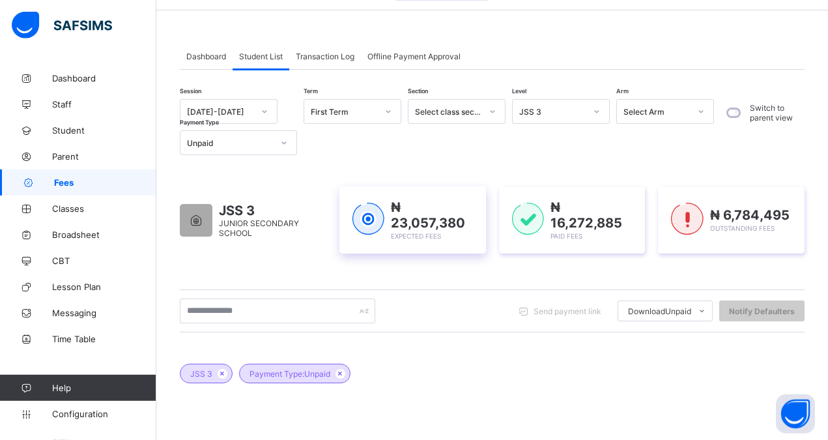
scroll to position [33, 0]
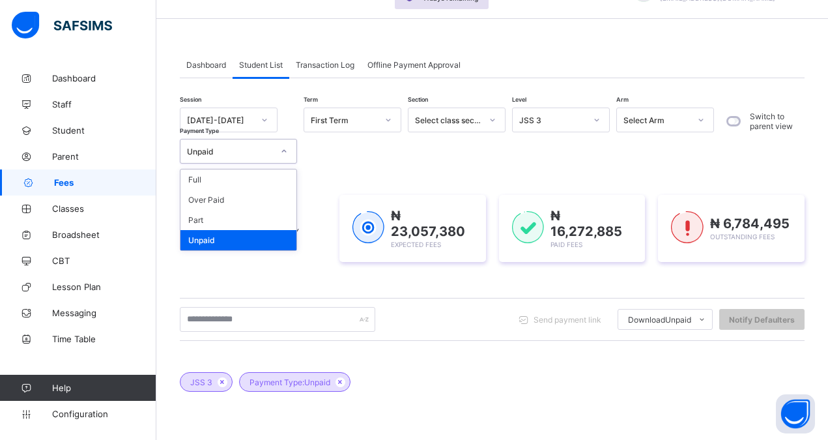
click at [205, 150] on div "Unpaid" at bounding box center [230, 152] width 86 height 10
click at [211, 223] on div "Part" at bounding box center [238, 220] width 116 height 20
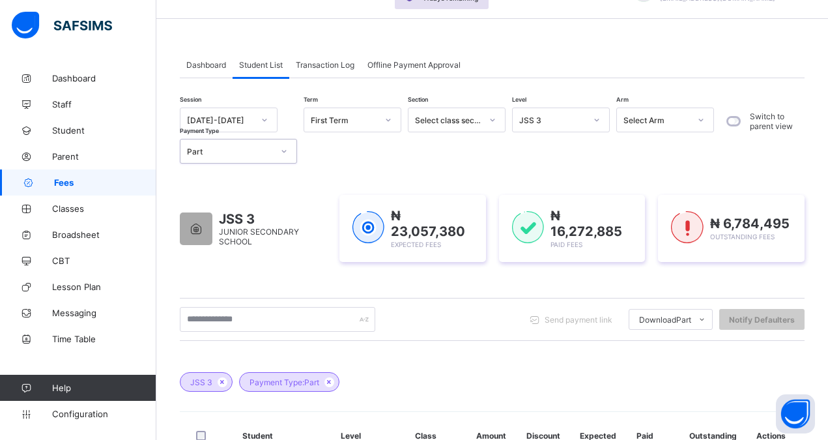
click at [220, 149] on div "Part" at bounding box center [230, 152] width 86 height 10
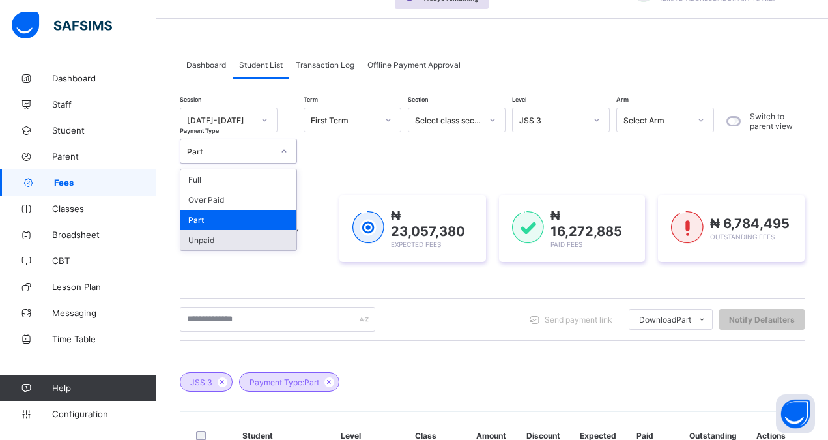
click at [208, 240] on div "Unpaid" at bounding box center [238, 240] width 116 height 20
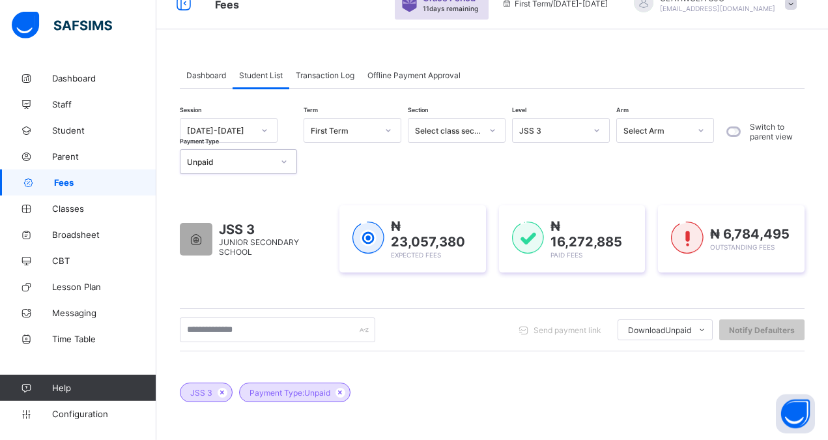
scroll to position [0, 0]
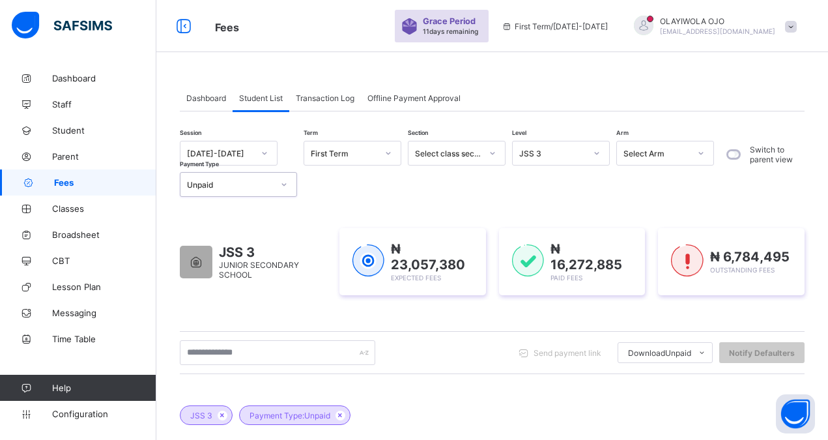
click at [214, 184] on div "Unpaid" at bounding box center [230, 185] width 86 height 10
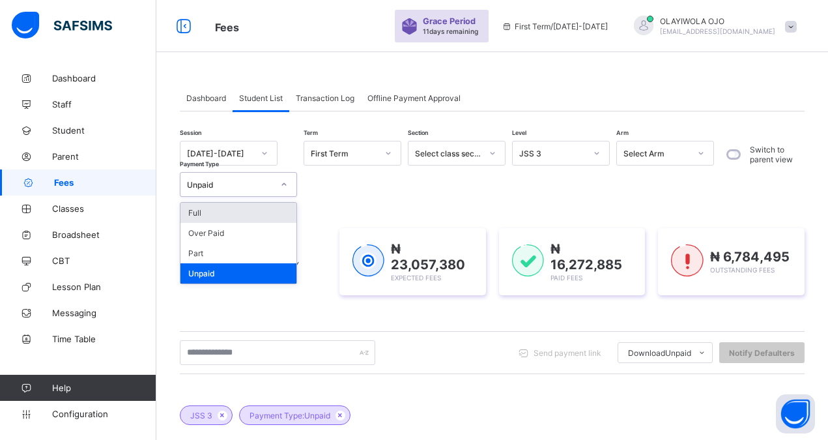
click at [205, 213] on div "Full" at bounding box center [238, 213] width 116 height 20
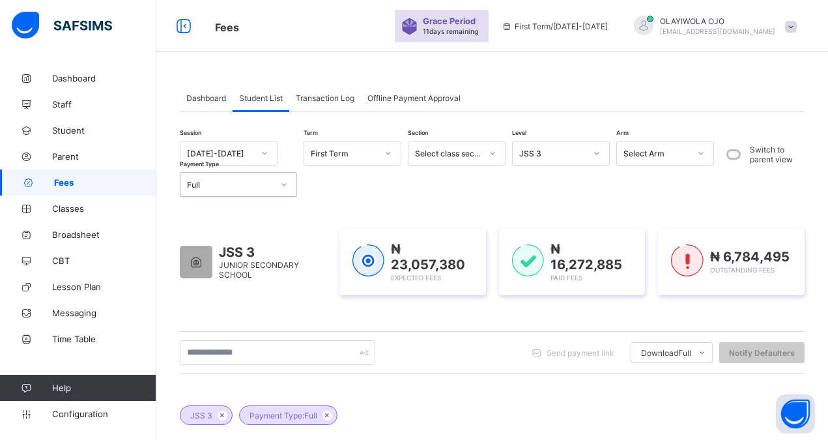
click at [211, 186] on div "Full" at bounding box center [230, 185] width 86 height 10
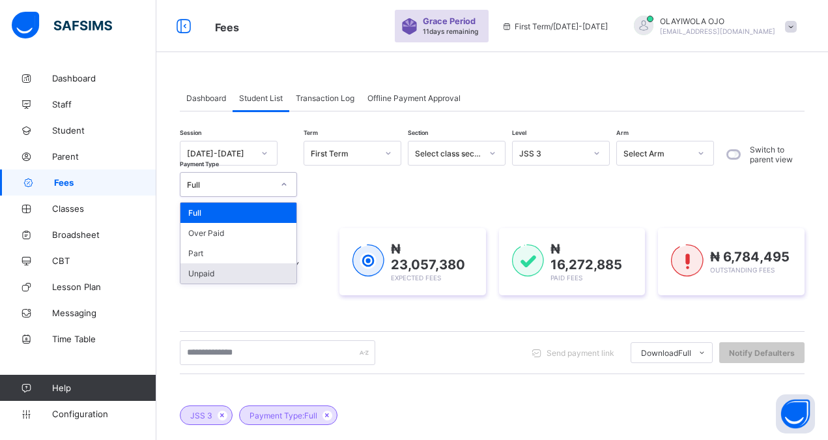
click at [209, 276] on div "Unpaid" at bounding box center [238, 273] width 116 height 20
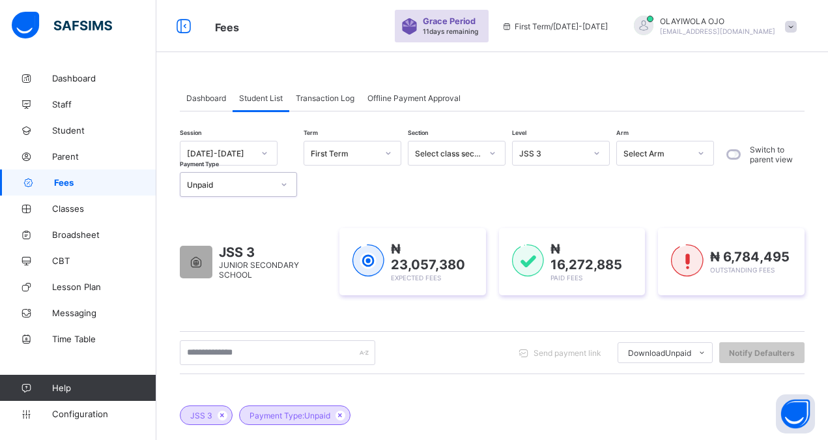
click at [195, 184] on div "Unpaid" at bounding box center [230, 185] width 86 height 10
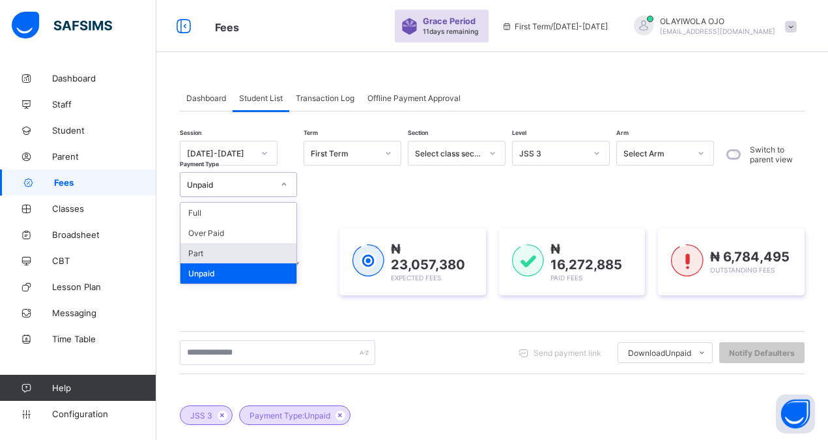
click at [208, 253] on div "Part" at bounding box center [238, 253] width 116 height 20
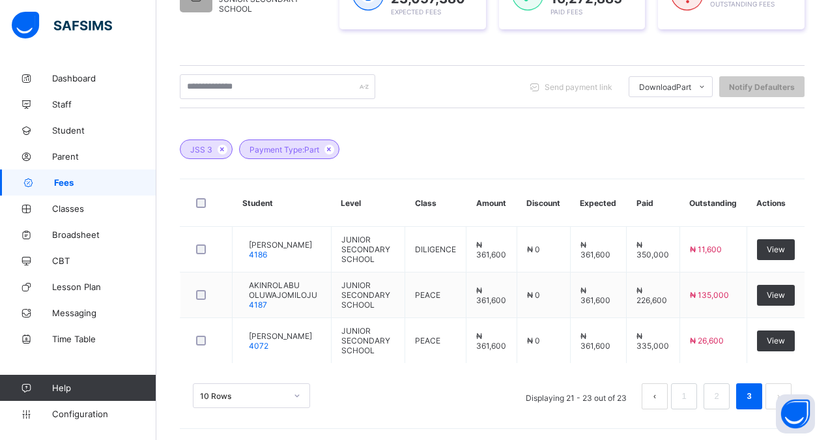
scroll to position [268, 0]
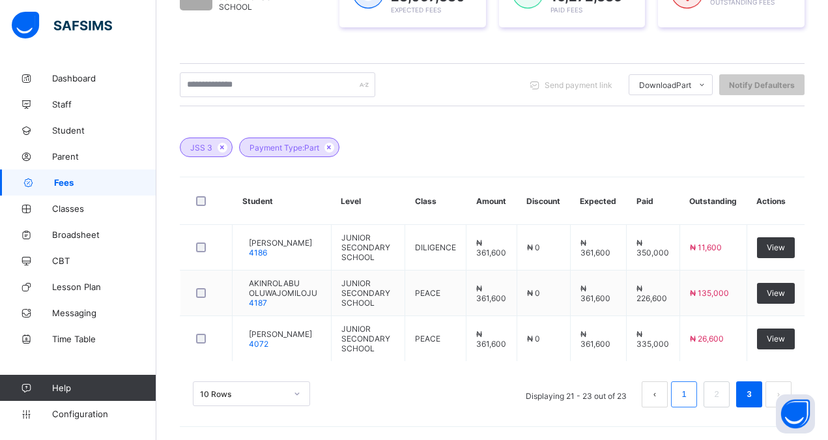
click at [690, 391] on link "1" at bounding box center [684, 394] width 12 height 17
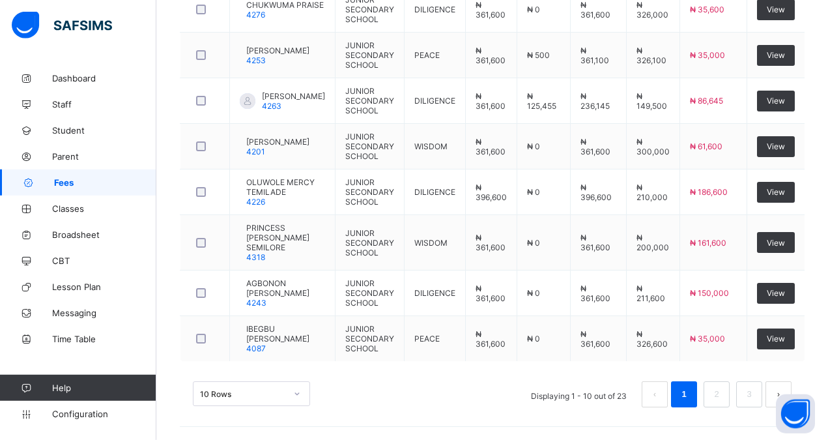
scroll to position [626, 0]
click at [723, 392] on link "2" at bounding box center [716, 394] width 12 height 17
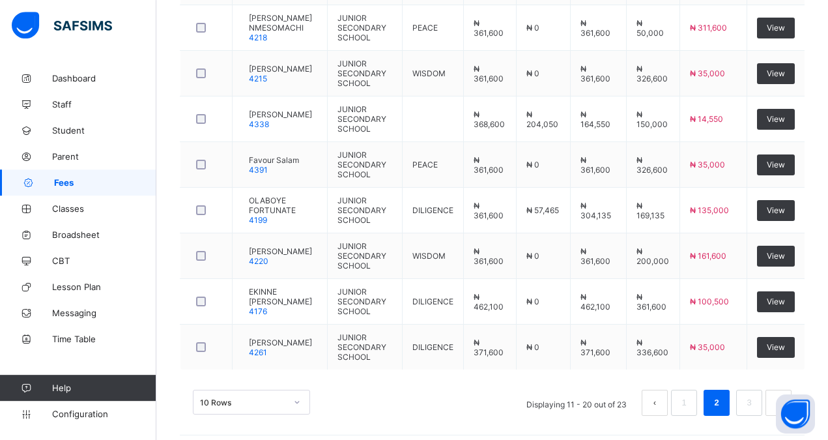
scroll to position [591, 0]
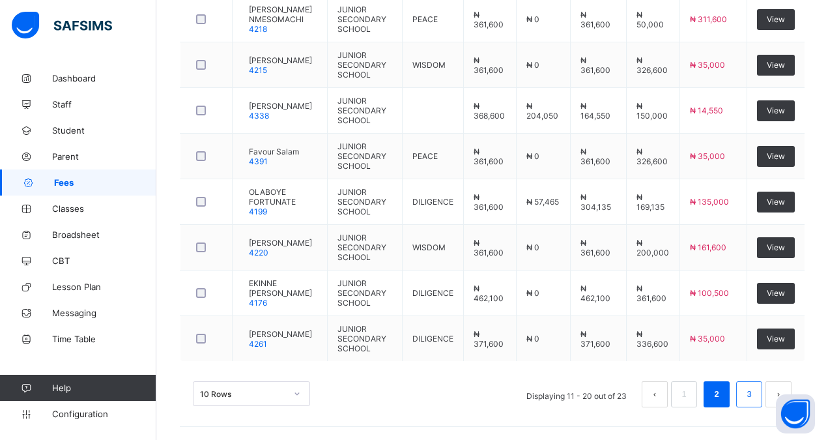
click at [755, 403] on link "3" at bounding box center [749, 394] width 12 height 17
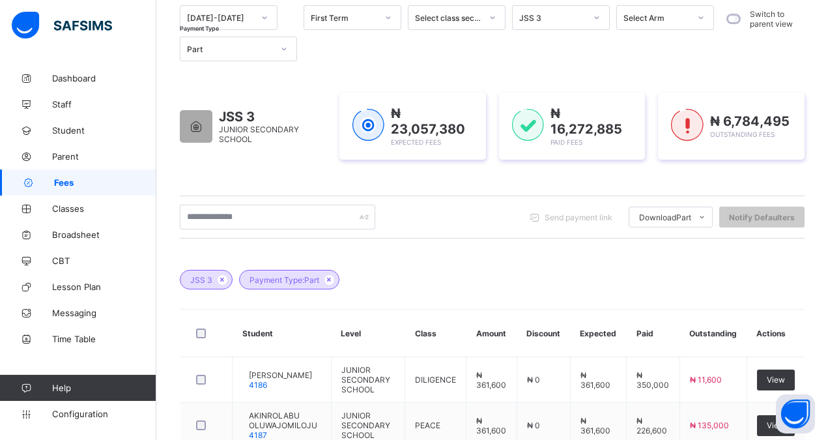
scroll to position [93, 0]
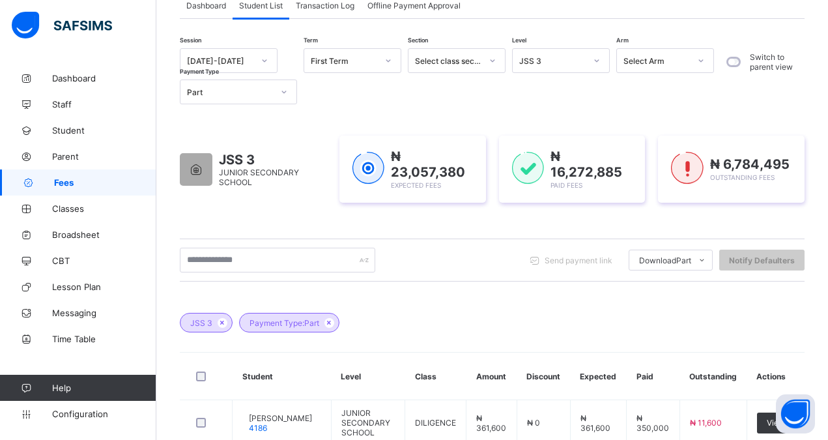
click at [552, 62] on div "JSS 3" at bounding box center [552, 61] width 66 height 10
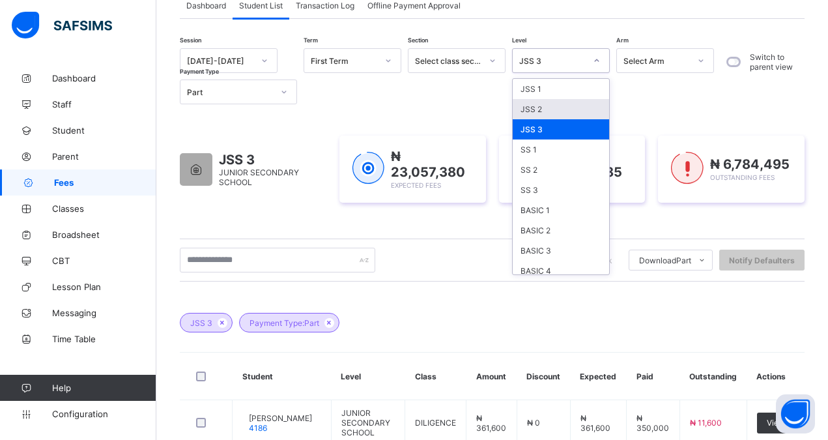
click at [543, 109] on div "JSS 2" at bounding box center [561, 109] width 96 height 20
